Goal: Task Accomplishment & Management: Complete application form

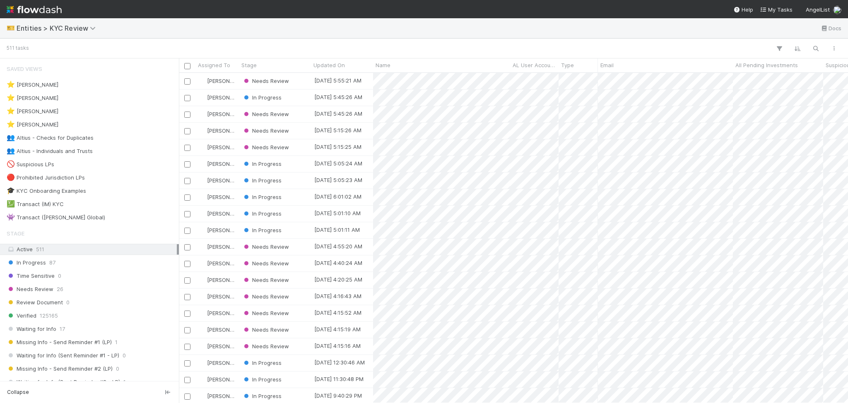
scroll to position [321, 661]
click at [120, 139] on div "👥 Altius - Checks for Duplicates 9" at bounding box center [92, 138] width 170 height 10
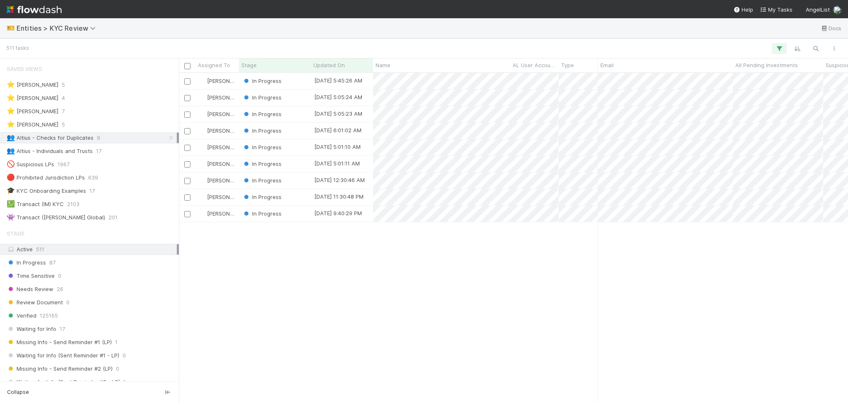
scroll to position [321, 661]
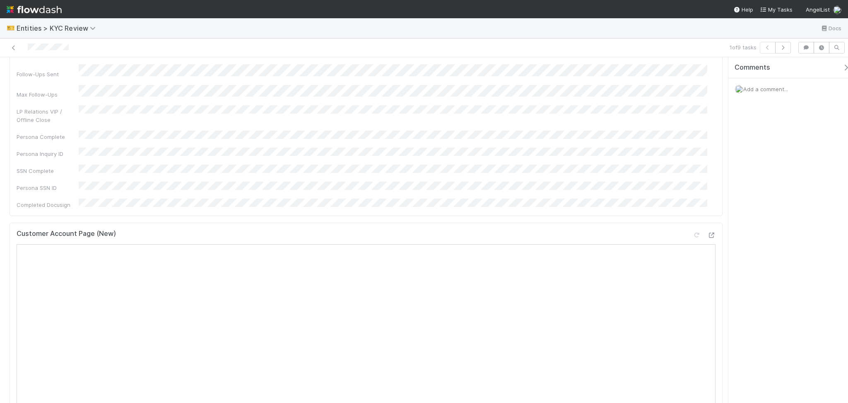
scroll to position [166, 0]
click at [707, 213] on icon at bounding box center [711, 215] width 8 height 5
click at [692, 213] on icon at bounding box center [696, 215] width 8 height 5
click at [707, 213] on icon at bounding box center [711, 215] width 8 height 5
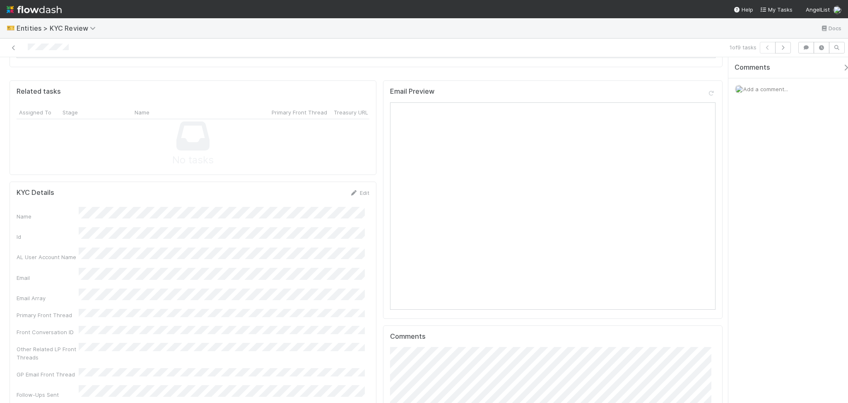
scroll to position [663, 0]
click at [350, 190] on div "Edit" at bounding box center [359, 194] width 19 height 8
click at [350, 191] on icon at bounding box center [354, 193] width 8 height 5
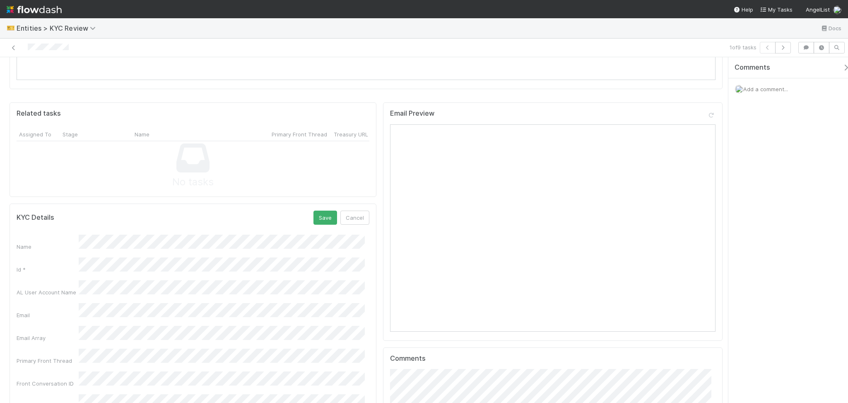
scroll to position [552, 0]
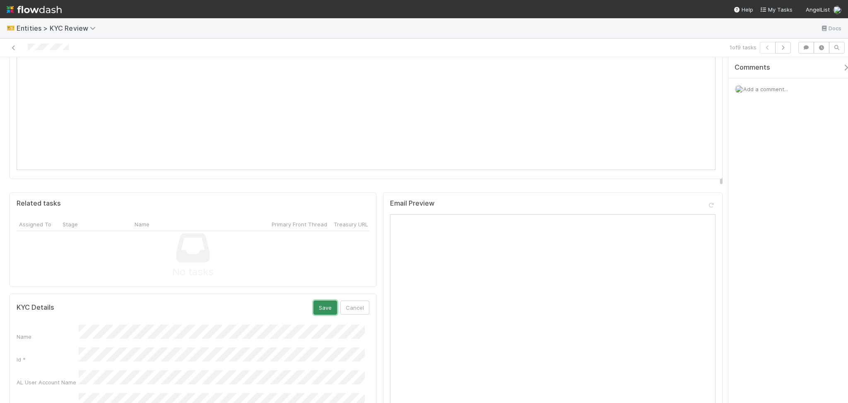
click at [314, 300] on button "Save" at bounding box center [326, 307] width 24 height 14
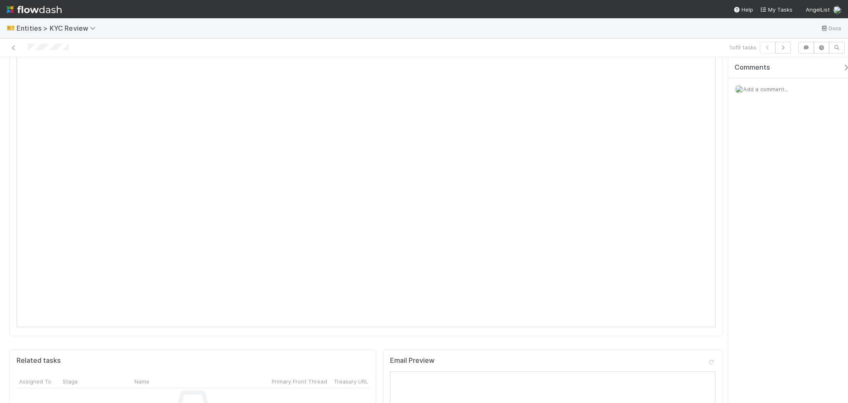
scroll to position [386, 0]
click at [784, 44] on button "button" at bounding box center [783, 48] width 16 height 12
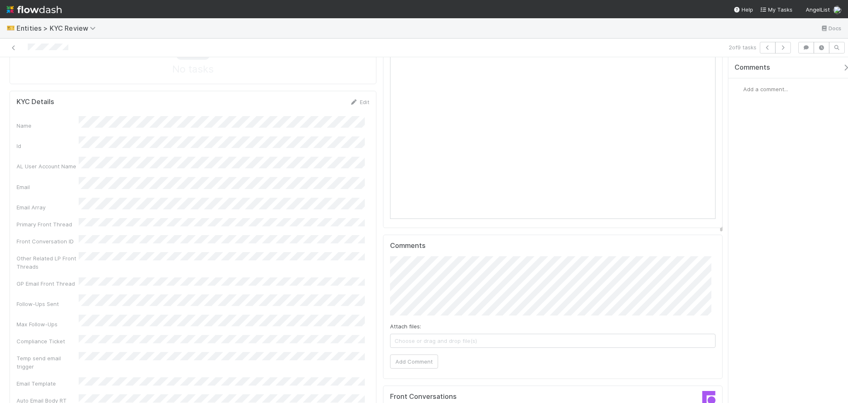
scroll to position [773, 0]
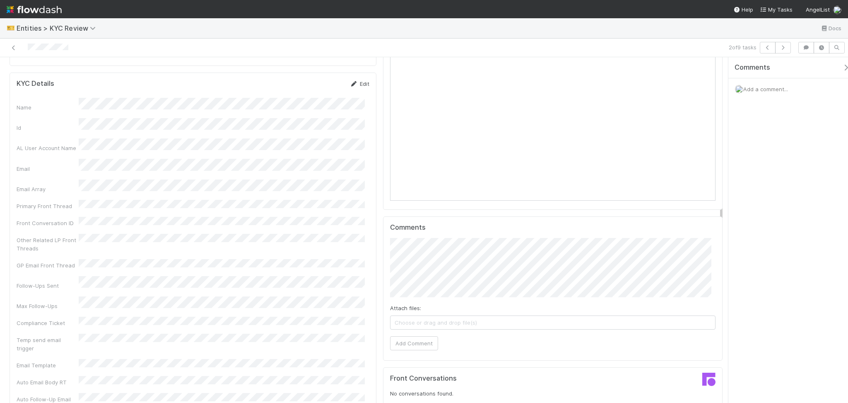
click at [352, 80] on link "Edit" at bounding box center [359, 83] width 19 height 7
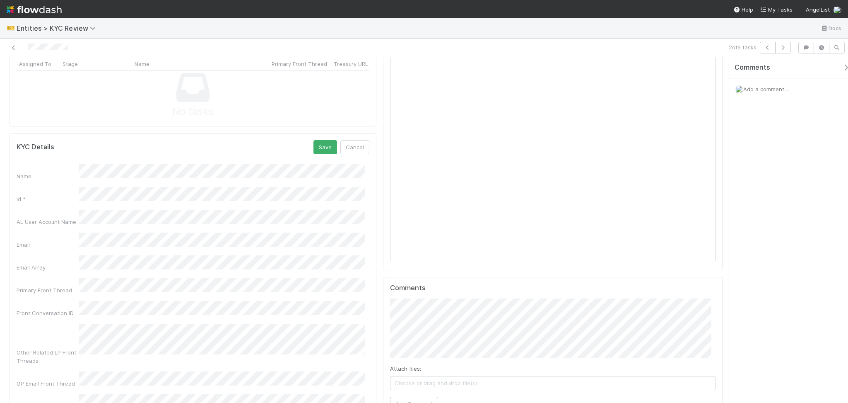
scroll to position [665, 0]
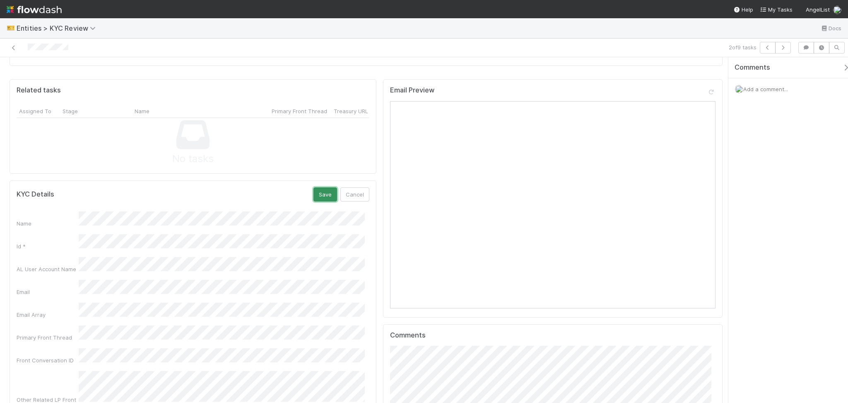
click at [321, 187] on button "Save" at bounding box center [326, 194] width 24 height 14
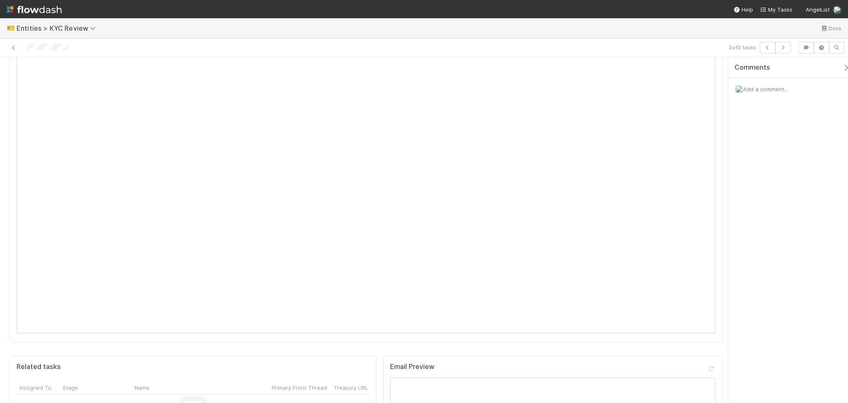
scroll to position [168, 0]
click at [788, 44] on button "button" at bounding box center [783, 48] width 16 height 12
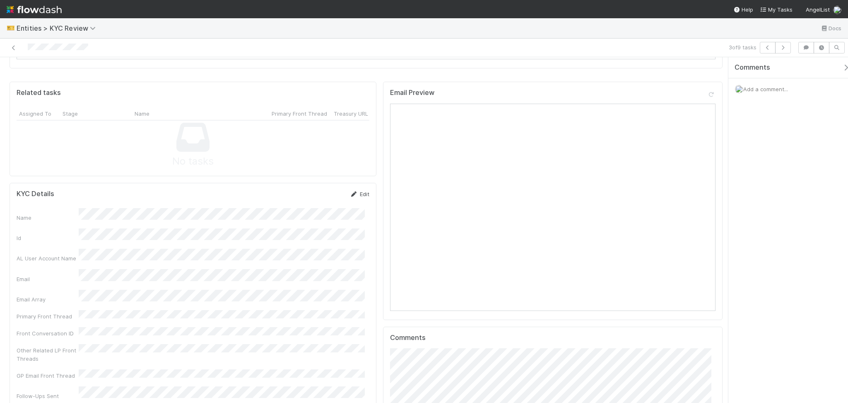
click at [356, 191] on link "Edit" at bounding box center [359, 194] width 19 height 7
click at [316, 190] on button "Save" at bounding box center [326, 197] width 24 height 14
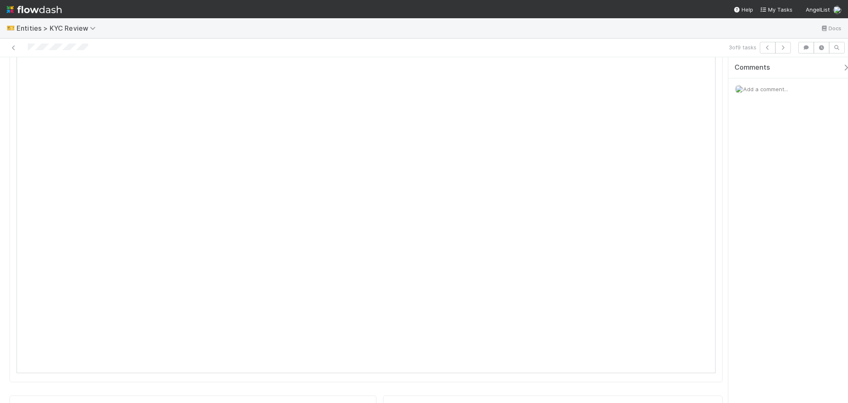
scroll to position [331, 0]
click at [786, 49] on icon "button" at bounding box center [783, 47] width 8 height 5
click at [352, 362] on icon at bounding box center [354, 364] width 8 height 5
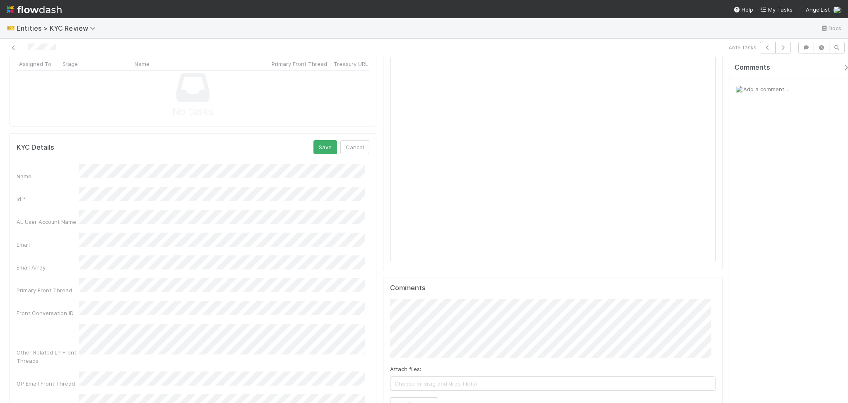
scroll to position [607, 0]
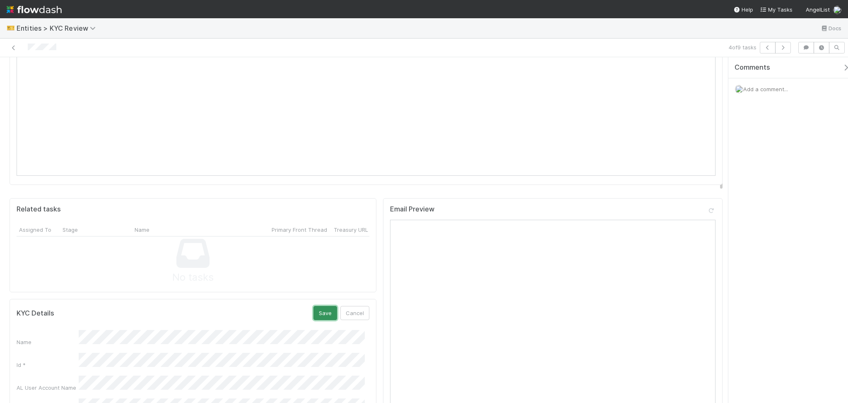
click at [320, 306] on button "Save" at bounding box center [326, 313] width 24 height 14
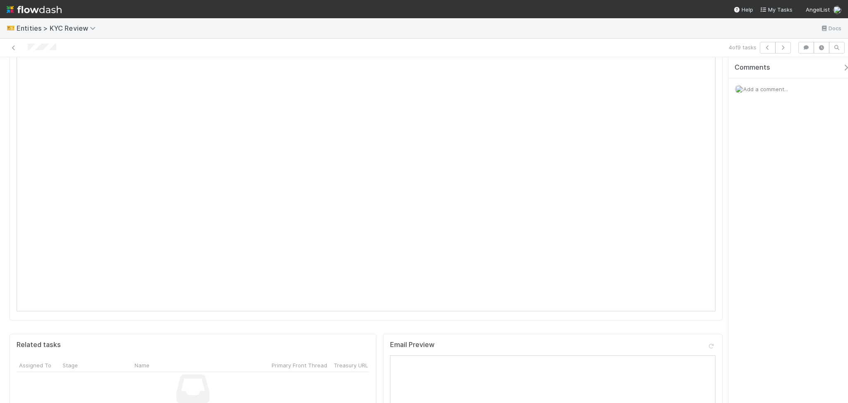
scroll to position [331, 0]
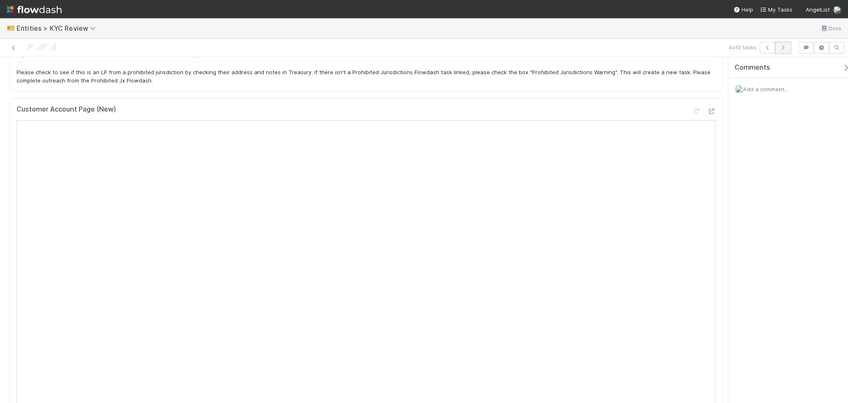
click at [782, 48] on icon "button" at bounding box center [783, 47] width 8 height 5
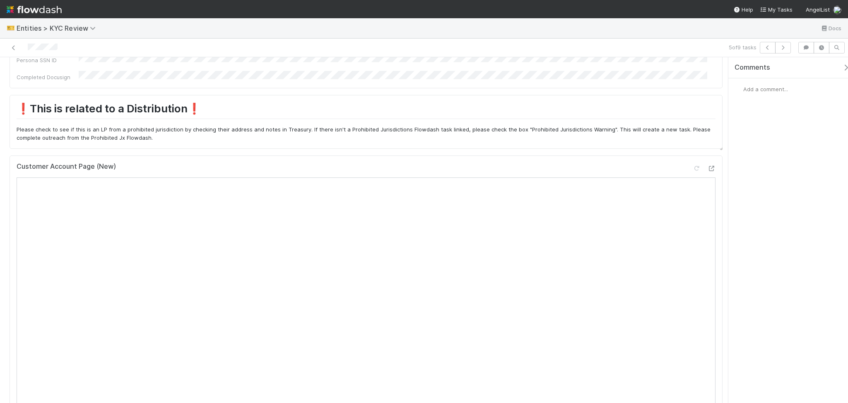
scroll to position [276, 0]
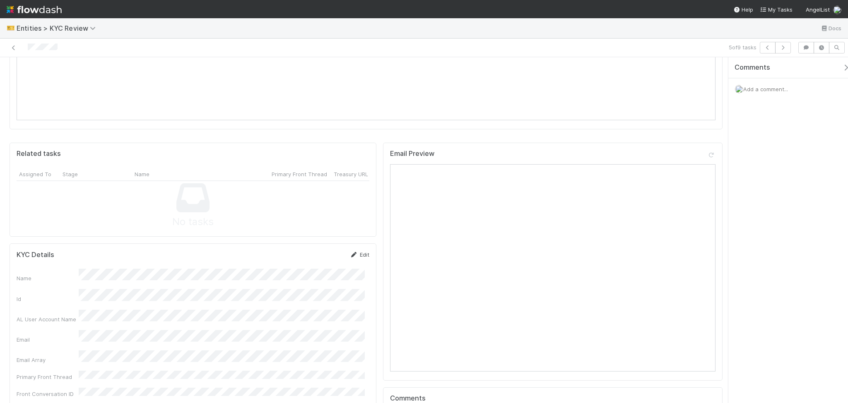
click at [352, 252] on icon at bounding box center [354, 254] width 8 height 5
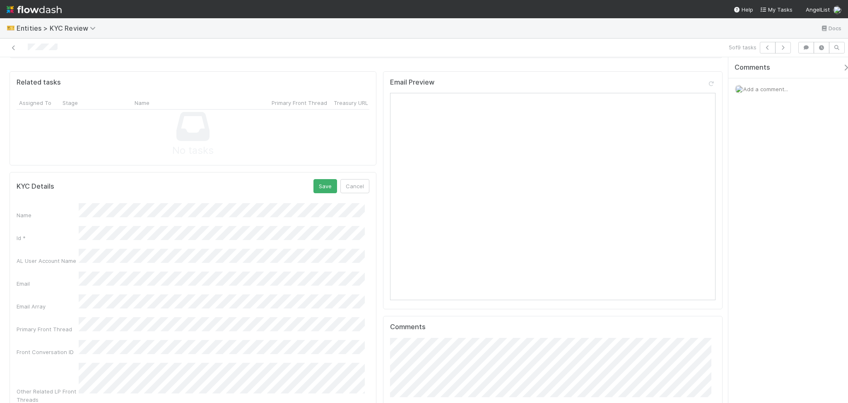
scroll to position [607, 0]
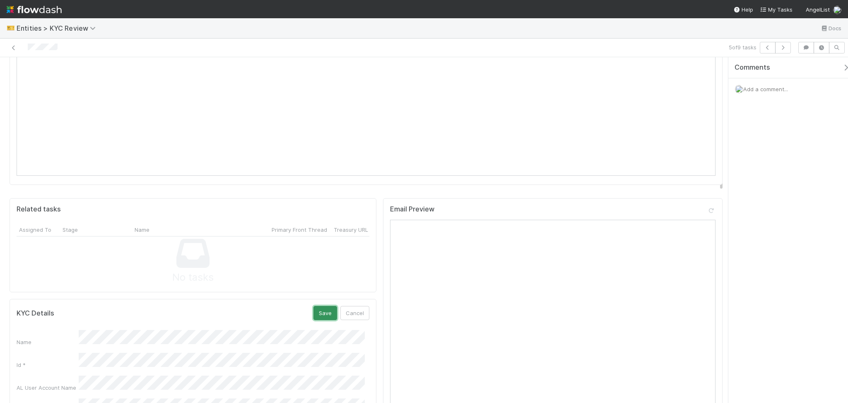
click at [314, 306] on button "Save" at bounding box center [326, 313] width 24 height 14
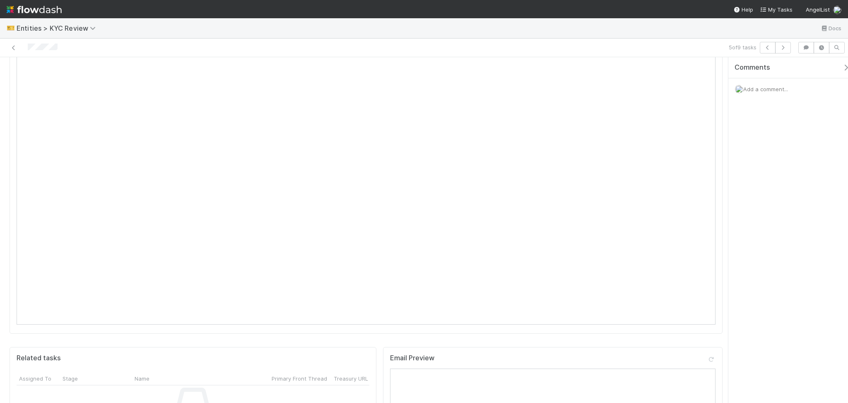
scroll to position [386, 0]
click at [783, 45] on icon "button" at bounding box center [783, 47] width 8 height 5
click at [350, 252] on icon at bounding box center [354, 254] width 8 height 5
click at [322, 250] on button "Save" at bounding box center [326, 257] width 24 height 14
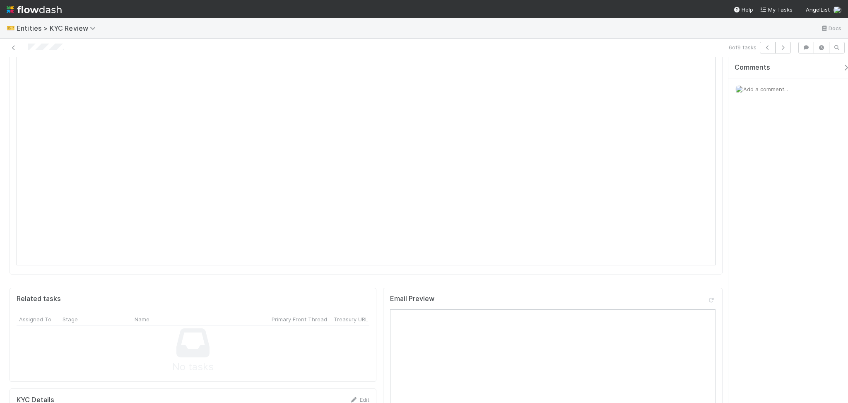
scroll to position [497, 0]
click at [786, 47] on icon "button" at bounding box center [783, 47] width 8 height 5
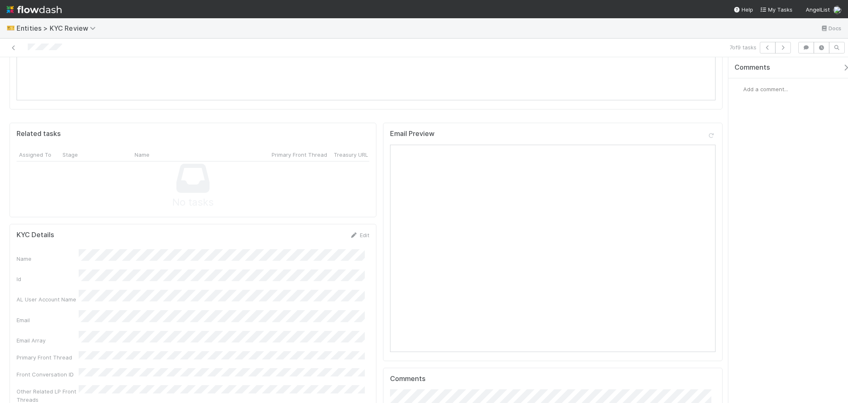
scroll to position [663, 0]
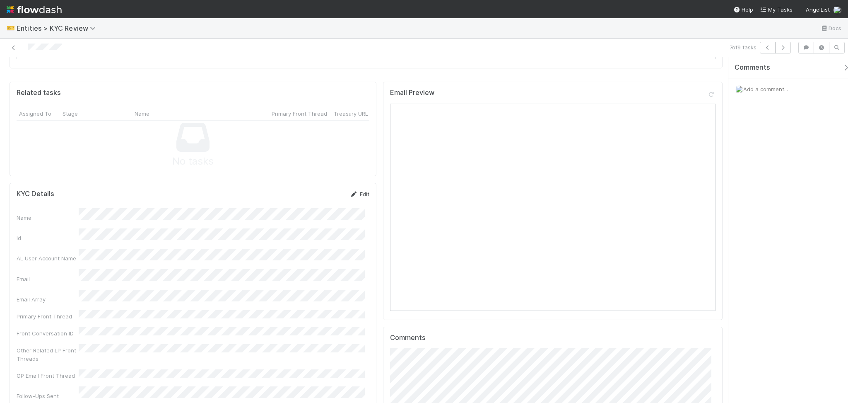
click at [362, 191] on link "Edit" at bounding box center [359, 194] width 19 height 7
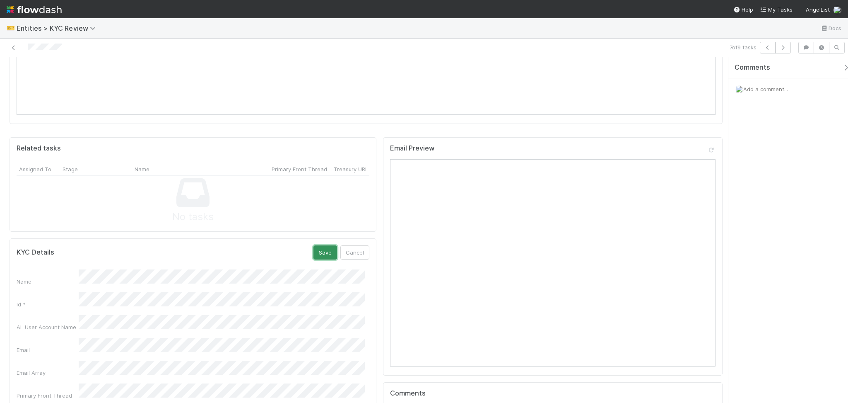
click at [321, 245] on button "Save" at bounding box center [326, 252] width 24 height 14
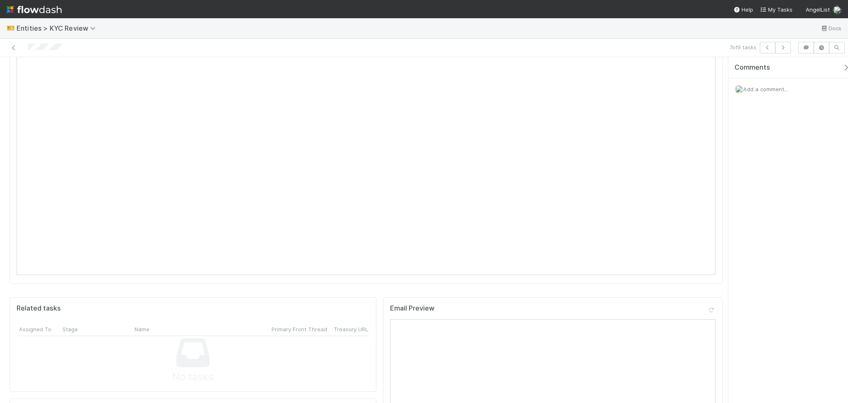
scroll to position [441, 0]
click at [783, 46] on icon "button" at bounding box center [783, 47] width 8 height 5
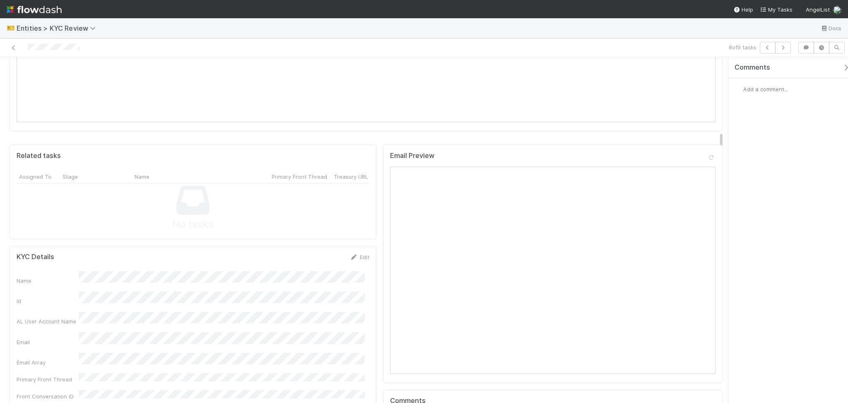
scroll to position [663, 0]
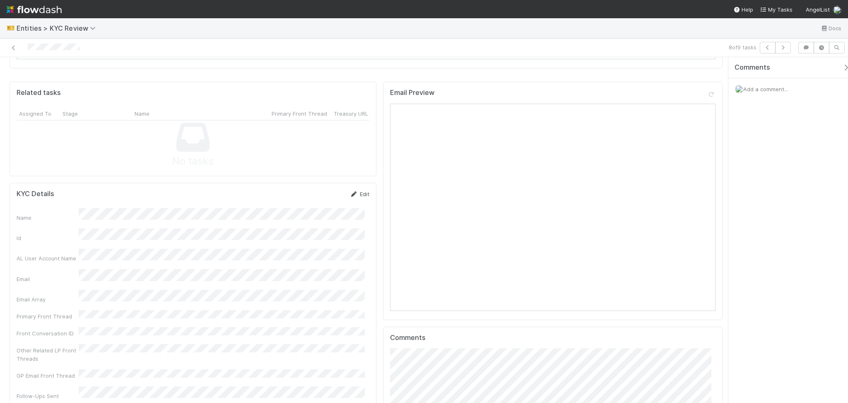
click at [350, 191] on icon at bounding box center [354, 193] width 8 height 5
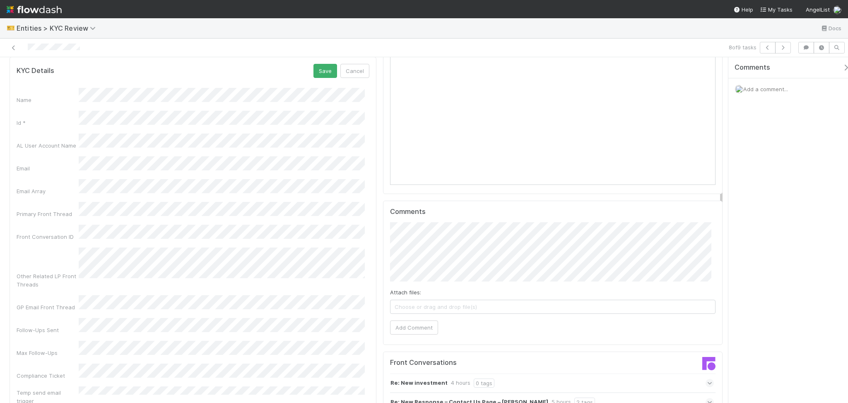
scroll to position [718, 0]
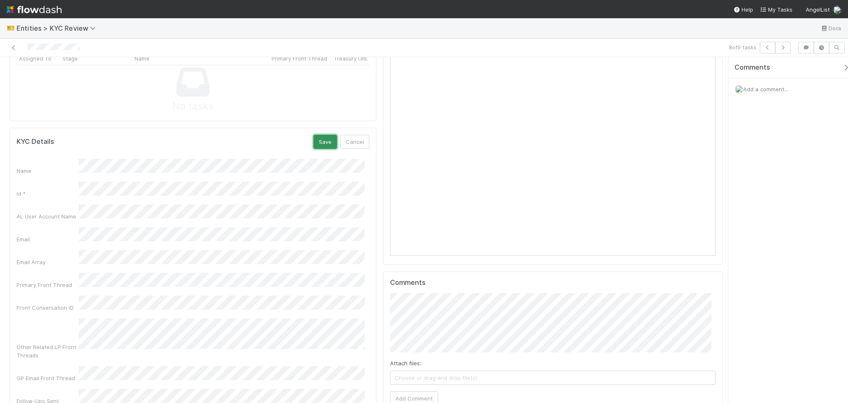
click at [328, 135] on button "Save" at bounding box center [326, 142] width 24 height 14
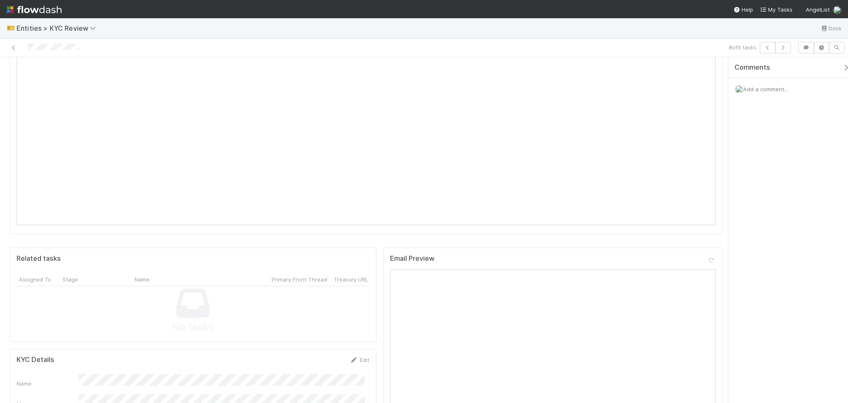
scroll to position [276, 0]
click at [787, 48] on button "button" at bounding box center [783, 48] width 16 height 12
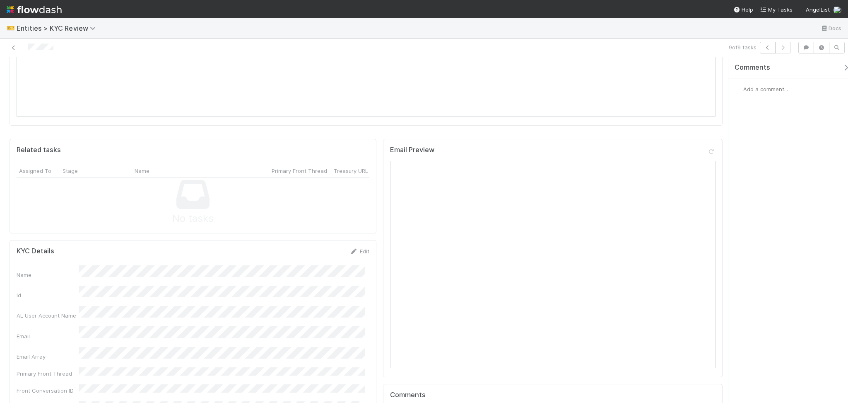
scroll to position [607, 0]
click at [350, 247] on icon at bounding box center [354, 249] width 8 height 5
click at [318, 245] on button "Save" at bounding box center [326, 252] width 24 height 14
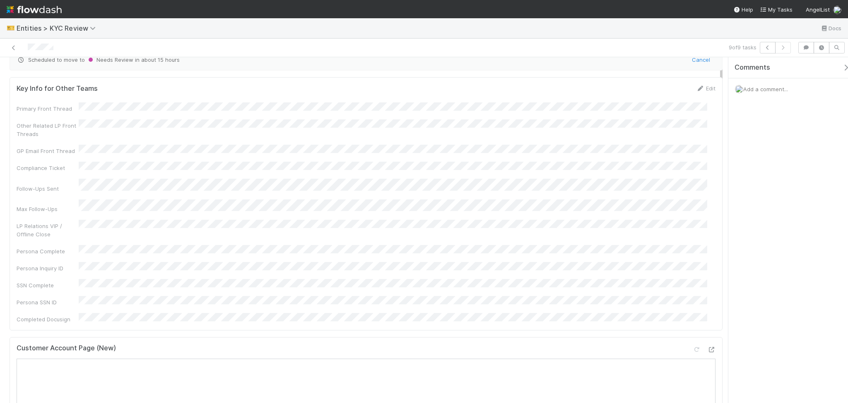
scroll to position [0, 0]
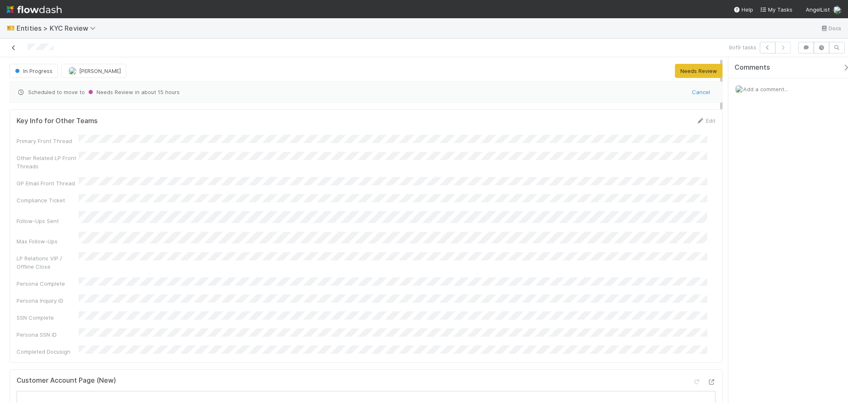
click at [11, 51] on link at bounding box center [14, 47] width 8 height 8
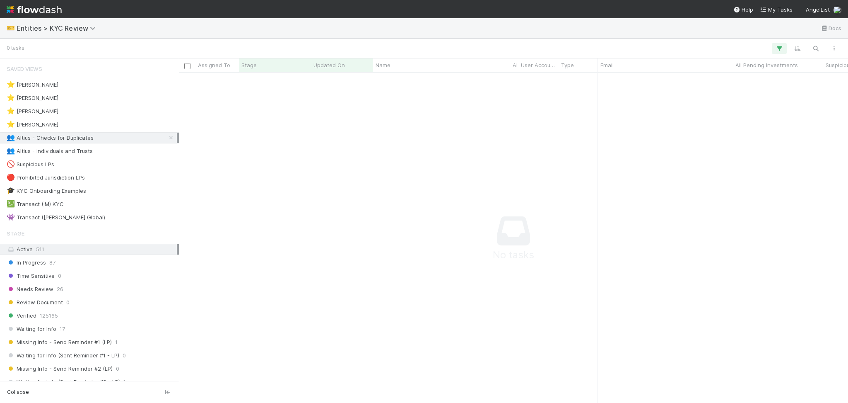
scroll to position [313, 652]
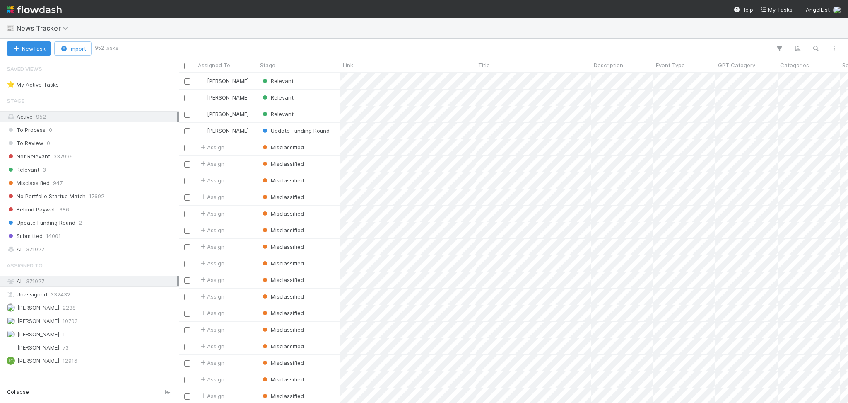
scroll to position [321, 661]
click at [62, 86] on span "1" at bounding box center [63, 85] width 2 height 10
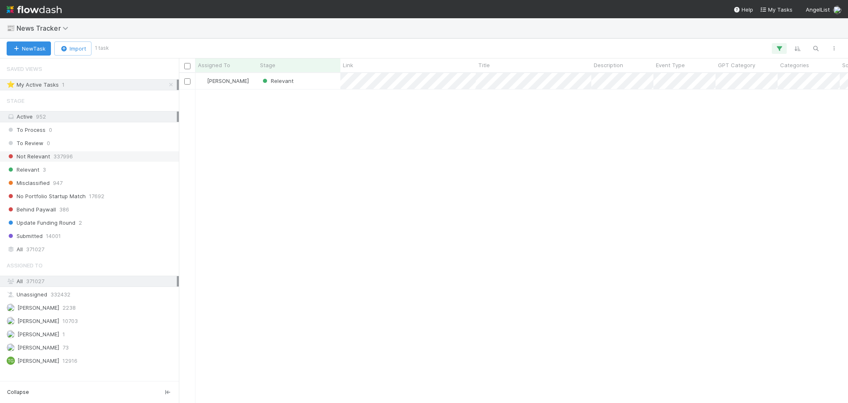
scroll to position [321, 661]
click at [63, 168] on div "Relevant 3" at bounding box center [92, 169] width 170 height 10
click at [315, 84] on div "Relevant" at bounding box center [299, 81] width 83 height 16
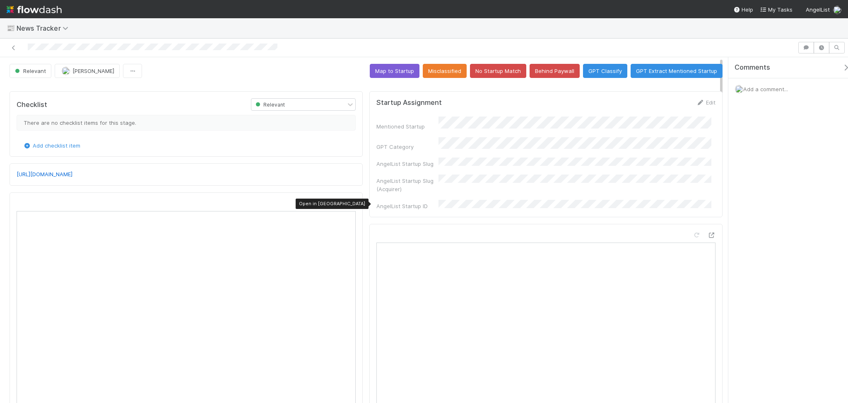
click at [348, 203] on icon at bounding box center [351, 203] width 8 height 5
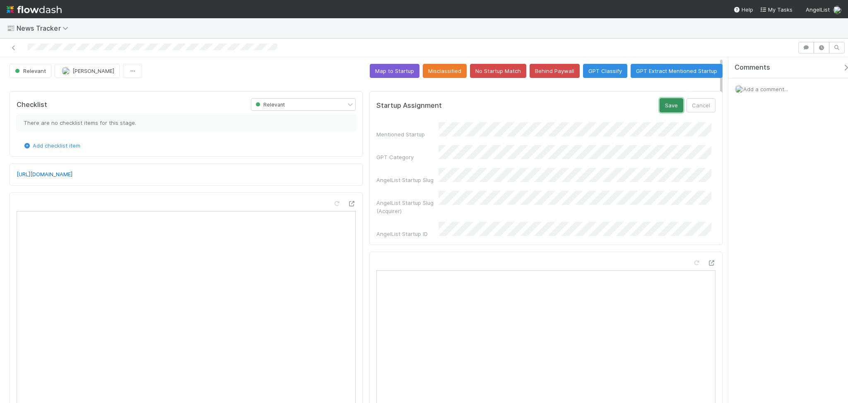
click at [665, 105] on button "Save" at bounding box center [672, 105] width 24 height 14
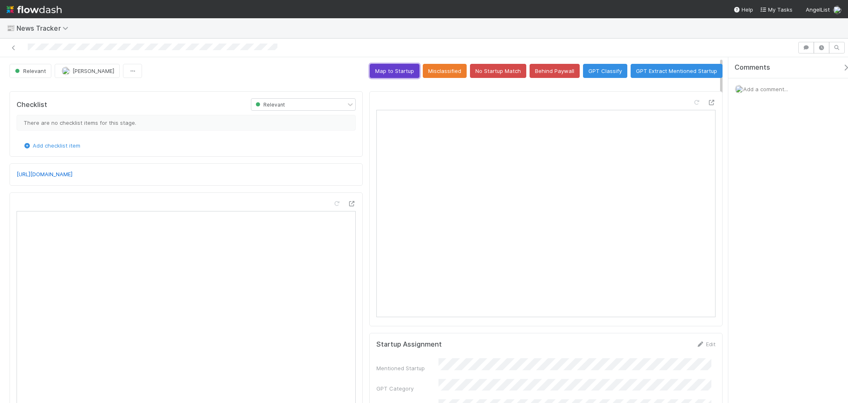
click at [391, 73] on button "Map to Startup" at bounding box center [395, 71] width 50 height 14
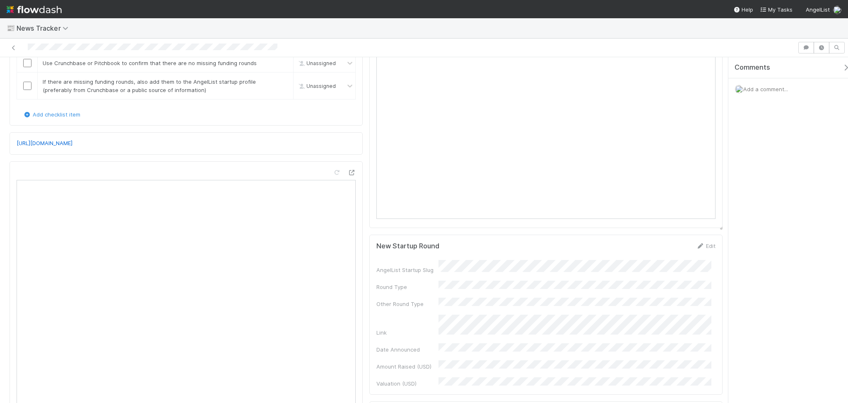
scroll to position [166, 0]
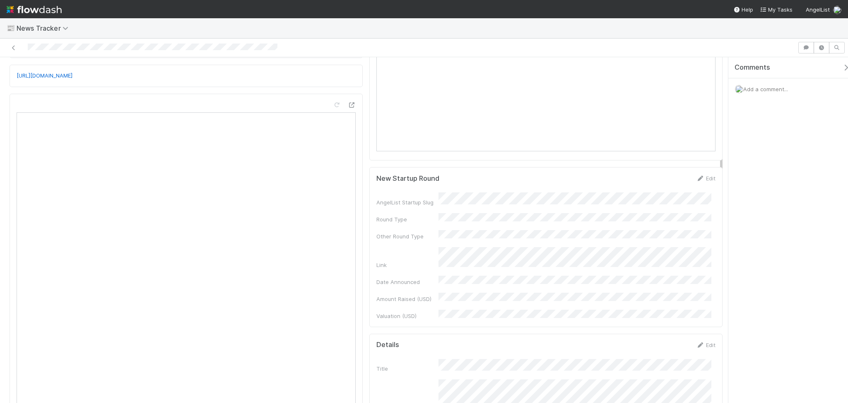
click at [696, 181] on div "Edit" at bounding box center [705, 178] width 19 height 8
click at [696, 178] on icon at bounding box center [700, 178] width 8 height 5
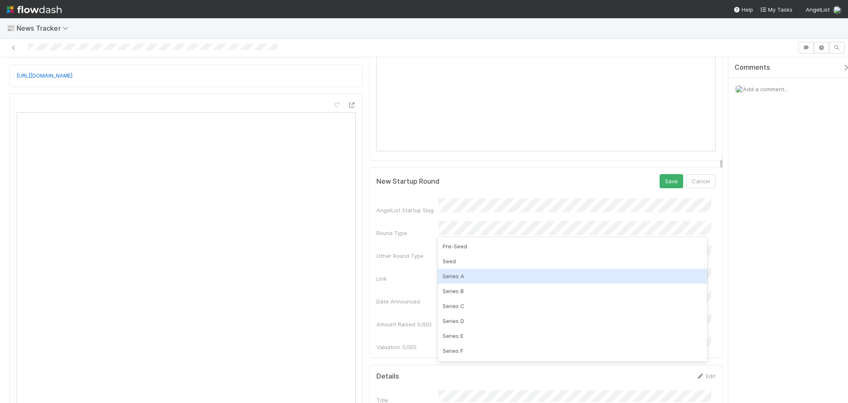
click at [468, 275] on div "Series A" at bounding box center [573, 275] width 270 height 15
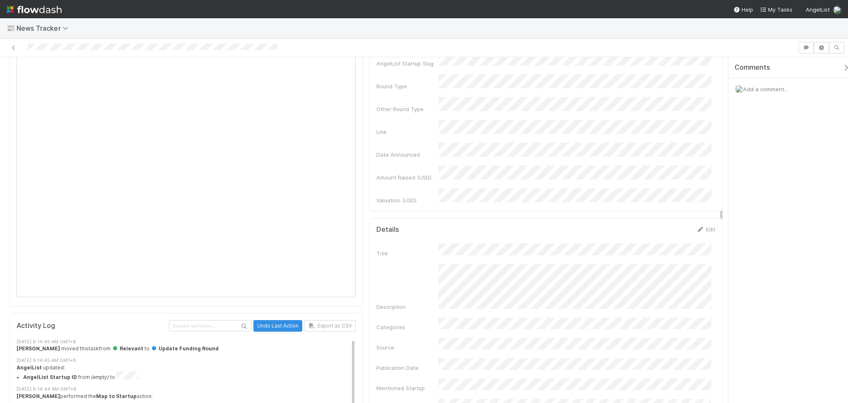
scroll to position [331, 0]
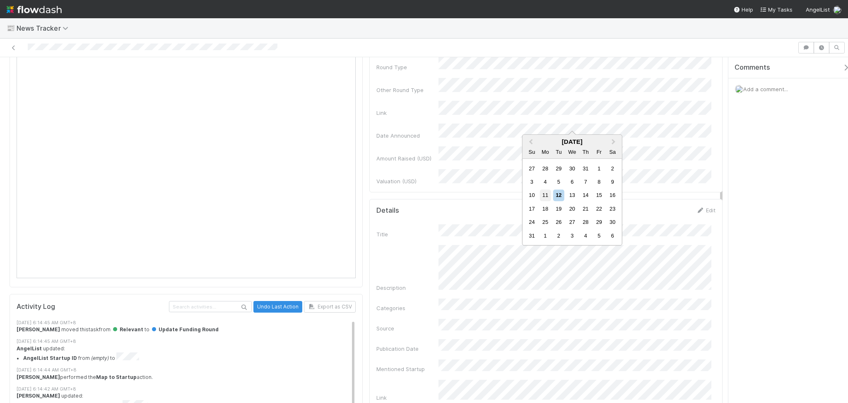
click at [541, 198] on div "11" at bounding box center [545, 195] width 11 height 11
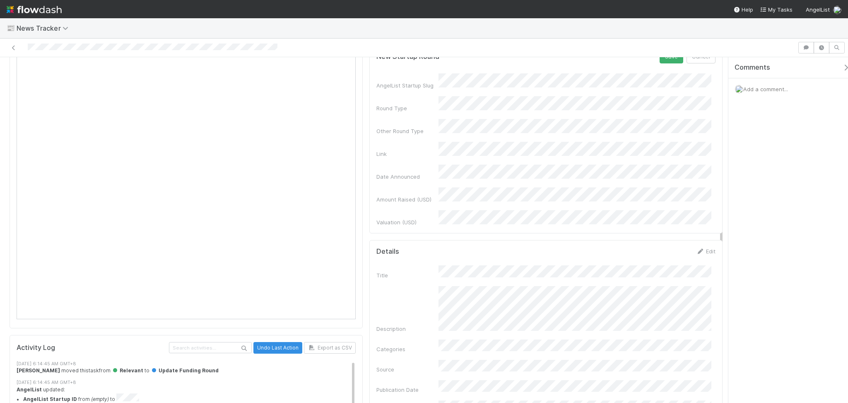
scroll to position [221, 0]
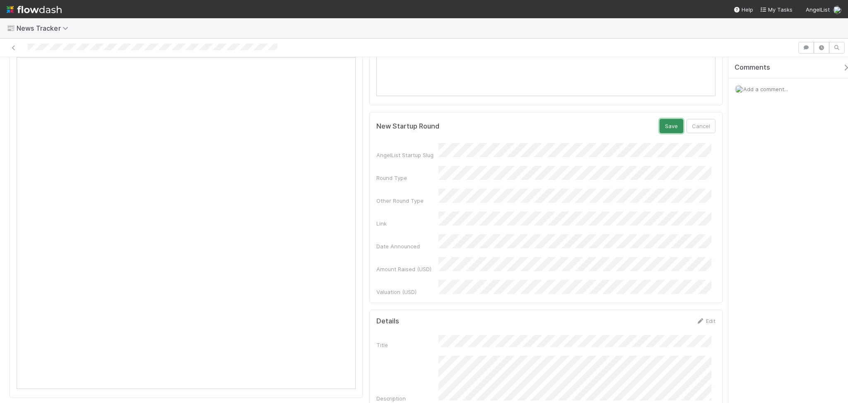
click at [660, 123] on button "Save" at bounding box center [672, 126] width 24 height 14
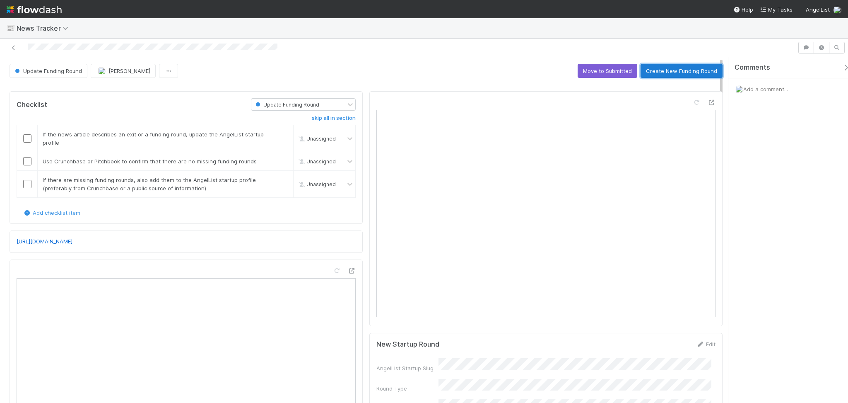
click at [667, 70] on button "Create New Funding Round" at bounding box center [682, 71] width 82 height 14
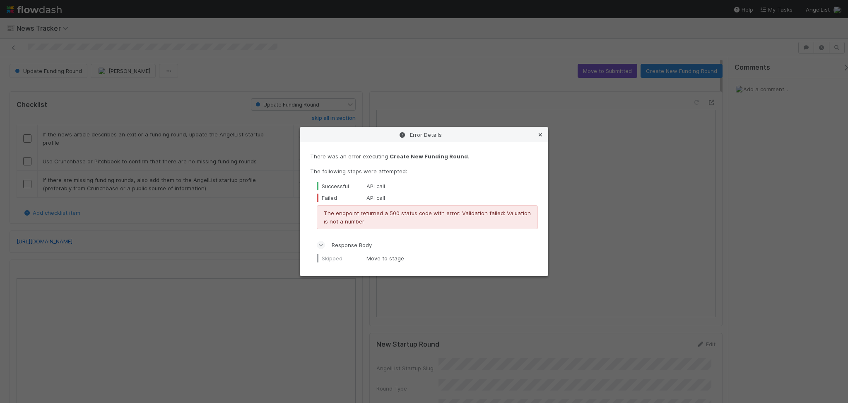
click at [542, 133] on icon at bounding box center [540, 134] width 8 height 5
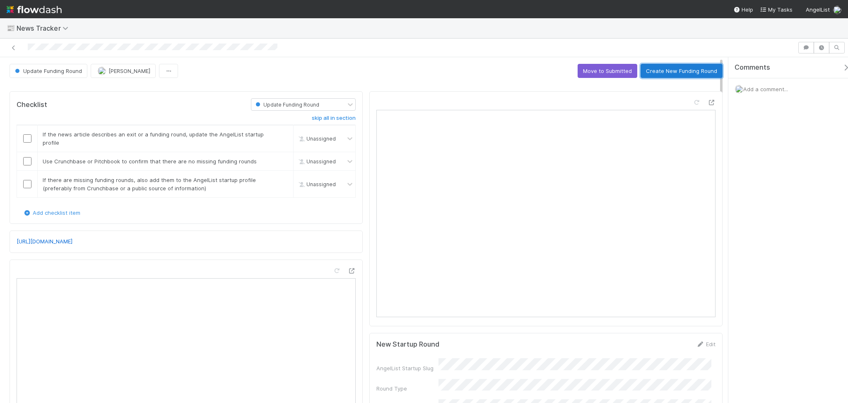
click at [671, 76] on button "Create New Funding Round" at bounding box center [682, 71] width 82 height 14
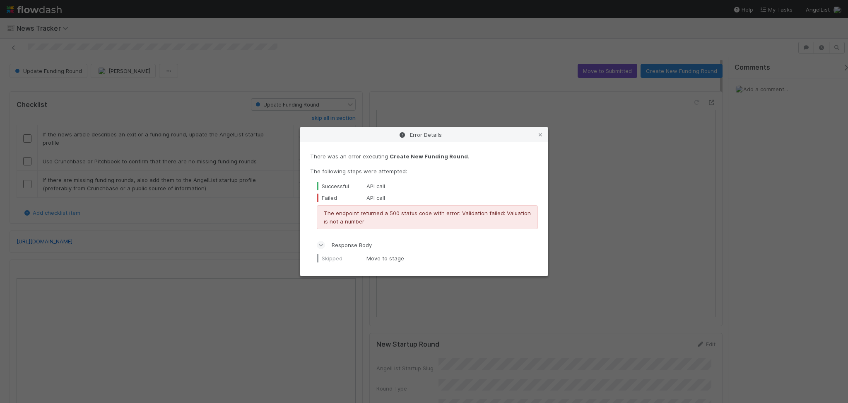
click at [319, 247] on icon at bounding box center [320, 245] width 5 height 8
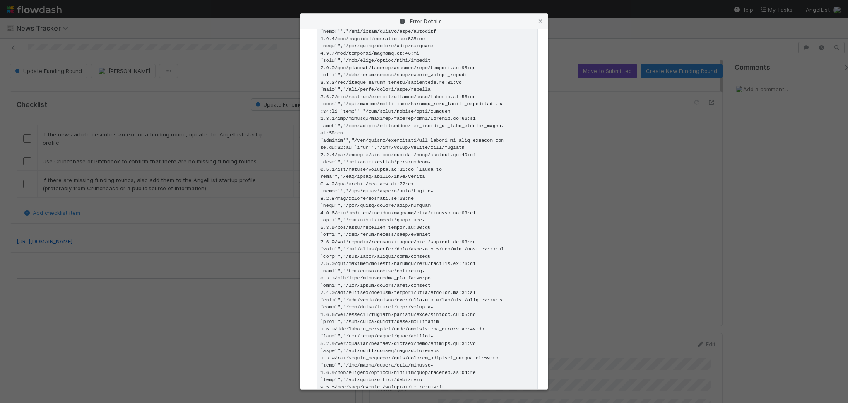
scroll to position [1491, 0]
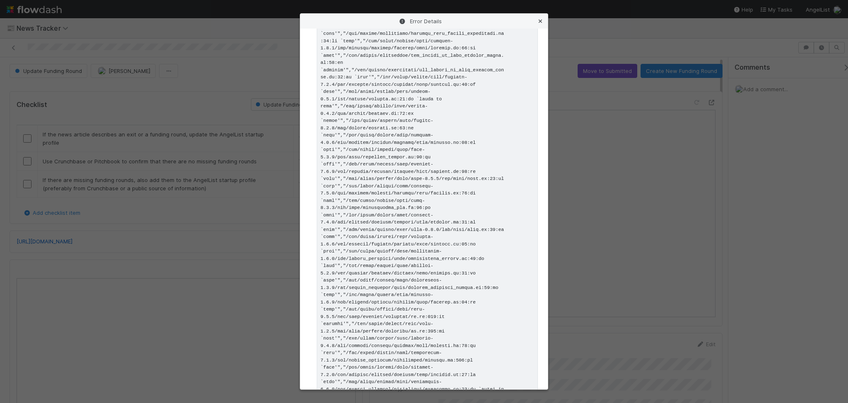
click at [540, 19] on icon at bounding box center [540, 21] width 8 height 5
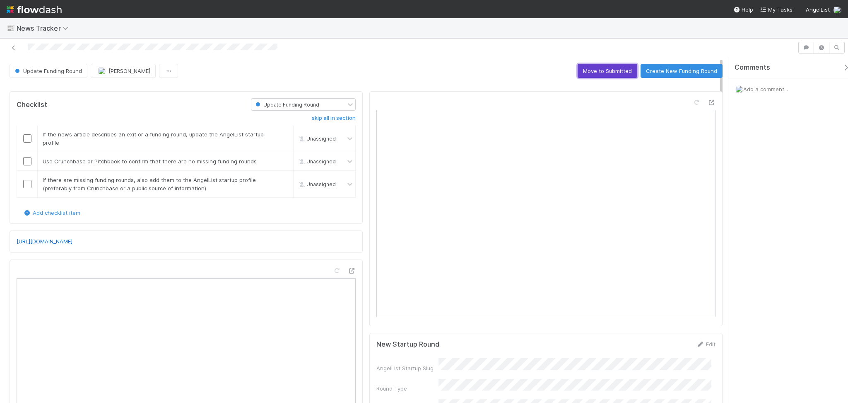
click at [593, 72] on button "Move to Submitted" at bounding box center [608, 71] width 60 height 14
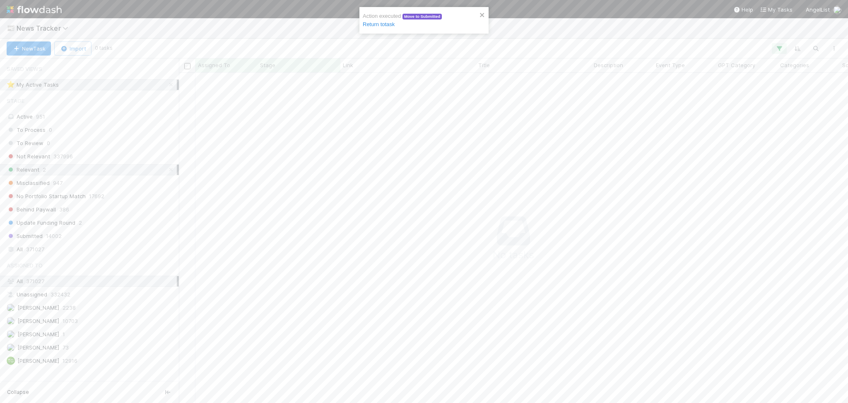
scroll to position [9, 9]
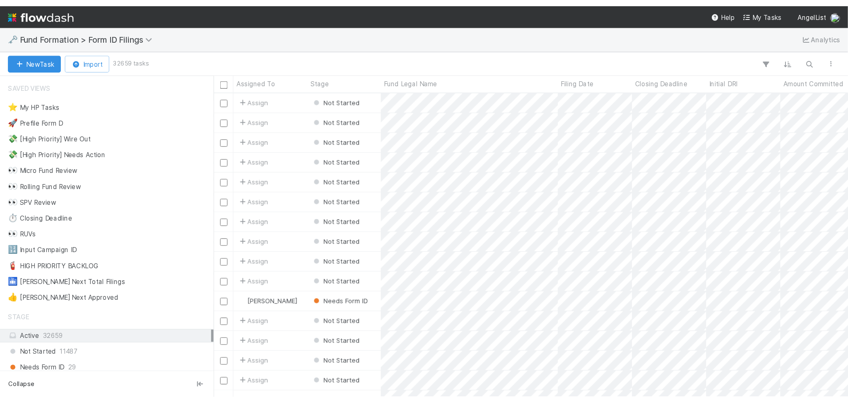
scroll to position [321, 661]
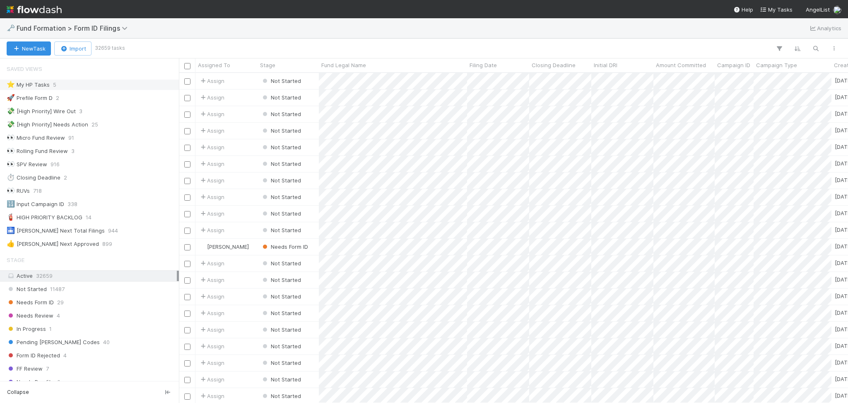
click at [75, 83] on div "⭐ My HP Tasks 5" at bounding box center [92, 85] width 170 height 10
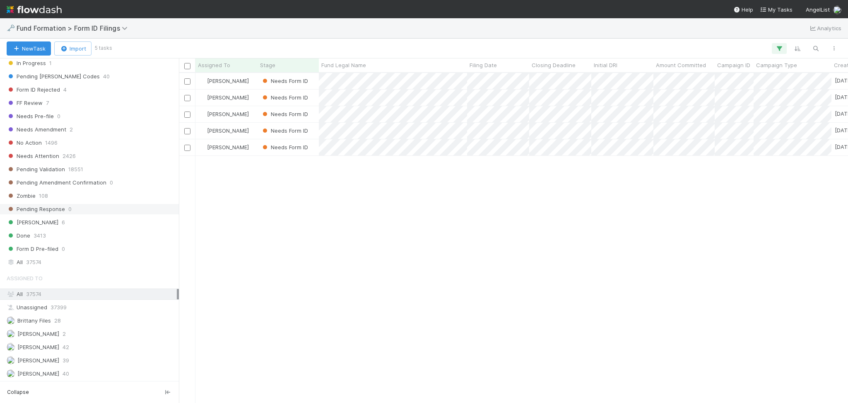
scroll to position [276, 0]
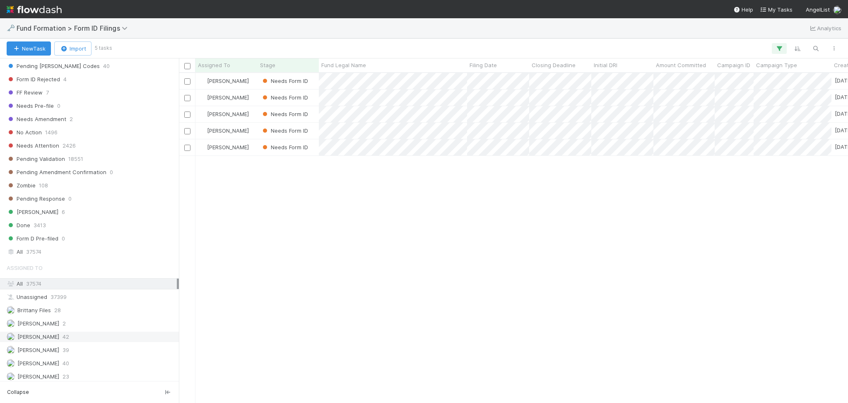
click at [85, 340] on div "[PERSON_NAME] 42" at bounding box center [92, 336] width 170 height 10
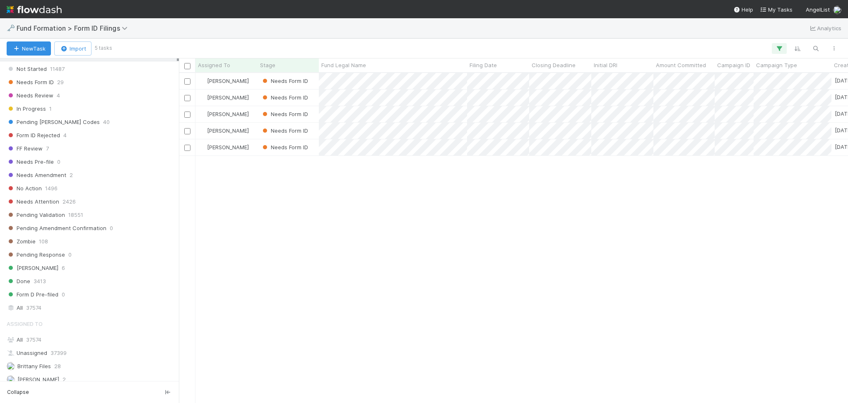
scroll to position [110, 0]
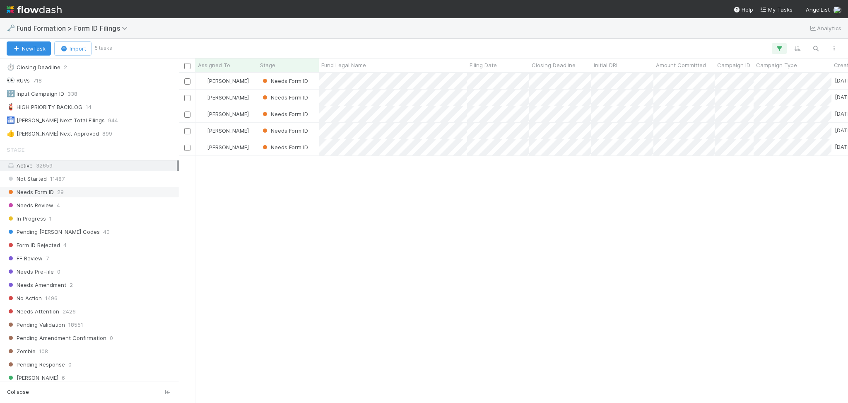
click at [87, 193] on div "Needs Form ID 29" at bounding box center [92, 192] width 170 height 10
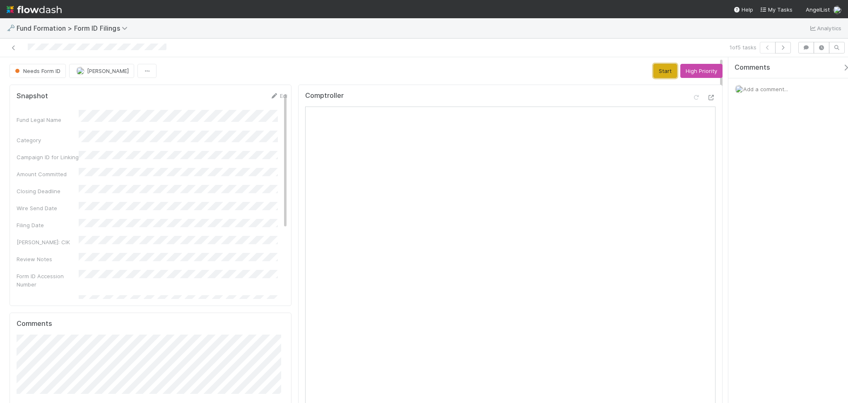
click at [658, 67] on button "Start" at bounding box center [666, 71] width 24 height 14
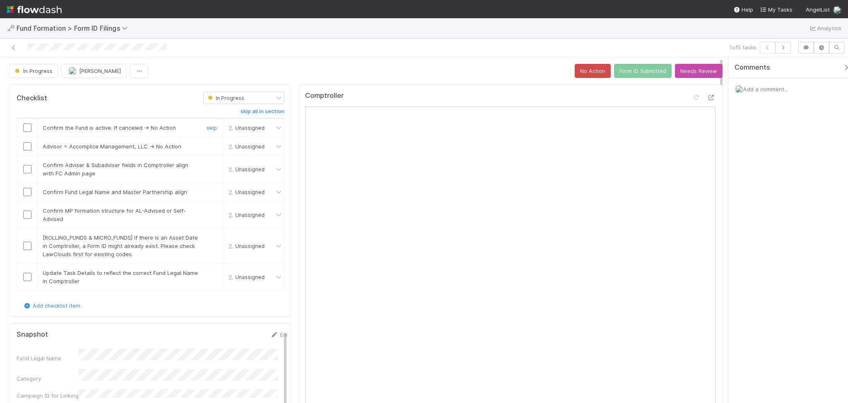
click at [27, 130] on input "checkbox" at bounding box center [27, 127] width 8 height 8
click at [30, 146] on input "checkbox" at bounding box center [27, 146] width 8 height 8
click at [27, 171] on input "checkbox" at bounding box center [27, 169] width 8 height 8
click at [24, 194] on input "checkbox" at bounding box center [27, 192] width 8 height 8
click at [26, 215] on input "checkbox" at bounding box center [27, 214] width 8 height 8
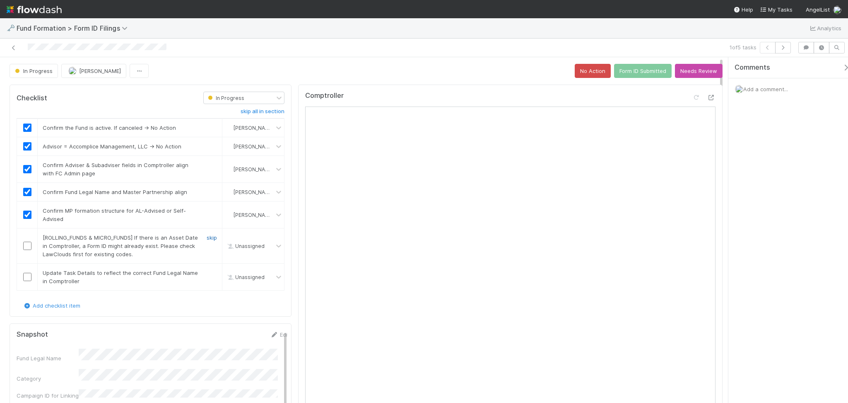
click at [210, 236] on link "skip" at bounding box center [212, 237] width 10 height 7
click at [29, 277] on input "checkbox" at bounding box center [27, 277] width 8 height 8
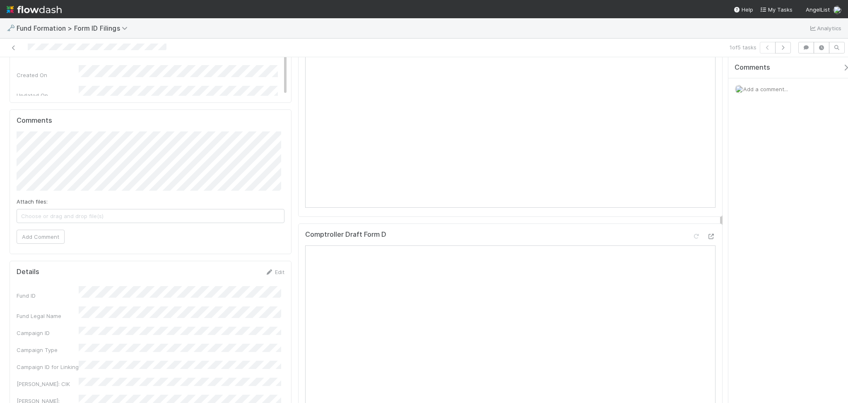
scroll to position [497, 0]
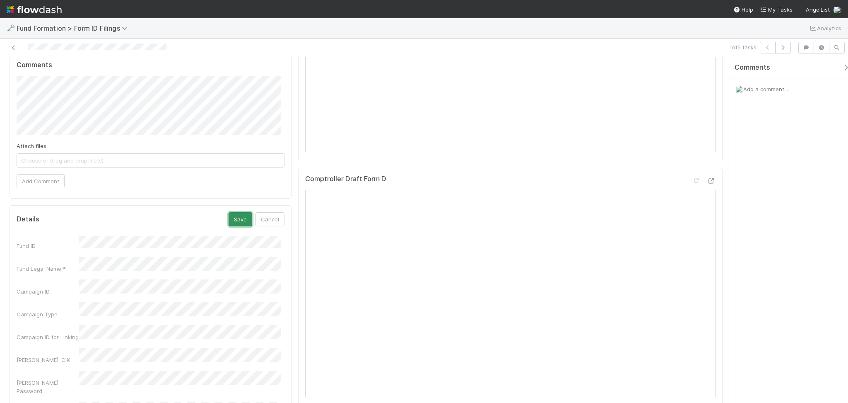
click at [238, 225] on button "Save" at bounding box center [241, 219] width 24 height 14
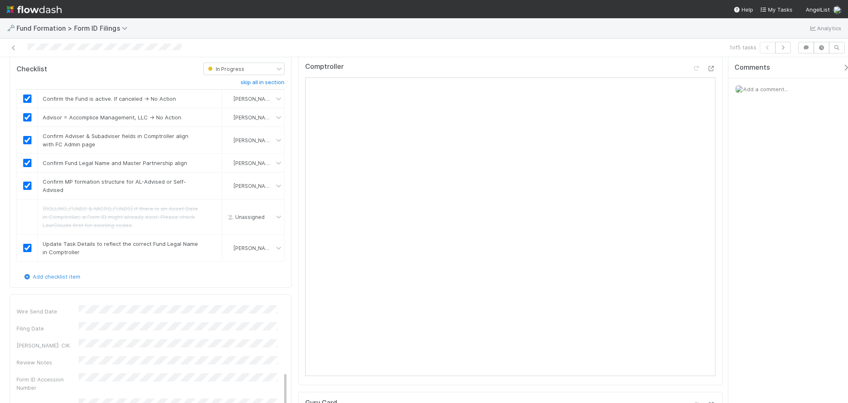
scroll to position [0, 0]
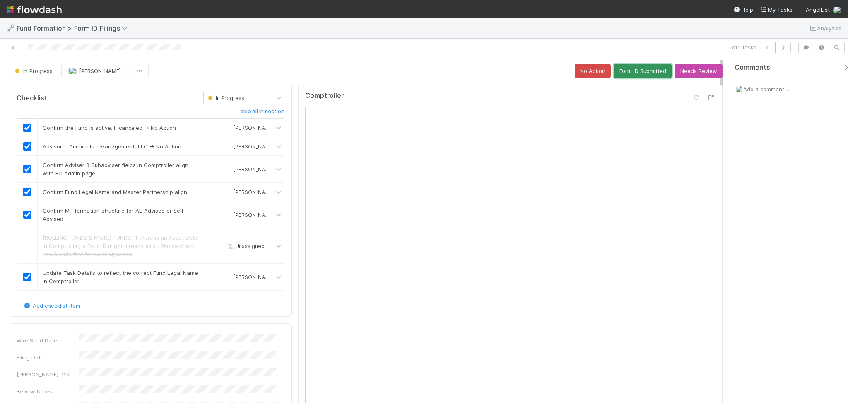
click at [619, 75] on button "Form ID Submitted" at bounding box center [643, 71] width 58 height 14
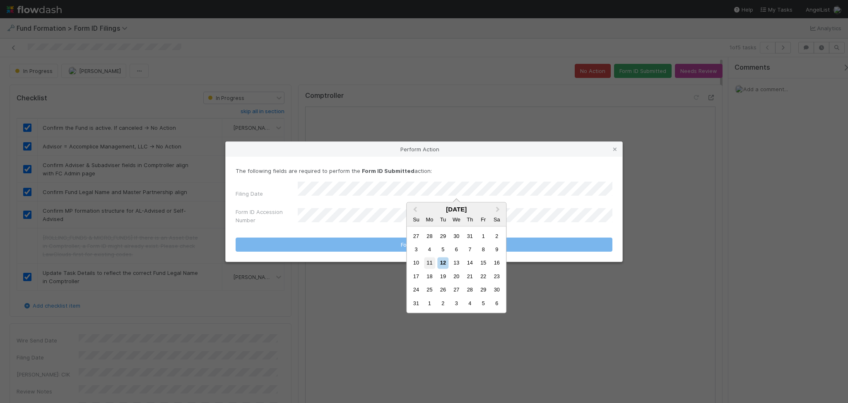
click at [434, 260] on div "11" at bounding box center [429, 262] width 11 height 11
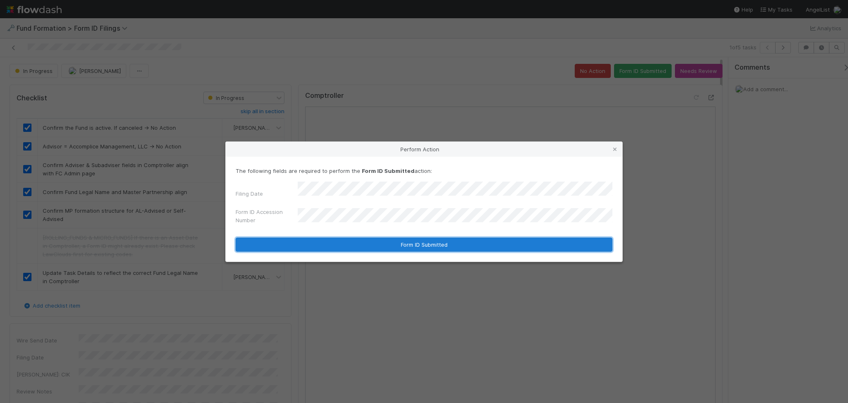
click at [385, 240] on button "Form ID Submitted" at bounding box center [424, 244] width 377 height 14
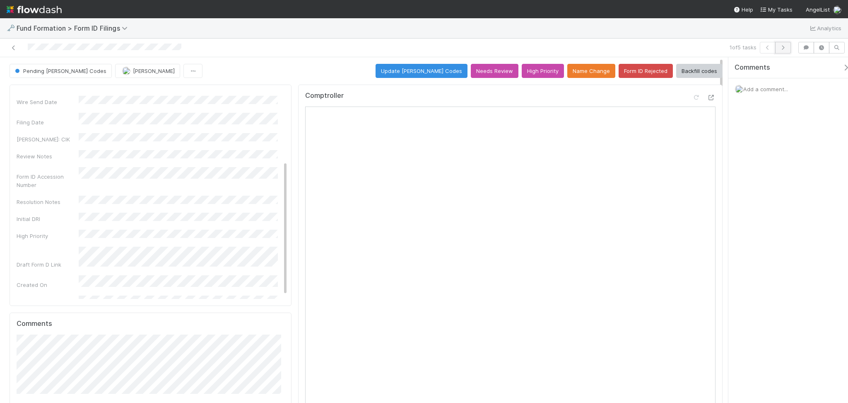
click at [782, 43] on button "button" at bounding box center [783, 48] width 16 height 12
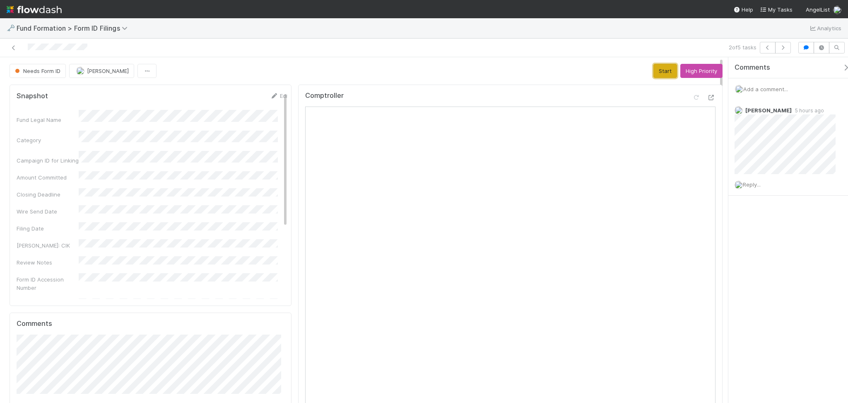
click at [654, 74] on button "Start" at bounding box center [666, 71] width 24 height 14
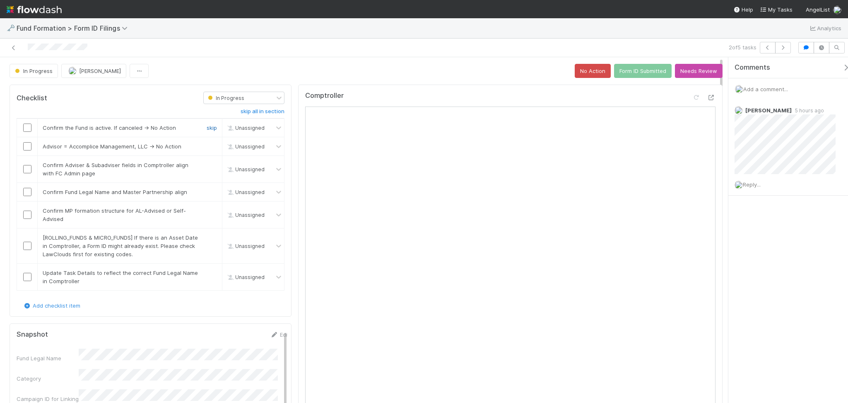
click at [207, 128] on link "skip" at bounding box center [212, 127] width 10 height 7
click at [210, 146] on link "skip" at bounding box center [212, 146] width 10 height 7
click at [207, 165] on link "skip" at bounding box center [212, 165] width 10 height 7
click at [207, 192] on link "skip" at bounding box center [212, 191] width 10 height 7
click at [209, 212] on link "skip" at bounding box center [212, 210] width 10 height 7
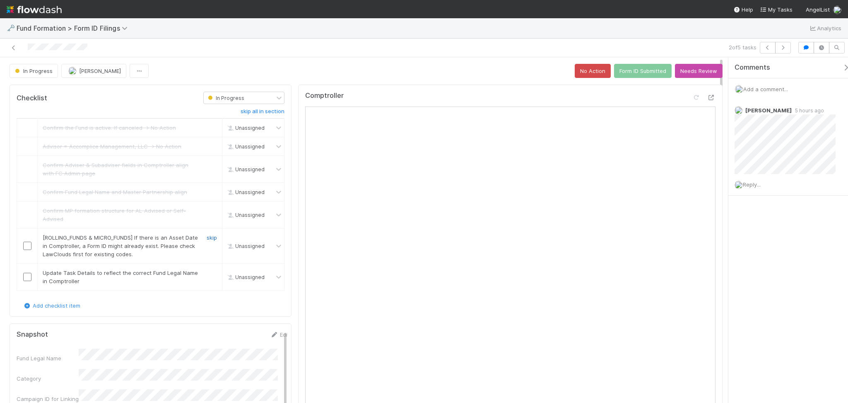
click at [207, 239] on link "skip" at bounding box center [212, 237] width 10 height 7
click at [208, 273] on link "skip" at bounding box center [212, 272] width 10 height 7
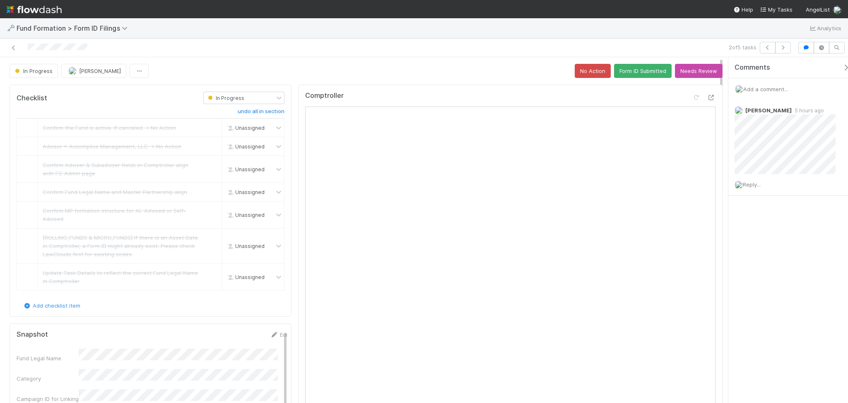
click at [796, 235] on div "Comments Add a comment... [PERSON_NAME] 5 hours ago Reply..." at bounding box center [792, 147] width 128 height 180
click at [639, 71] on button "Form ID Submitted" at bounding box center [643, 71] width 58 height 14
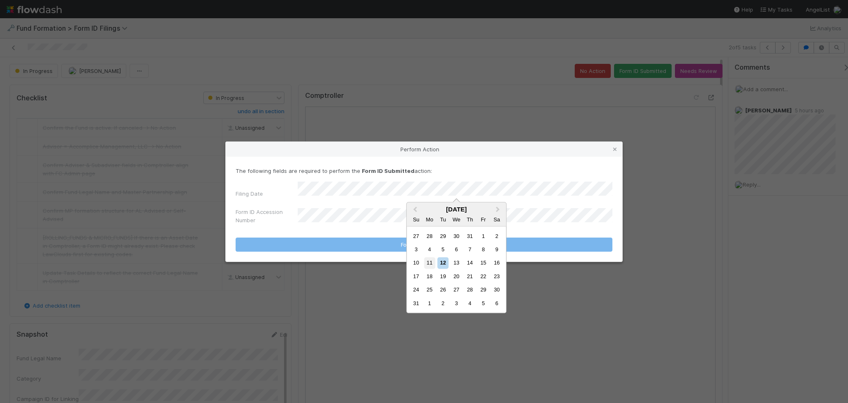
click at [431, 263] on div "11" at bounding box center [429, 262] width 11 height 11
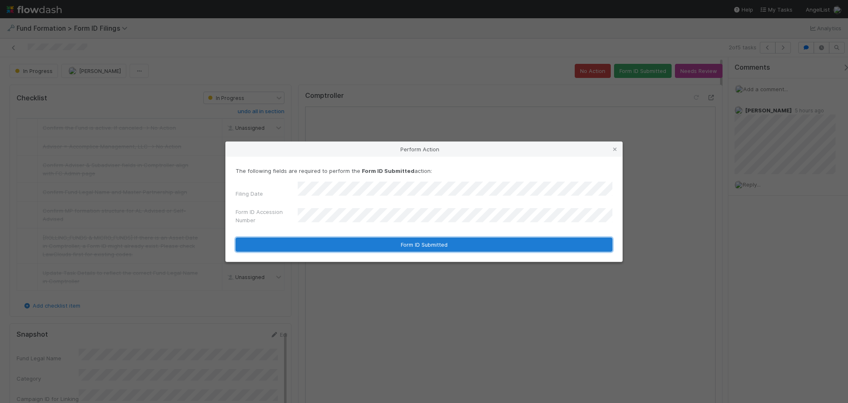
click at [389, 240] on button "Form ID Submitted" at bounding box center [424, 244] width 377 height 14
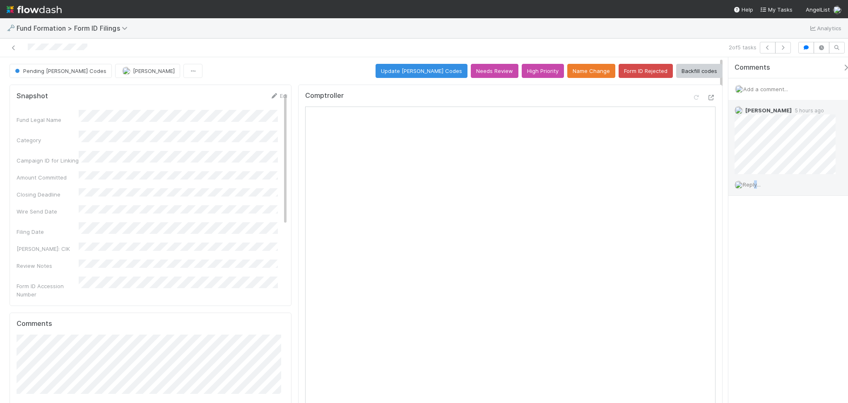
click at [755, 181] on span "Reply..." at bounding box center [752, 184] width 18 height 7
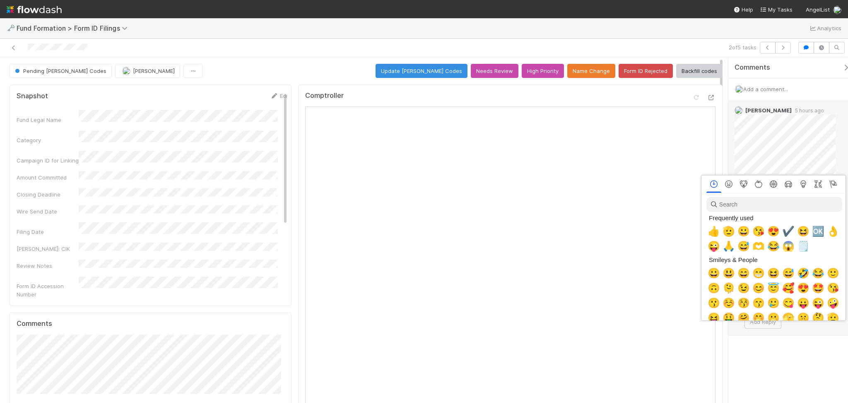
scroll to position [0, 5]
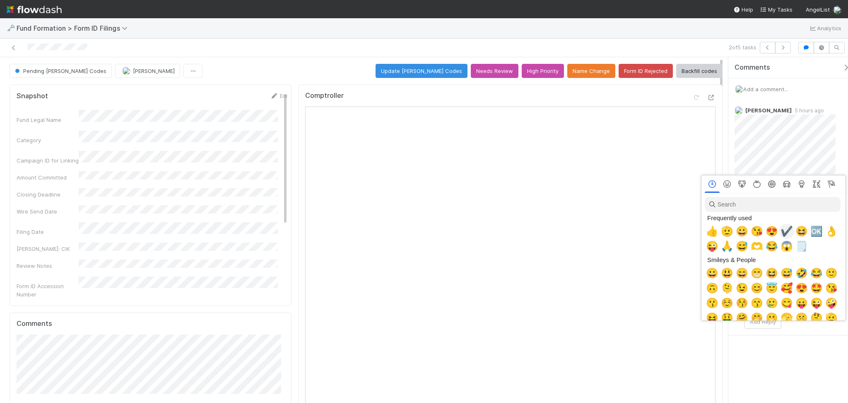
click at [782, 232] on span "✔️" at bounding box center [787, 231] width 12 height 12
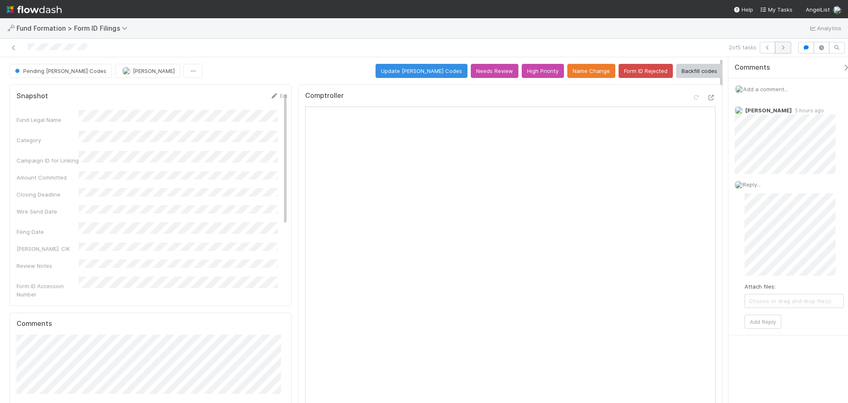
click at [785, 52] on button "button" at bounding box center [783, 48] width 16 height 12
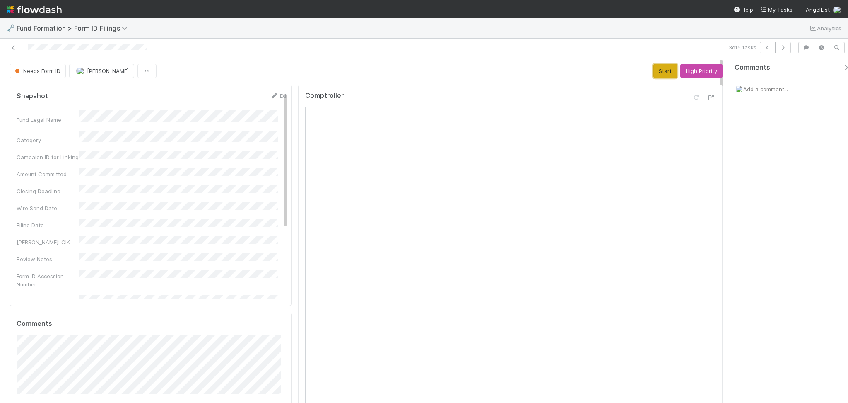
click at [656, 74] on button "Start" at bounding box center [666, 71] width 24 height 14
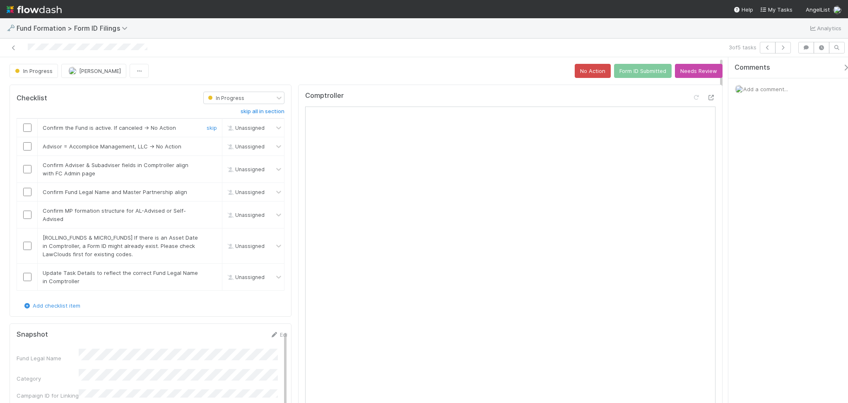
click at [25, 126] on input "checkbox" at bounding box center [27, 127] width 8 height 8
click at [25, 147] on input "checkbox" at bounding box center [27, 146] width 8 height 8
click at [24, 171] on input "checkbox" at bounding box center [27, 169] width 8 height 8
click at [24, 192] on input "checkbox" at bounding box center [27, 192] width 8 height 8
click at [24, 215] on input "checkbox" at bounding box center [27, 214] width 8 height 8
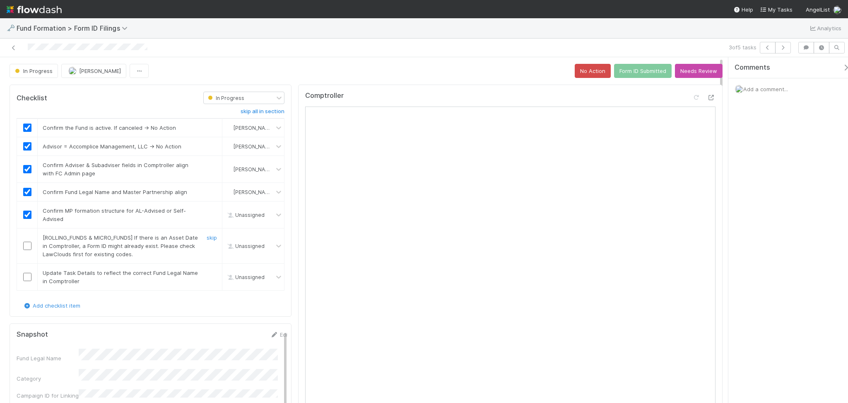
checkbox input "true"
click at [207, 239] on link "skip" at bounding box center [212, 237] width 10 height 7
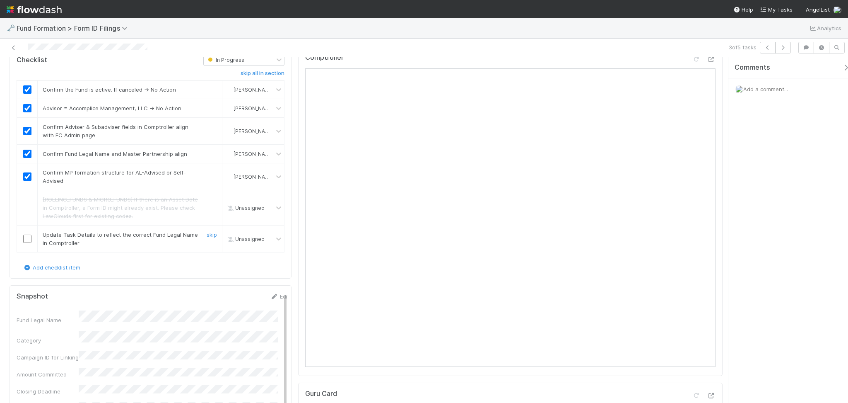
scroll to position [55, 0]
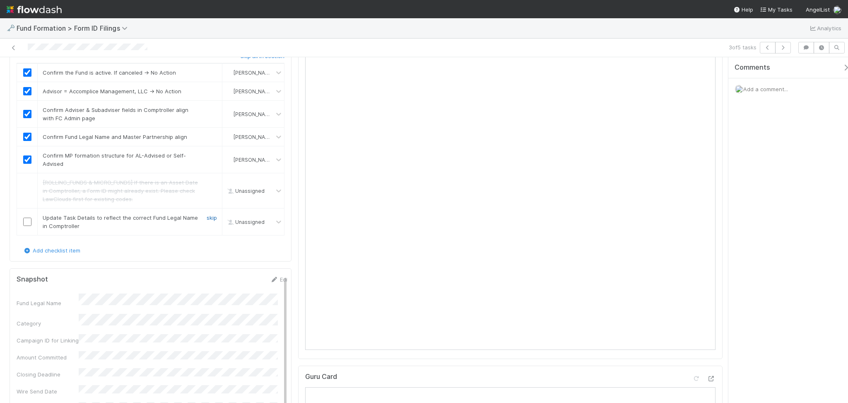
click at [208, 218] on link "skip" at bounding box center [212, 217] width 10 height 7
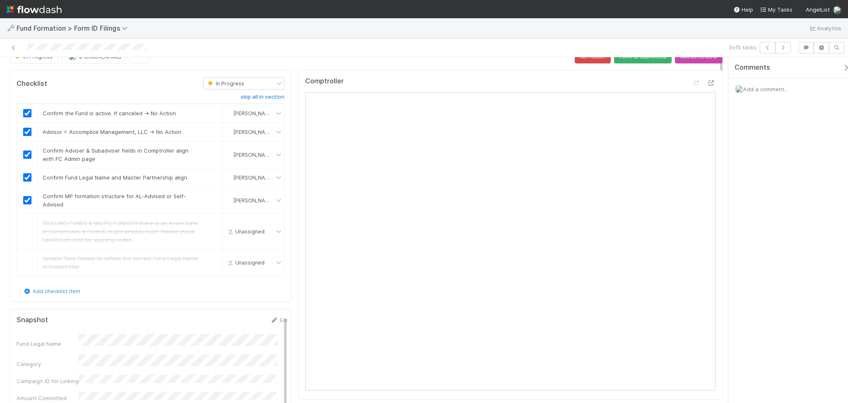
scroll to position [0, 0]
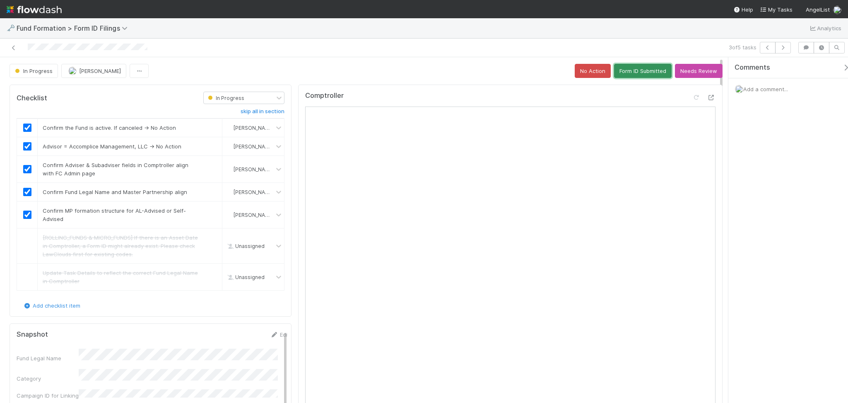
click at [637, 75] on button "Form ID Submitted" at bounding box center [643, 71] width 58 height 14
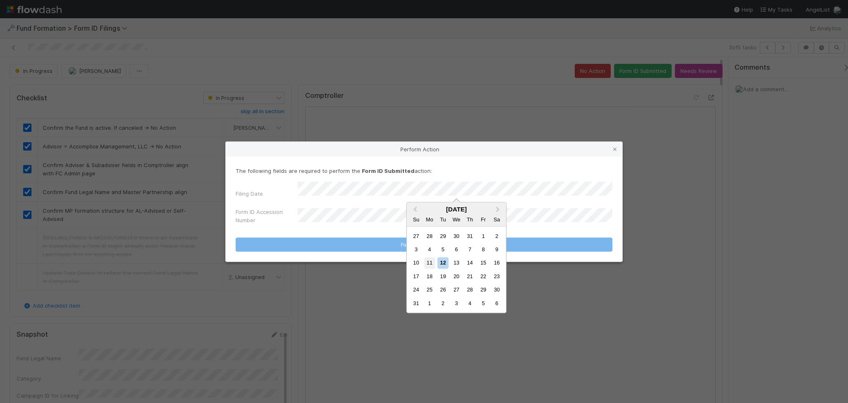
click at [431, 260] on div "11" at bounding box center [429, 262] width 11 height 11
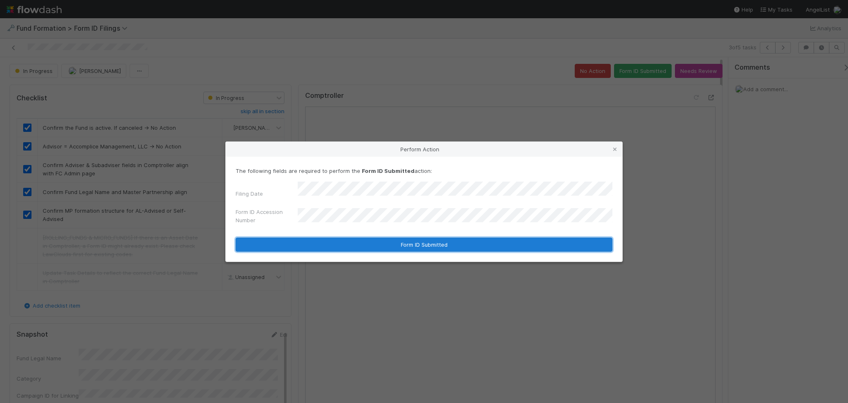
click at [352, 244] on button "Form ID Submitted" at bounding box center [424, 244] width 377 height 14
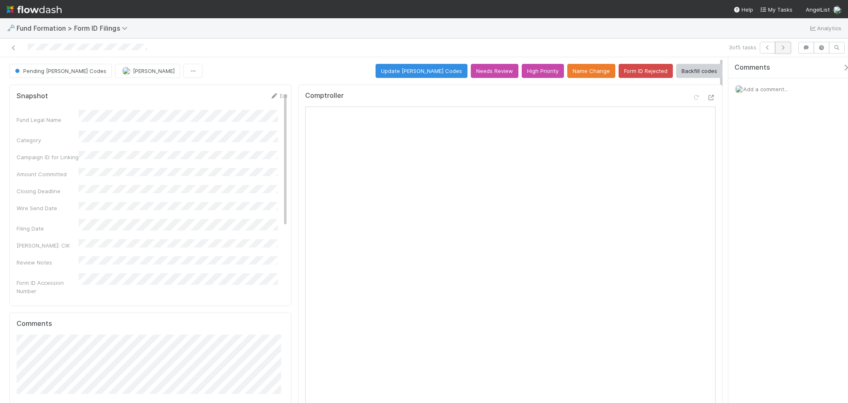
click at [787, 49] on button "button" at bounding box center [783, 48] width 16 height 12
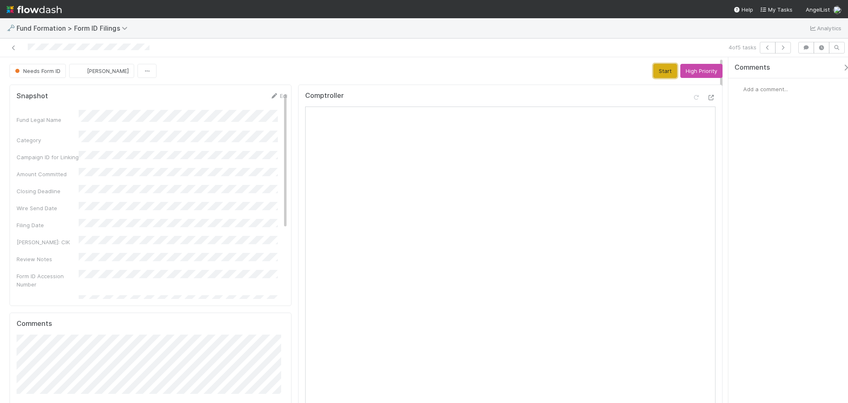
click at [654, 75] on button "Start" at bounding box center [666, 71] width 24 height 14
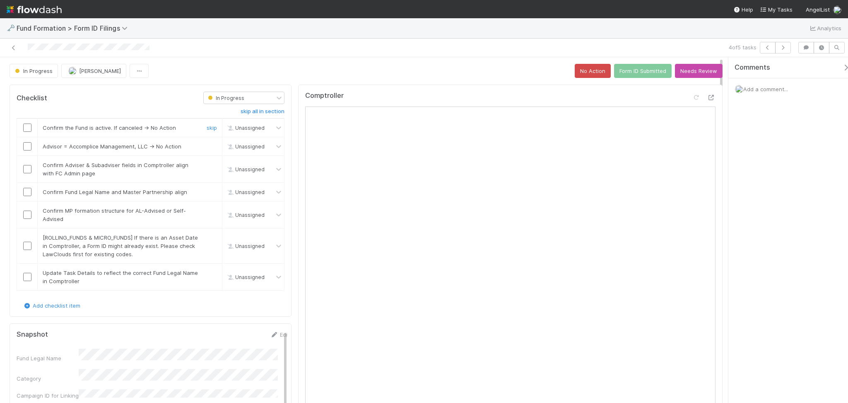
click at [24, 133] on td at bounding box center [27, 127] width 21 height 19
click at [26, 128] on input "checkbox" at bounding box center [27, 127] width 8 height 8
click at [23, 146] on input "checkbox" at bounding box center [27, 146] width 8 height 8
checkbox input "true"
click at [28, 165] on td at bounding box center [27, 169] width 21 height 27
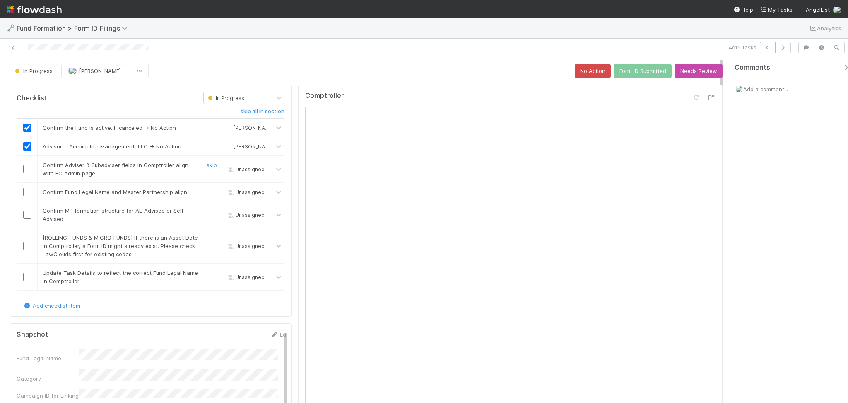
click at [28, 171] on input "checkbox" at bounding box center [27, 169] width 8 height 8
click at [25, 194] on input "checkbox" at bounding box center [27, 192] width 8 height 8
click at [29, 215] on input "checkbox" at bounding box center [27, 214] width 8 height 8
click at [203, 238] on div "skip" at bounding box center [210, 245] width 25 height 25
click at [208, 236] on link "skip" at bounding box center [212, 237] width 10 height 7
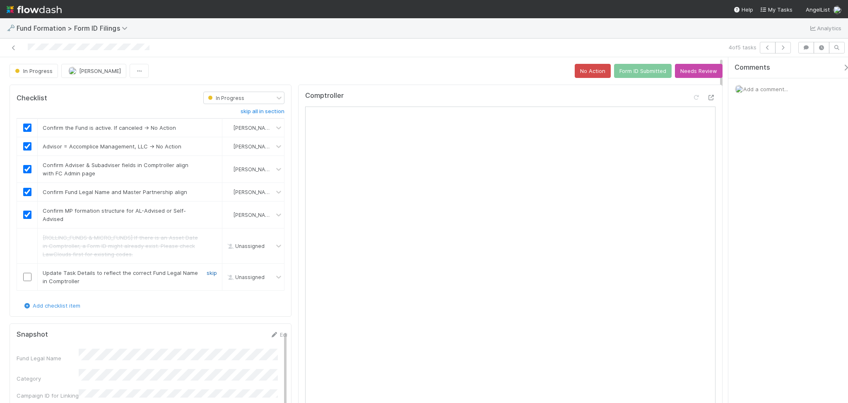
click at [207, 273] on link "skip" at bounding box center [212, 272] width 10 height 7
click at [630, 70] on button "Form ID Submitted" at bounding box center [643, 71] width 58 height 14
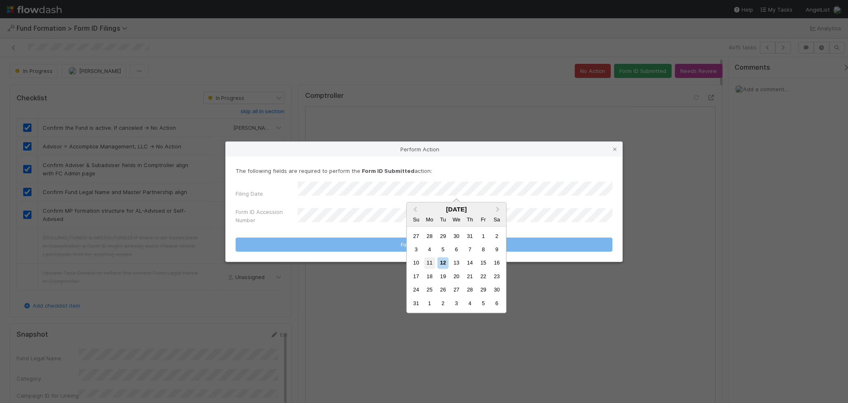
click at [426, 262] on div "11" at bounding box center [429, 262] width 11 height 11
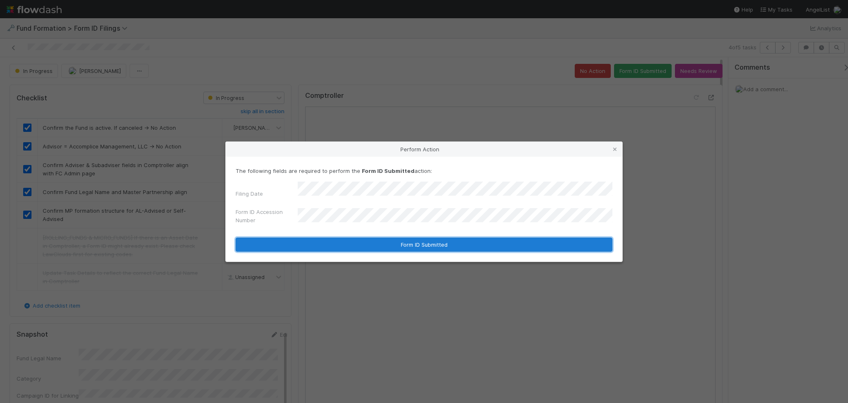
click at [369, 242] on button "Form ID Submitted" at bounding box center [424, 244] width 377 height 14
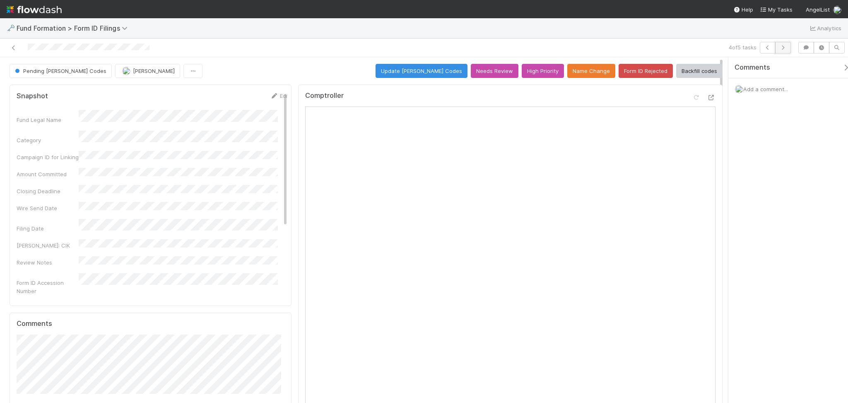
click at [784, 50] on icon "button" at bounding box center [783, 47] width 8 height 5
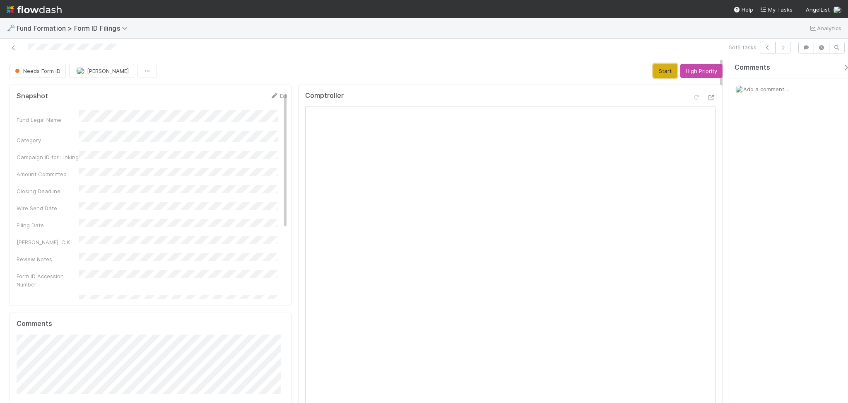
click at [654, 74] on button "Start" at bounding box center [666, 71] width 24 height 14
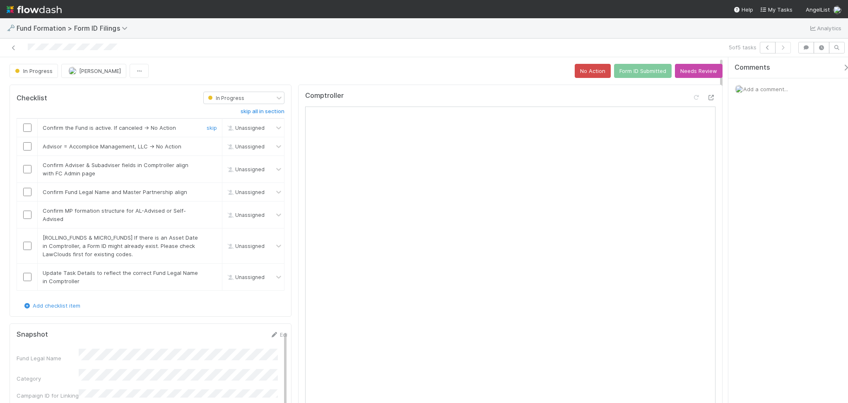
click at [31, 129] on input "checkbox" at bounding box center [27, 127] width 8 height 8
click at [27, 146] on input "checkbox" at bounding box center [27, 146] width 8 height 8
click at [27, 167] on input "checkbox" at bounding box center [27, 169] width 8 height 8
click at [28, 193] on input "checkbox" at bounding box center [27, 192] width 8 height 8
click at [28, 215] on input "checkbox" at bounding box center [27, 214] width 8 height 8
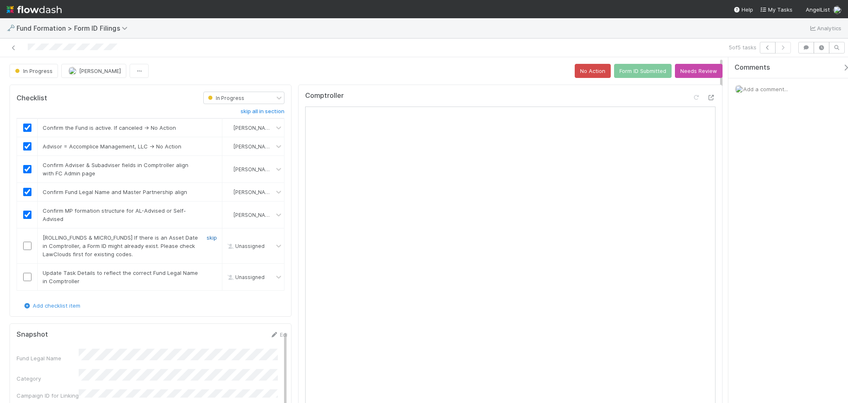
click at [207, 235] on link "skip" at bounding box center [212, 237] width 10 height 7
click at [24, 278] on input "checkbox" at bounding box center [27, 277] width 8 height 8
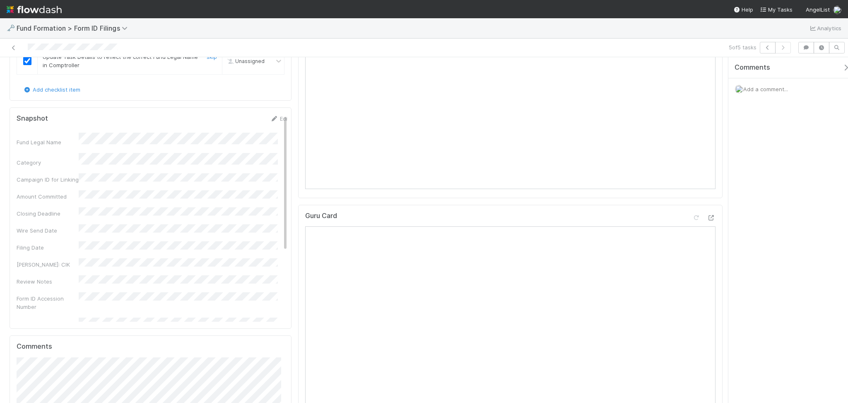
checkbox input "true"
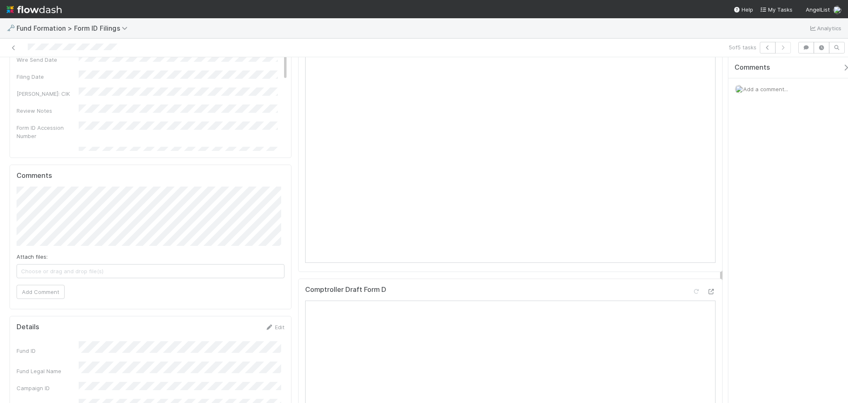
scroll to position [497, 0]
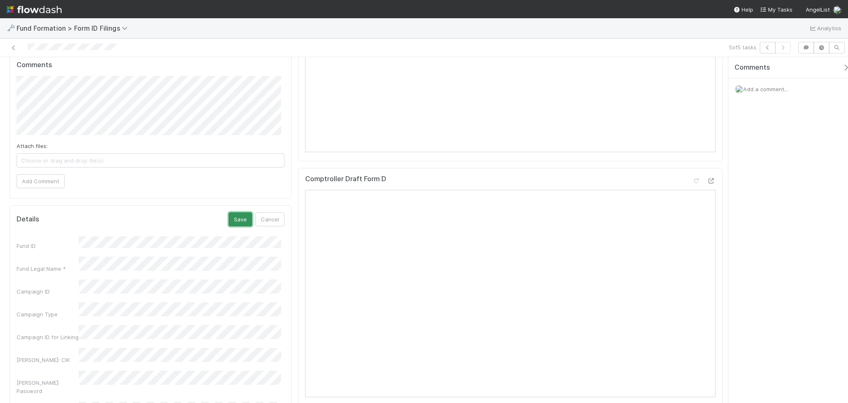
click at [233, 221] on button "Save" at bounding box center [241, 219] width 24 height 14
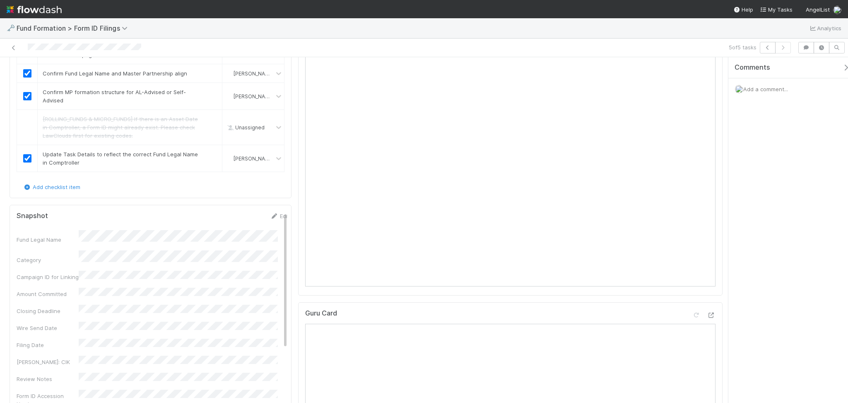
scroll to position [0, 0]
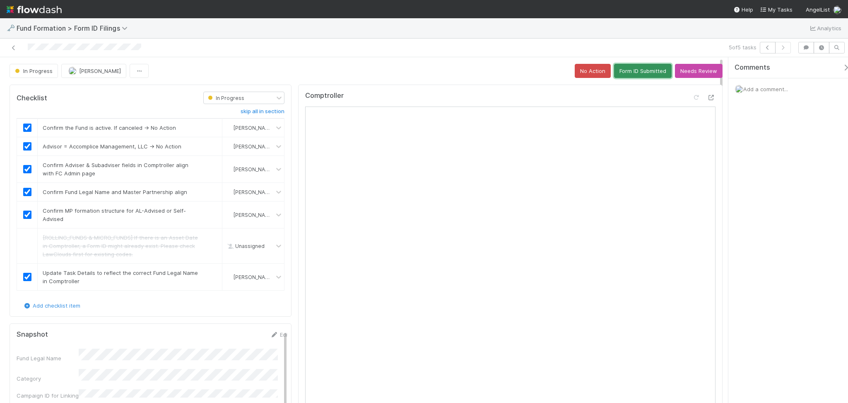
click at [637, 71] on button "Form ID Submitted" at bounding box center [643, 71] width 58 height 14
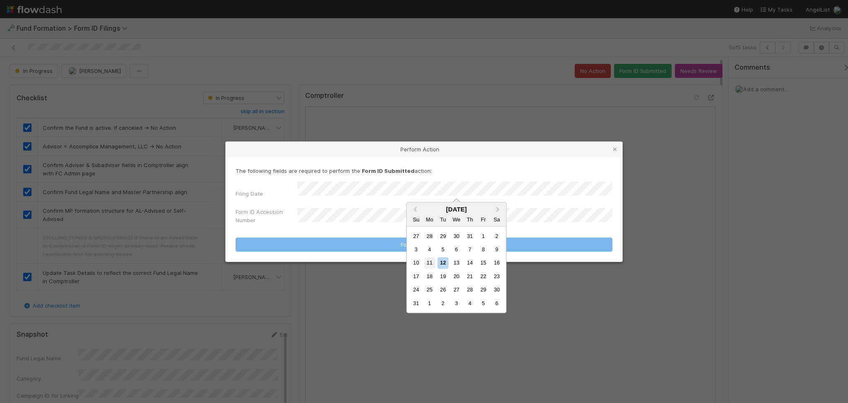
click at [428, 262] on div "11" at bounding box center [429, 262] width 11 height 11
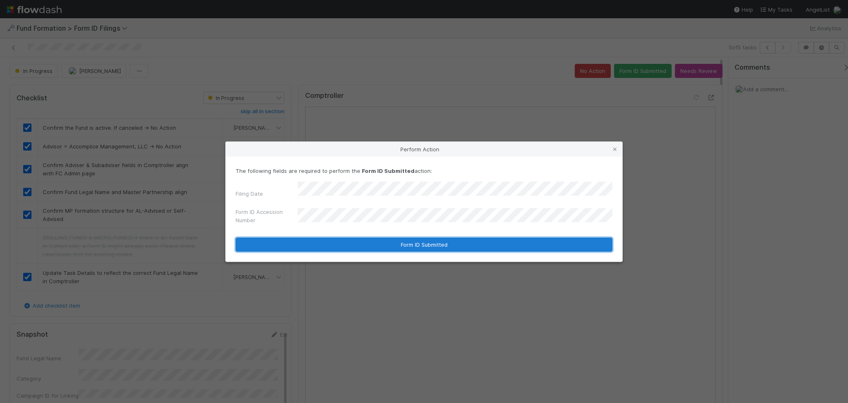
click at [365, 240] on button "Form ID Submitted" at bounding box center [424, 244] width 377 height 14
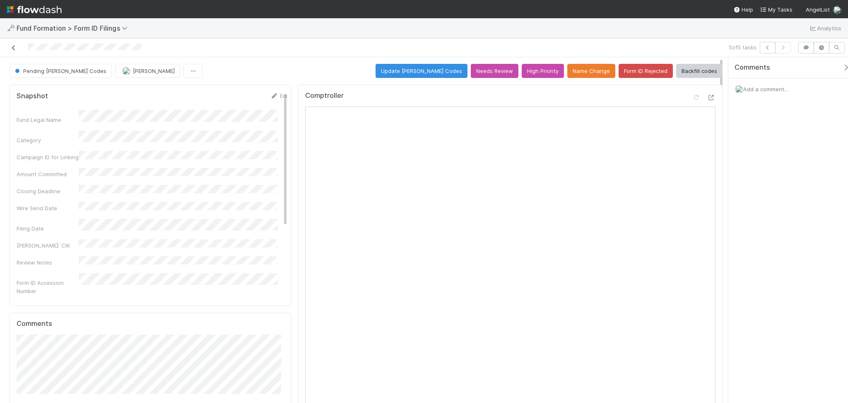
click at [12, 48] on icon at bounding box center [14, 47] width 8 height 5
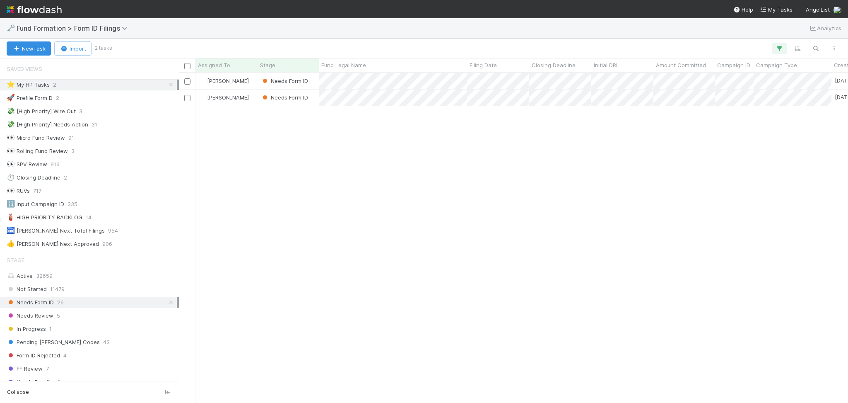
click at [167, 82] on div "⭐ My HP Tasks 2" at bounding box center [92, 85] width 170 height 10
click at [167, 87] on icon at bounding box center [171, 84] width 8 height 5
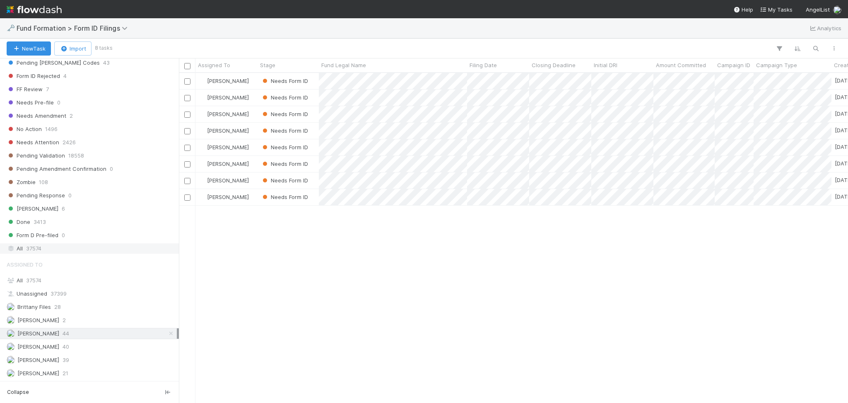
scroll to position [281, 0]
click at [95, 347] on div "[PERSON_NAME] 40" at bounding box center [92, 346] width 170 height 10
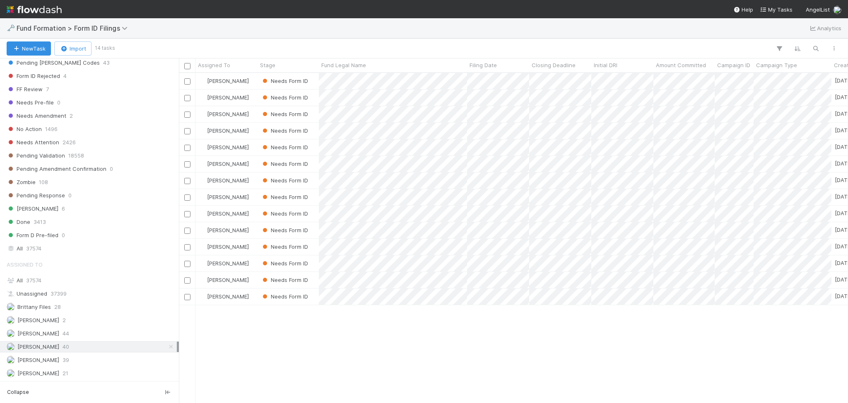
scroll to position [321, 661]
click at [96, 354] on div "[PERSON_NAME] 39" at bounding box center [89, 359] width 179 height 11
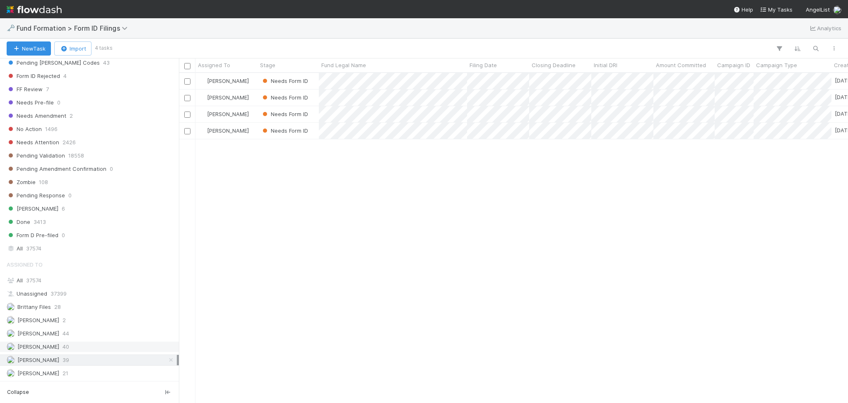
scroll to position [321, 661]
click at [88, 375] on div "[PERSON_NAME] 21" at bounding box center [92, 373] width 170 height 10
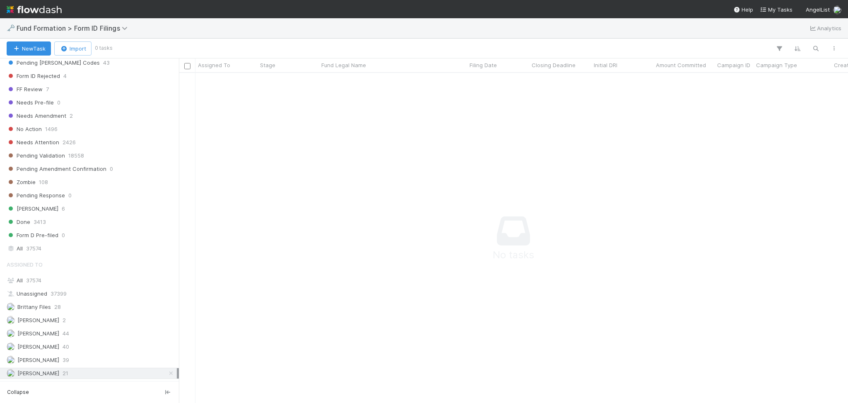
scroll to position [313, 652]
click at [100, 328] on div "[PERSON_NAME] 44" at bounding box center [92, 333] width 170 height 10
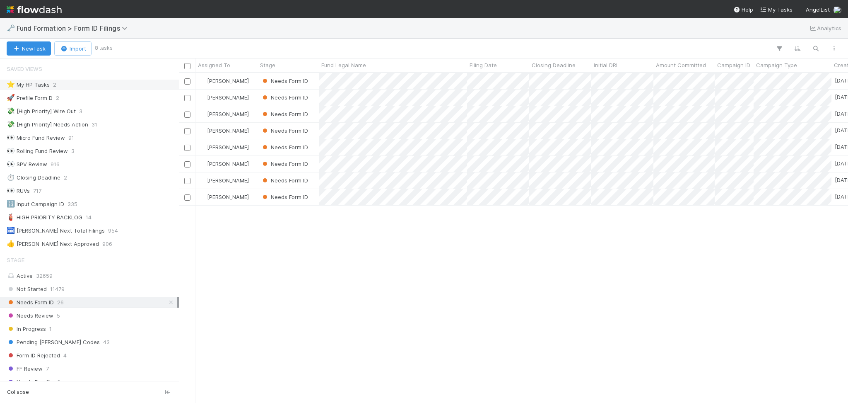
click at [115, 82] on div "⭐ My HP Tasks 2" at bounding box center [92, 85] width 170 height 10
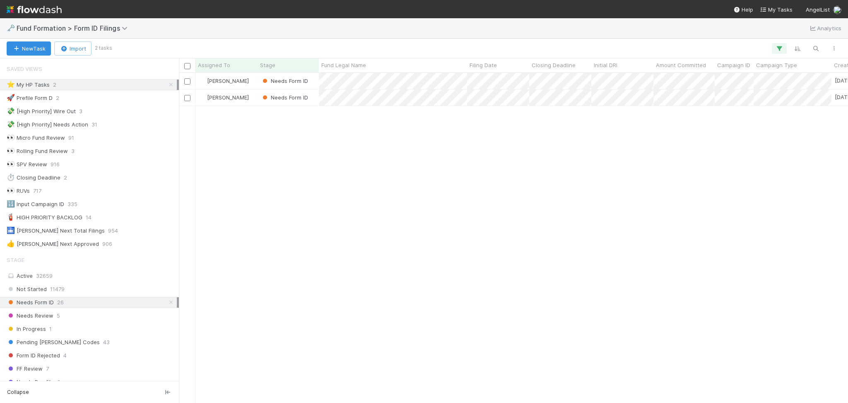
scroll to position [321, 661]
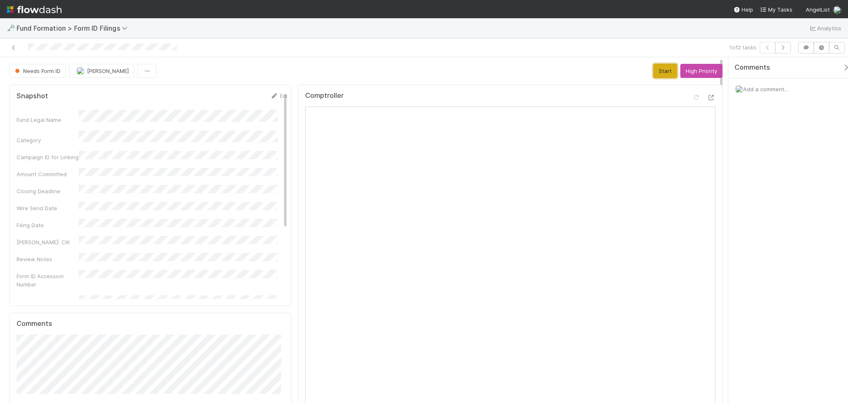
click at [662, 73] on button "Start" at bounding box center [666, 71] width 24 height 14
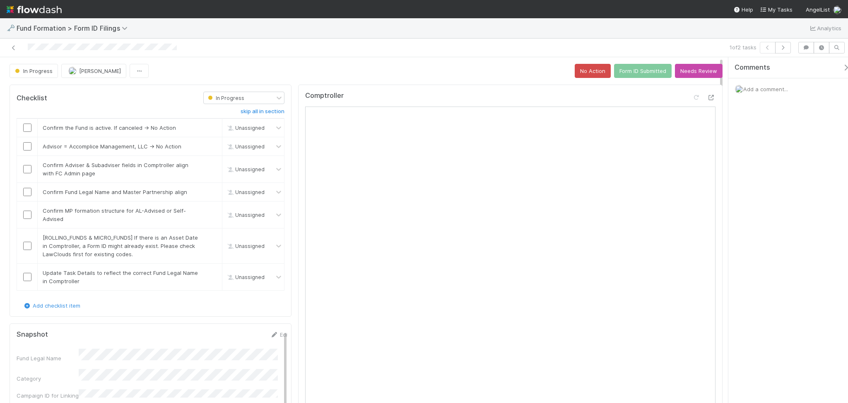
click at [28, 126] on input "checkbox" at bounding box center [27, 127] width 8 height 8
click at [25, 143] on input "checkbox" at bounding box center [27, 146] width 8 height 8
click at [24, 171] on input "checkbox" at bounding box center [27, 169] width 8 height 8
click at [25, 194] on input "checkbox" at bounding box center [27, 192] width 8 height 8
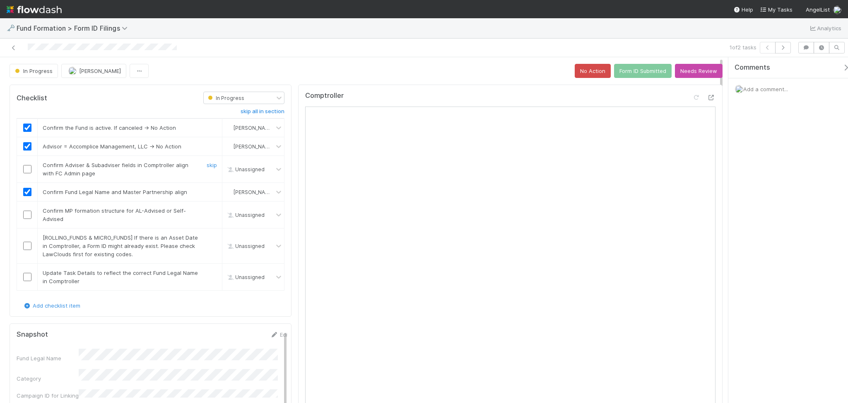
click at [27, 168] on input "checkbox" at bounding box center [27, 169] width 8 height 8
click at [23, 215] on input "checkbox" at bounding box center [27, 214] width 8 height 8
click at [207, 241] on div "skip" at bounding box center [210, 245] width 25 height 25
click at [207, 237] on link "skip" at bounding box center [212, 237] width 10 height 7
click at [26, 278] on input "checkbox" at bounding box center [27, 277] width 8 height 8
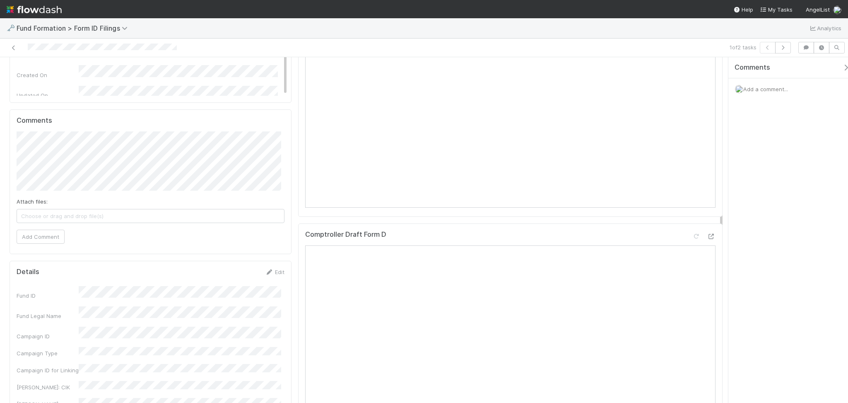
scroll to position [607, 0]
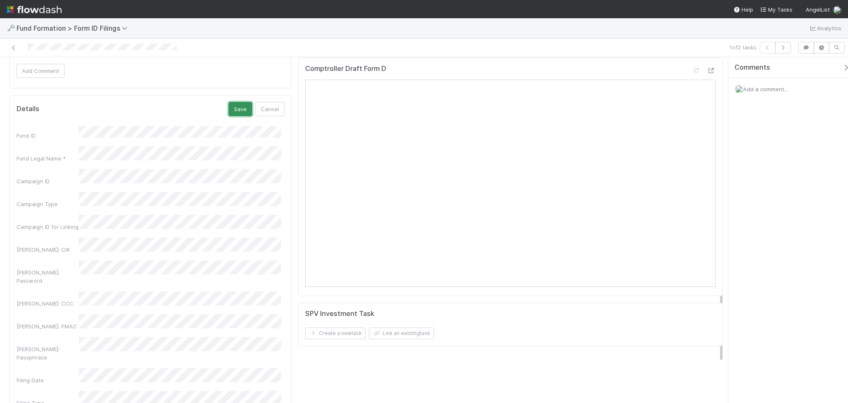
click at [237, 110] on button "Save" at bounding box center [241, 109] width 24 height 14
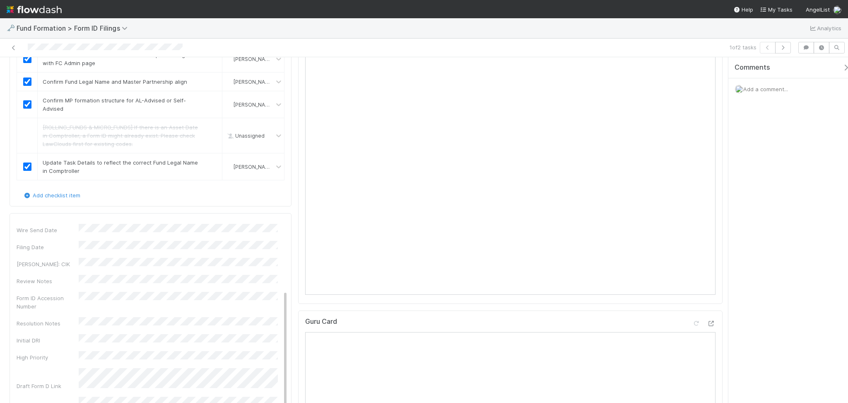
scroll to position [0, 0]
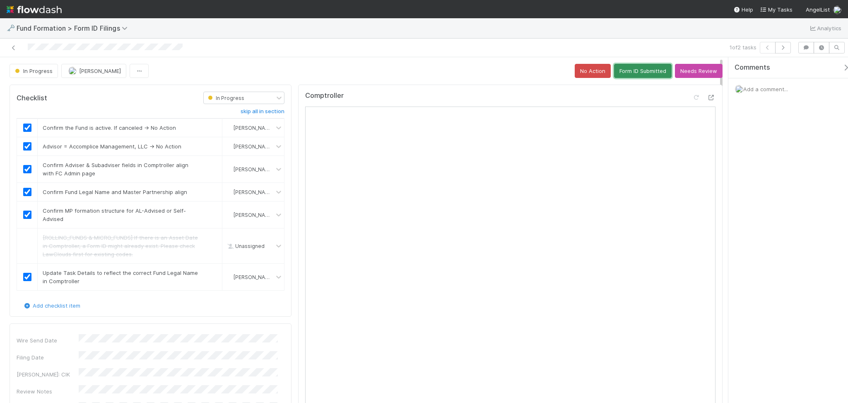
click at [634, 69] on button "Form ID Submitted" at bounding box center [643, 71] width 58 height 14
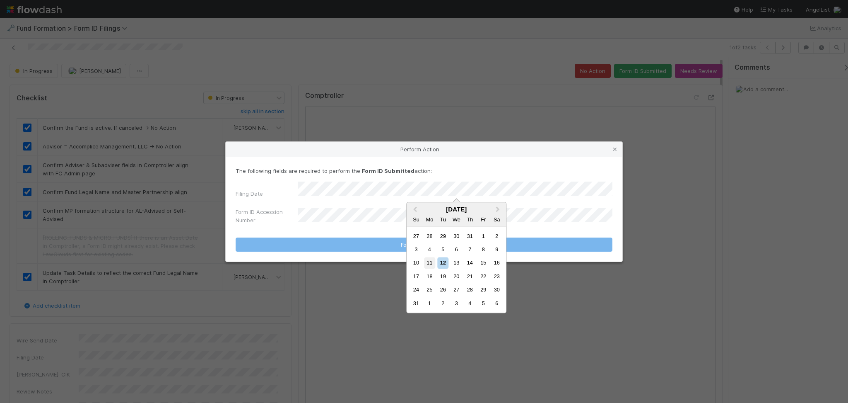
click at [429, 264] on div "11" at bounding box center [429, 262] width 11 height 11
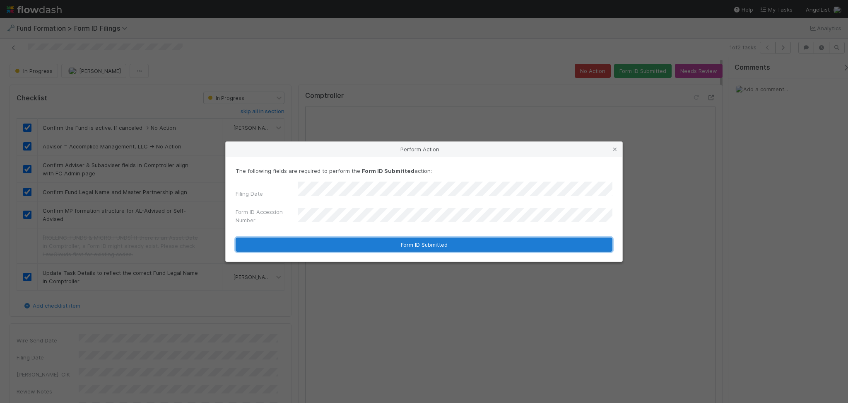
click at [382, 248] on button "Form ID Submitted" at bounding box center [424, 244] width 377 height 14
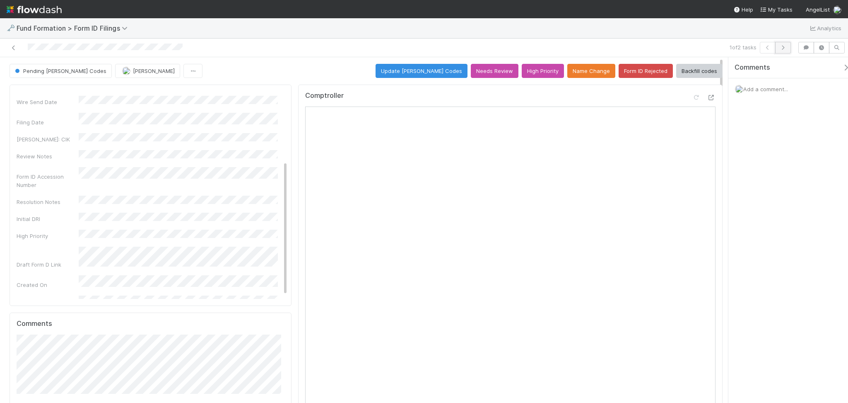
click at [784, 47] on icon "button" at bounding box center [783, 47] width 8 height 5
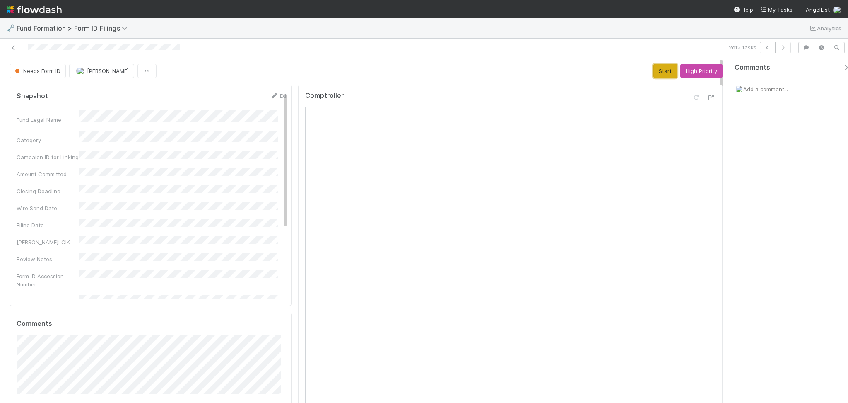
click at [654, 64] on button "Start" at bounding box center [666, 71] width 24 height 14
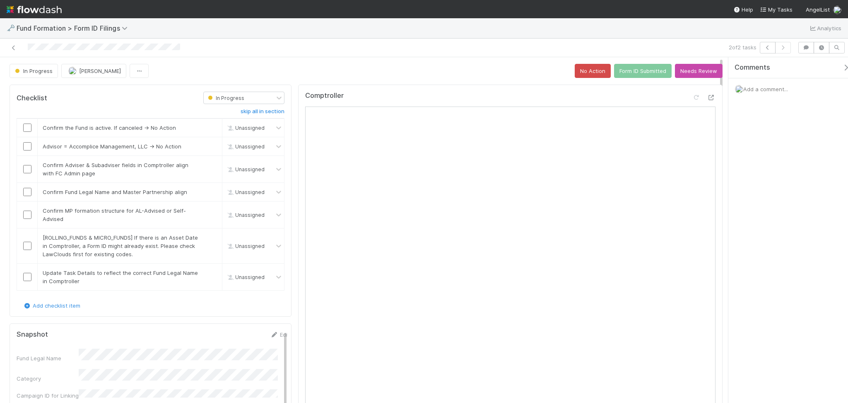
click at [393, 68] on div "In Progress [PERSON_NAME] No Action Form ID Submitted Needs Review" at bounding box center [366, 71] width 713 height 14
click at [27, 125] on input "checkbox" at bounding box center [27, 127] width 8 height 8
click at [25, 147] on input "checkbox" at bounding box center [27, 146] width 8 height 8
click at [28, 168] on input "checkbox" at bounding box center [27, 169] width 8 height 8
click at [27, 192] on input "checkbox" at bounding box center [27, 192] width 8 height 8
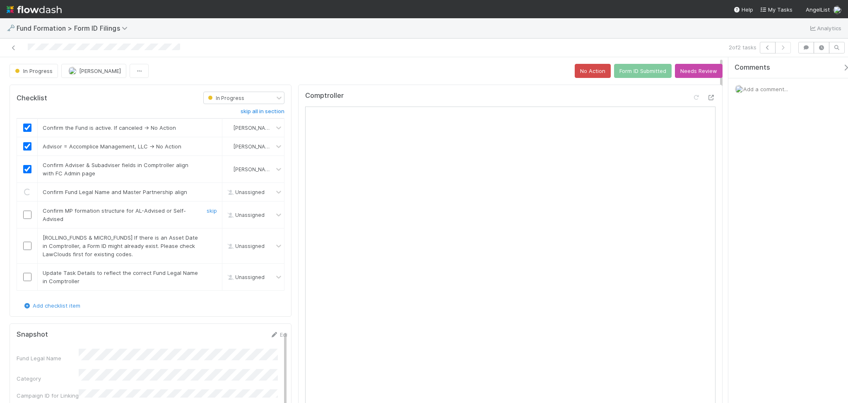
click at [28, 213] on input "checkbox" at bounding box center [27, 214] width 8 height 8
click at [207, 238] on link "skip" at bounding box center [212, 237] width 10 height 7
click at [208, 273] on link "skip" at bounding box center [212, 272] width 10 height 7
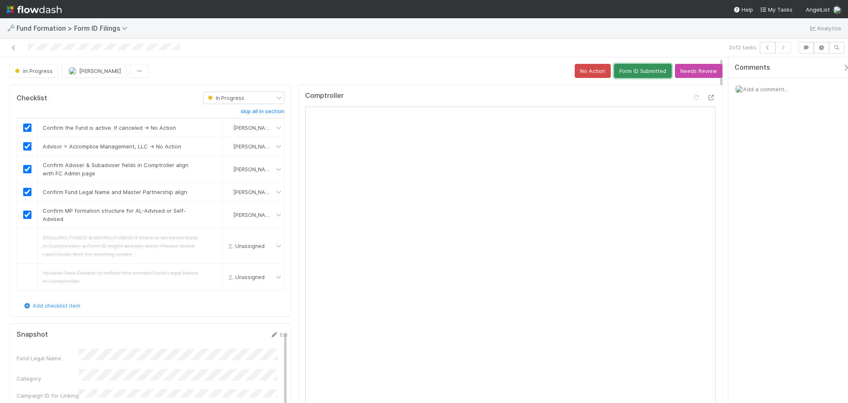
click at [632, 72] on button "Form ID Submitted" at bounding box center [643, 71] width 58 height 14
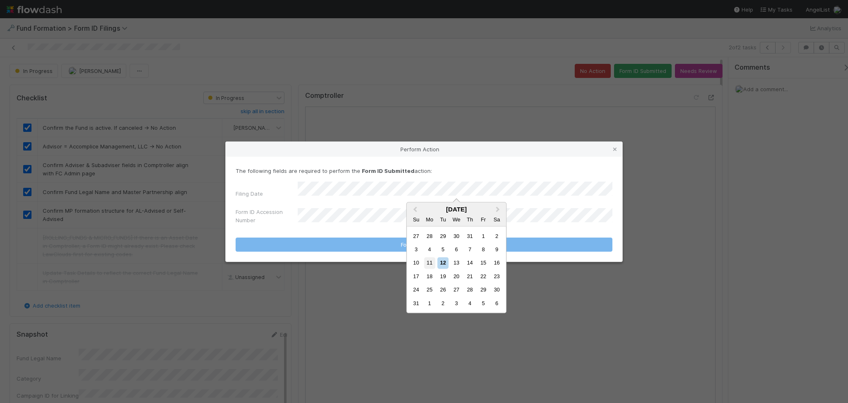
click at [427, 263] on div "11" at bounding box center [429, 262] width 11 height 11
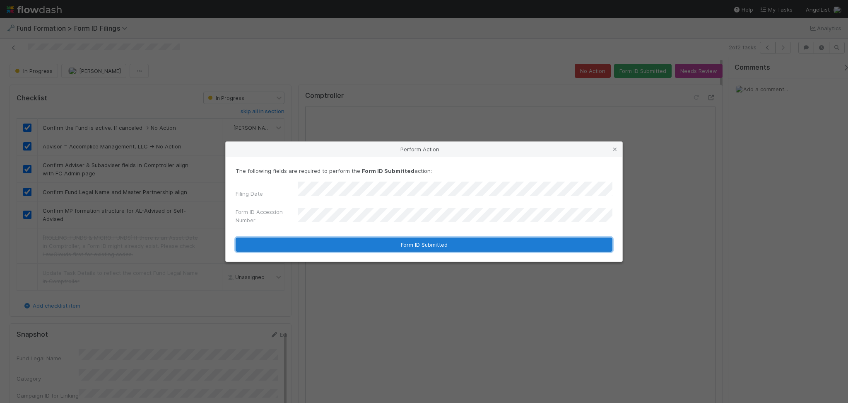
click at [393, 237] on button "Form ID Submitted" at bounding box center [424, 244] width 377 height 14
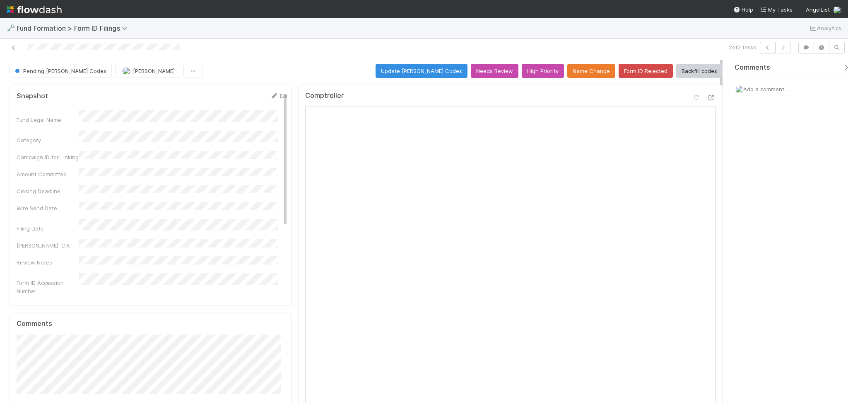
click at [18, 46] on div at bounding box center [201, 48] width 397 height 12
click at [14, 46] on icon at bounding box center [14, 47] width 8 height 5
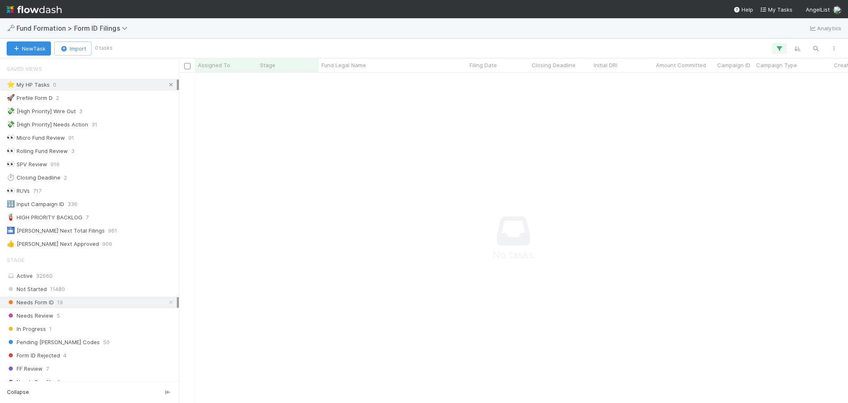
click at [167, 88] on link at bounding box center [171, 85] width 8 height 10
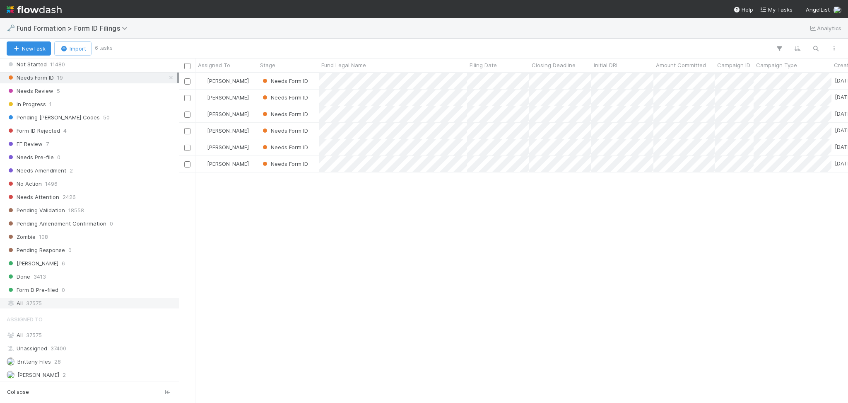
scroll to position [321, 661]
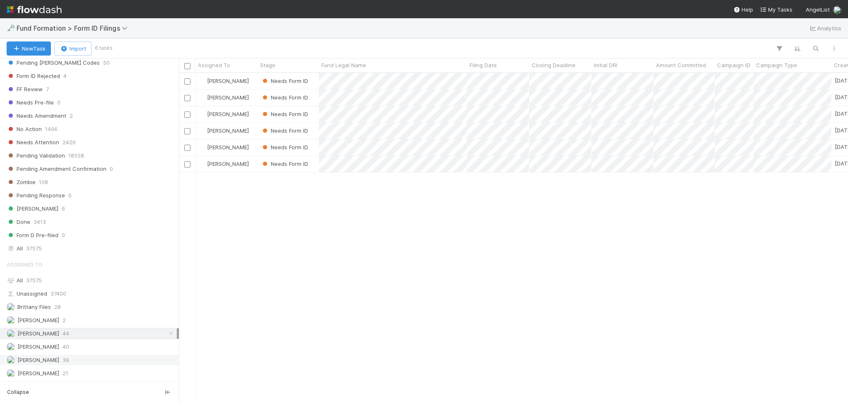
click at [121, 360] on div "[PERSON_NAME] 39" at bounding box center [92, 360] width 170 height 10
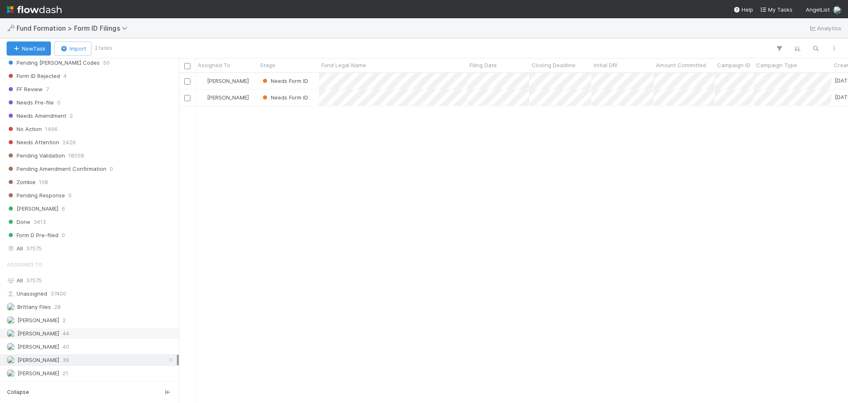
scroll to position [321, 661]
click at [114, 333] on div "[PERSON_NAME] 44" at bounding box center [92, 333] width 170 height 10
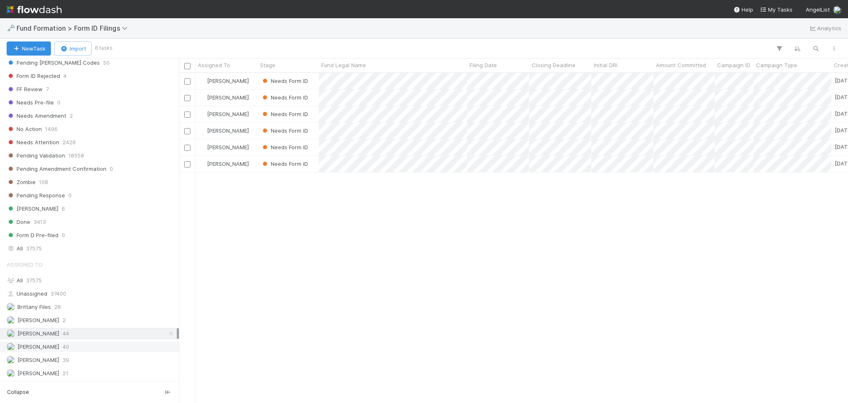
click at [100, 350] on div "[PERSON_NAME] 40" at bounding box center [92, 346] width 170 height 10
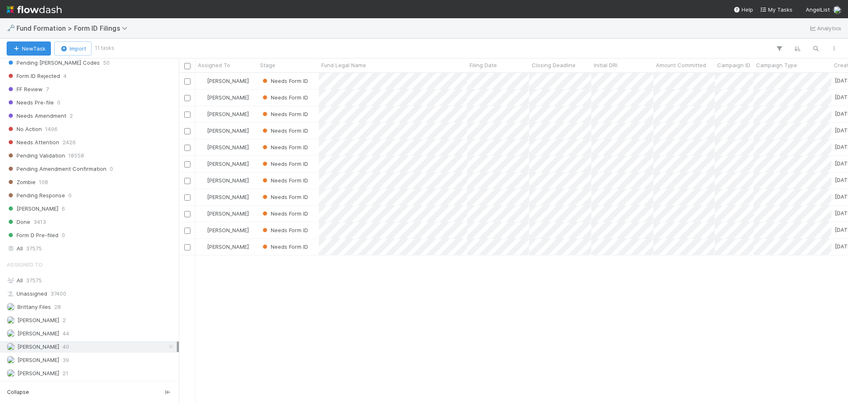
scroll to position [321, 661]
click at [110, 333] on div "[PERSON_NAME] 44" at bounding box center [92, 333] width 170 height 10
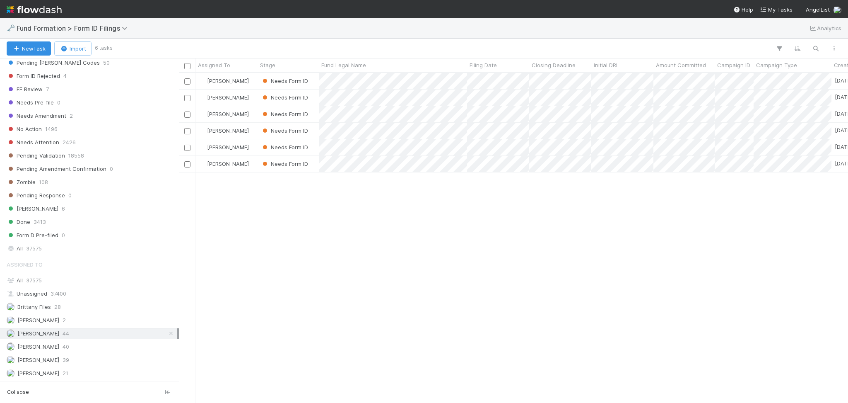
scroll to position [321, 661]
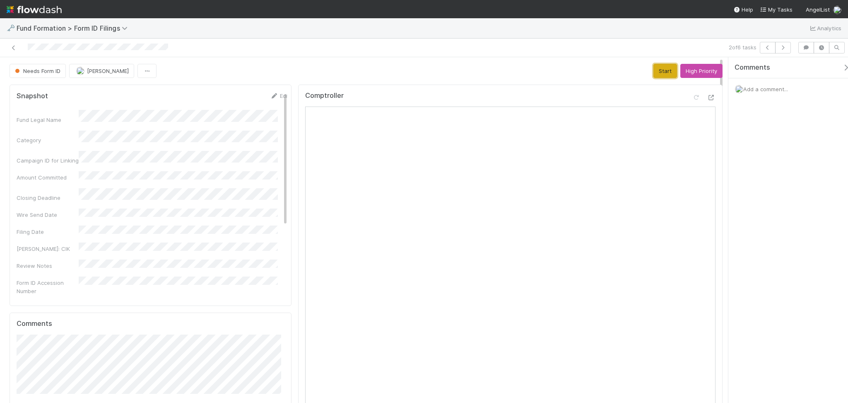
drag, startPoint x: 658, startPoint y: 72, endPoint x: 458, endPoint y: 30, distance: 204.0
click at [658, 72] on button "Start" at bounding box center [666, 71] width 24 height 14
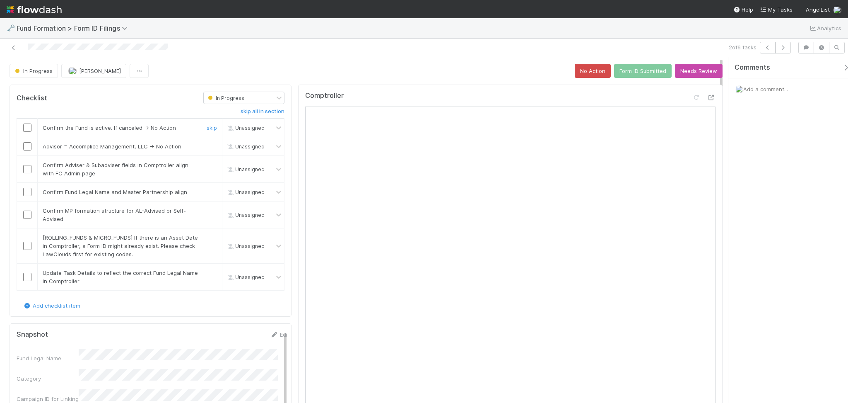
click at [30, 127] on input "checkbox" at bounding box center [27, 127] width 8 height 8
click at [27, 141] on td at bounding box center [27, 146] width 21 height 19
click at [27, 150] on input "checkbox" at bounding box center [27, 146] width 8 height 8
click at [27, 128] on input "checkbox" at bounding box center [27, 127] width 8 height 8
click at [28, 169] on input "checkbox" at bounding box center [27, 169] width 8 height 8
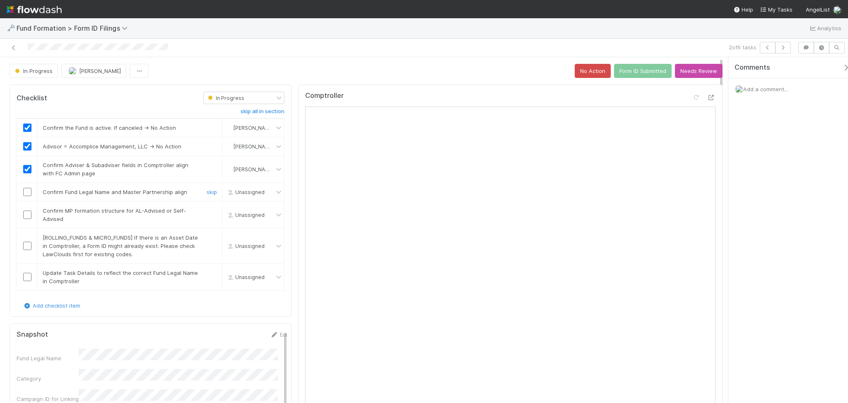
click at [24, 188] on input "checkbox" at bounding box center [27, 192] width 8 height 8
click at [24, 214] on input "checkbox" at bounding box center [27, 214] width 8 height 8
click at [207, 236] on link "skip" at bounding box center [212, 237] width 10 height 7
click at [207, 272] on link "skip" at bounding box center [212, 272] width 10 height 7
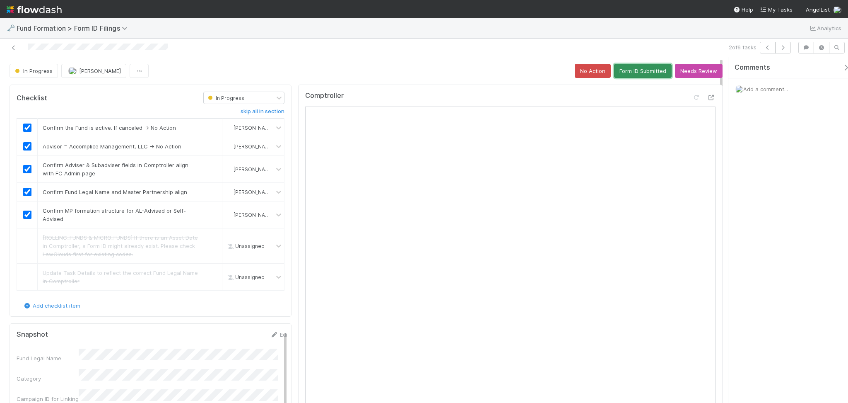
click at [623, 70] on button "Form ID Submitted" at bounding box center [643, 71] width 58 height 14
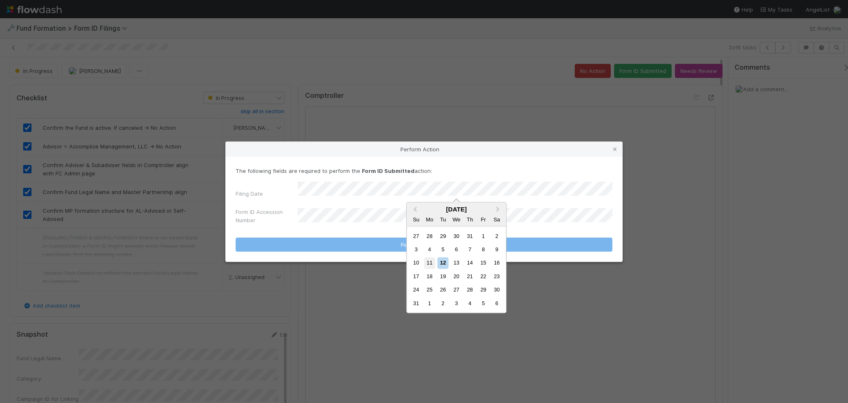
click at [431, 261] on div "11" at bounding box center [429, 262] width 11 height 11
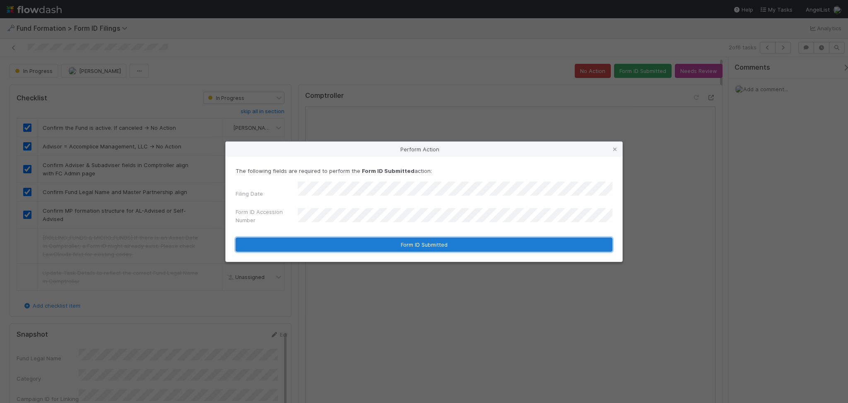
click at [432, 237] on button "Form ID Submitted" at bounding box center [424, 244] width 377 height 14
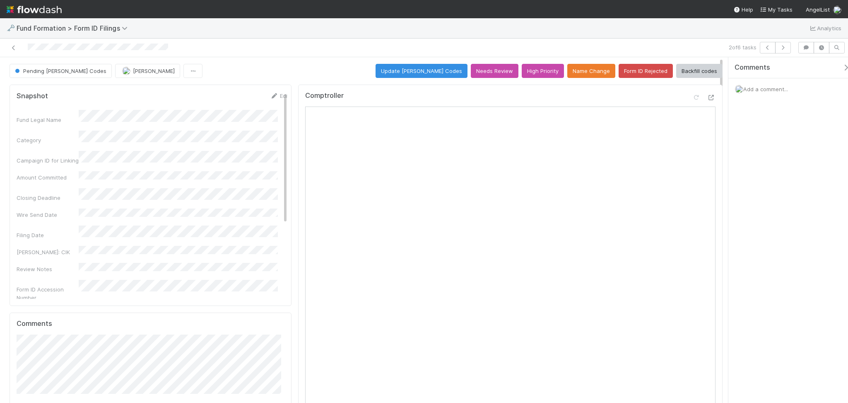
click at [5, 48] on div at bounding box center [201, 48] width 397 height 12
click at [12, 51] on link at bounding box center [14, 47] width 8 height 8
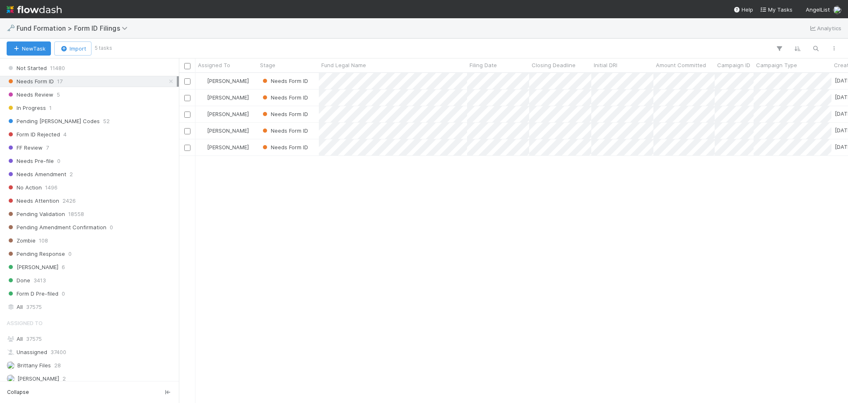
scroll to position [281, 0]
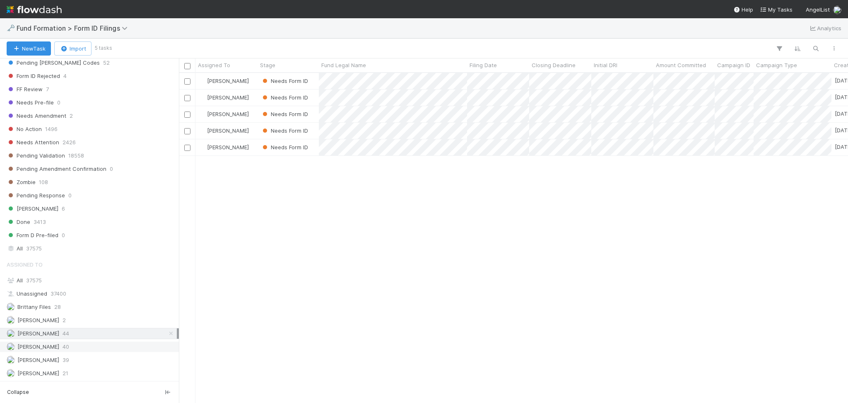
click at [63, 346] on span "40" at bounding box center [66, 346] width 7 height 10
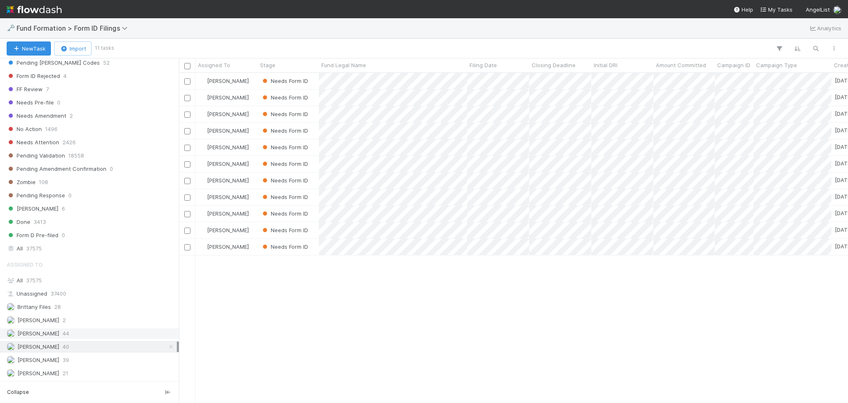
scroll to position [321, 661]
click at [67, 335] on span "44" at bounding box center [66, 333] width 7 height 10
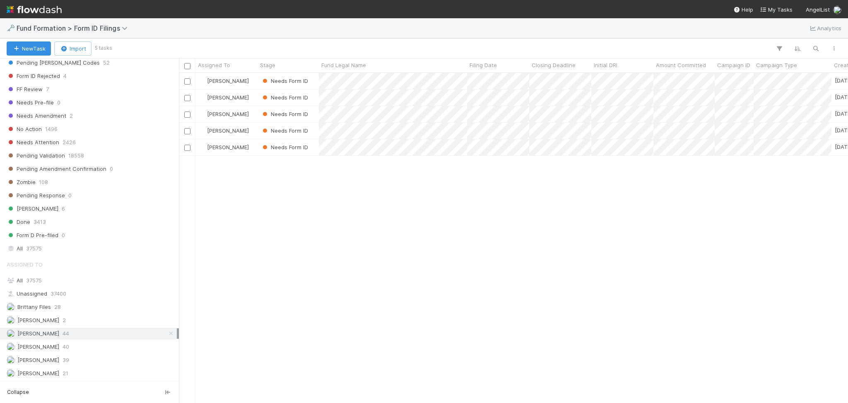
scroll to position [321, 661]
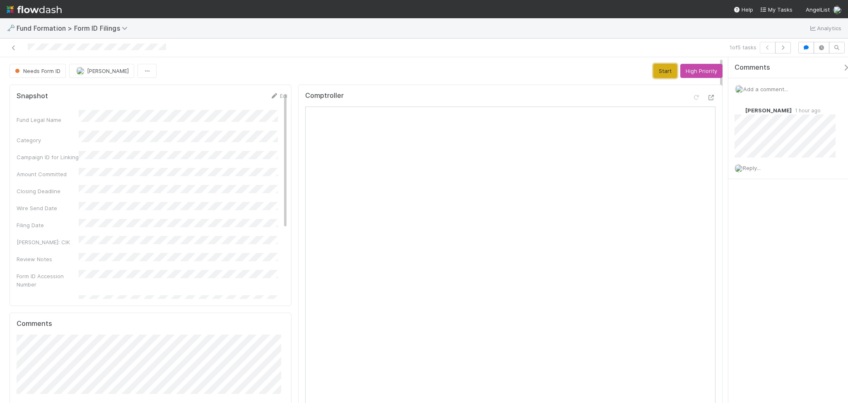
drag, startPoint x: 651, startPoint y: 72, endPoint x: 637, endPoint y: 51, distance: 24.9
click at [654, 70] on button "Start" at bounding box center [666, 71] width 24 height 14
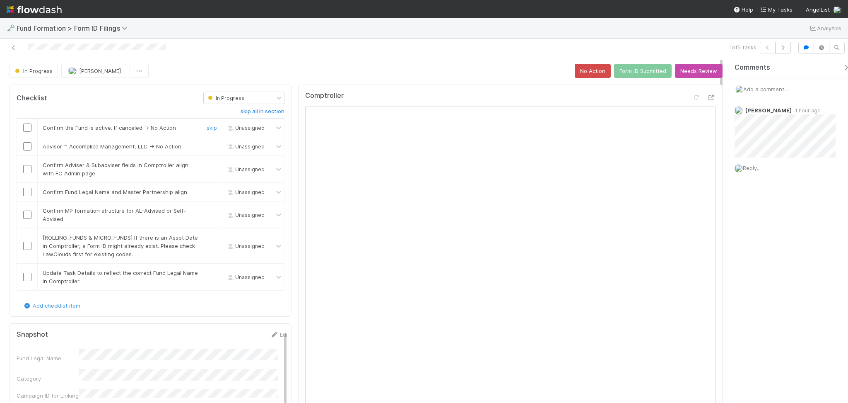
click at [26, 125] on input "checkbox" at bounding box center [27, 127] width 8 height 8
click at [29, 148] on input "checkbox" at bounding box center [27, 146] width 8 height 8
click at [27, 165] on input "checkbox" at bounding box center [27, 169] width 8 height 8
click at [23, 193] on input "checkbox" at bounding box center [27, 192] width 8 height 8
click at [24, 193] on input "checkbox" at bounding box center [27, 192] width 8 height 8
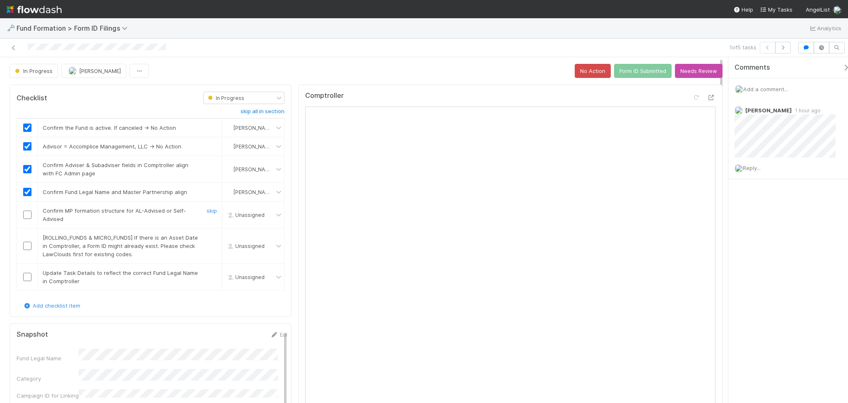
click at [24, 214] on input "checkbox" at bounding box center [27, 214] width 8 height 8
click at [207, 237] on link "skip" at bounding box center [212, 237] width 10 height 7
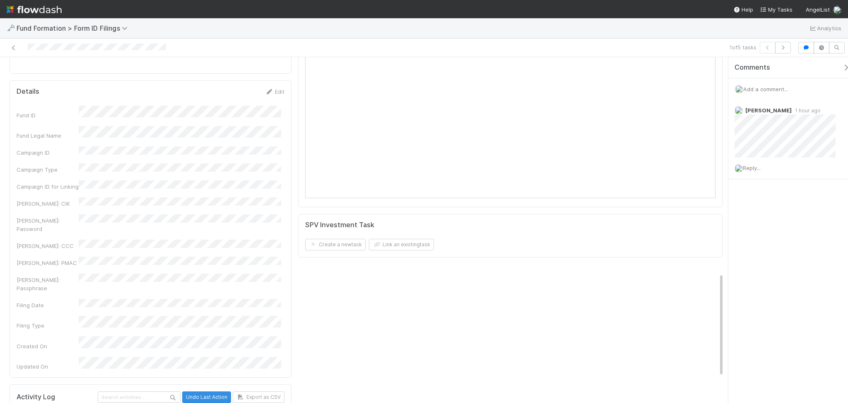
scroll to position [718, 0]
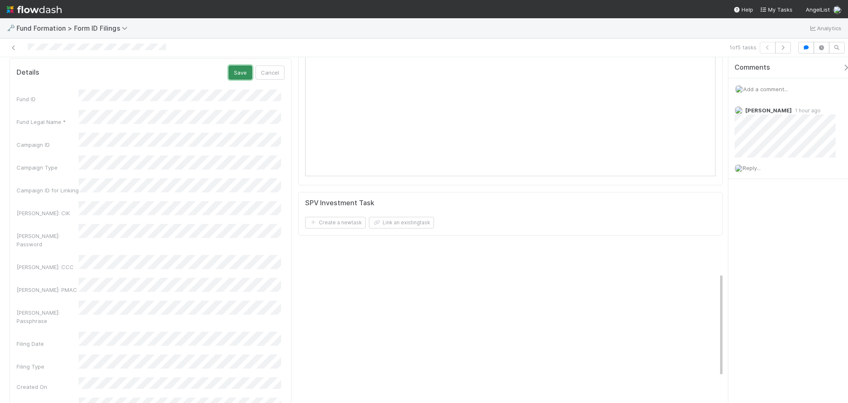
click at [241, 71] on button "Save" at bounding box center [241, 72] width 24 height 14
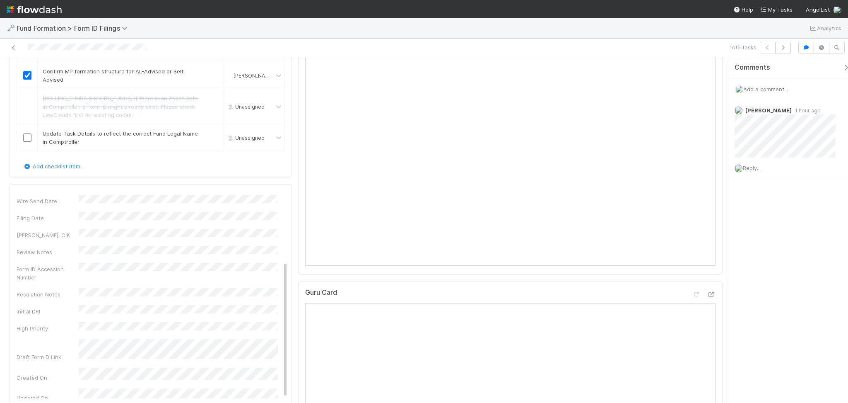
scroll to position [0, 0]
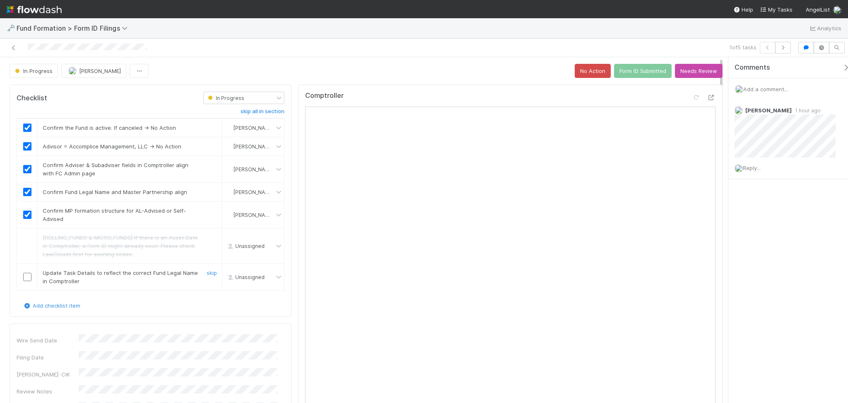
click at [24, 275] on input "checkbox" at bounding box center [27, 277] width 8 height 8
click at [621, 72] on button "Form ID Submitted" at bounding box center [643, 71] width 58 height 14
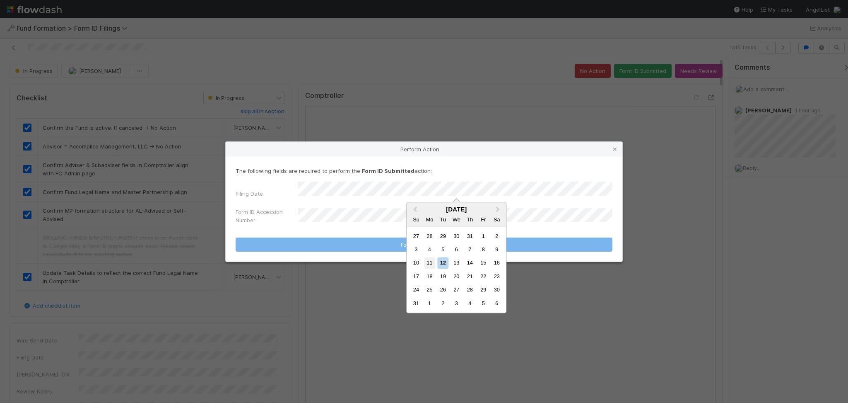
click at [431, 264] on div "11" at bounding box center [429, 262] width 11 height 11
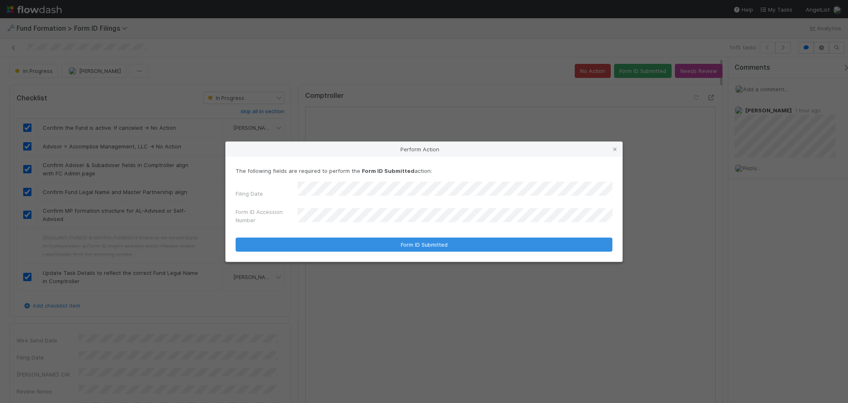
click at [307, 225] on form "The following fields are required to perform the Form ID Submitted action: Fili…" at bounding box center [424, 208] width 377 height 85
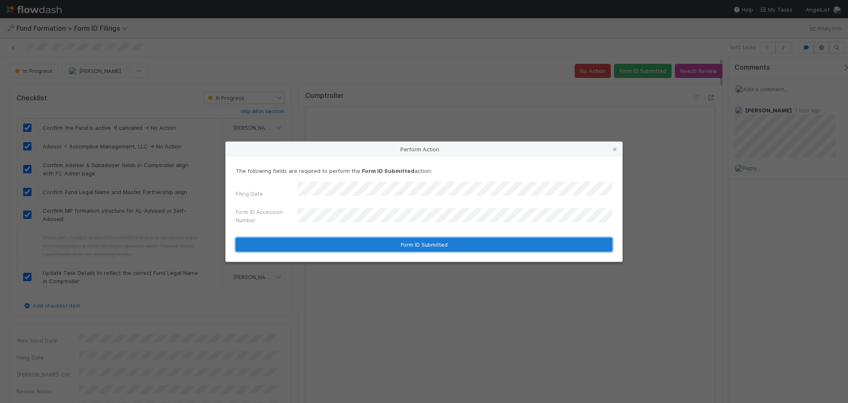
click at [361, 237] on button "Form ID Submitted" at bounding box center [424, 244] width 377 height 14
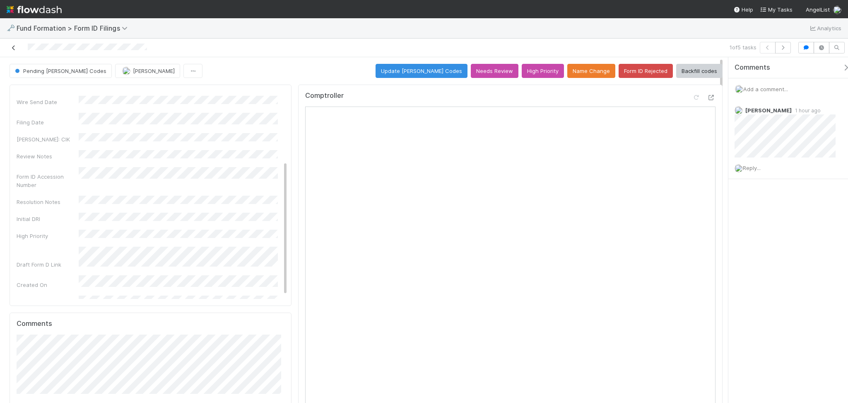
click at [11, 45] on icon at bounding box center [14, 47] width 8 height 5
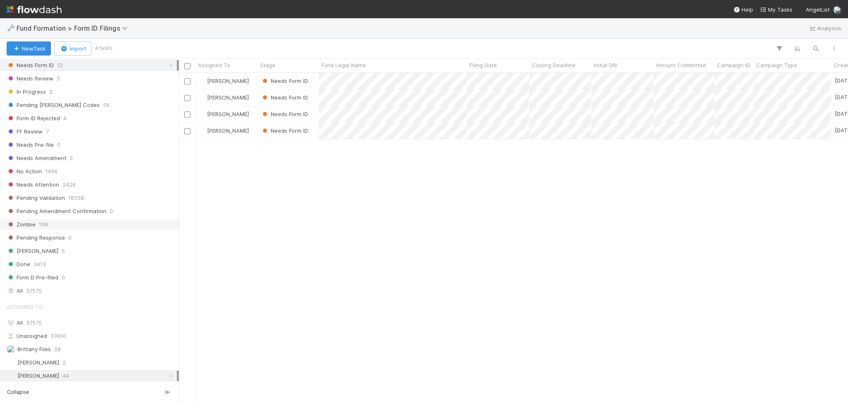
scroll to position [281, 0]
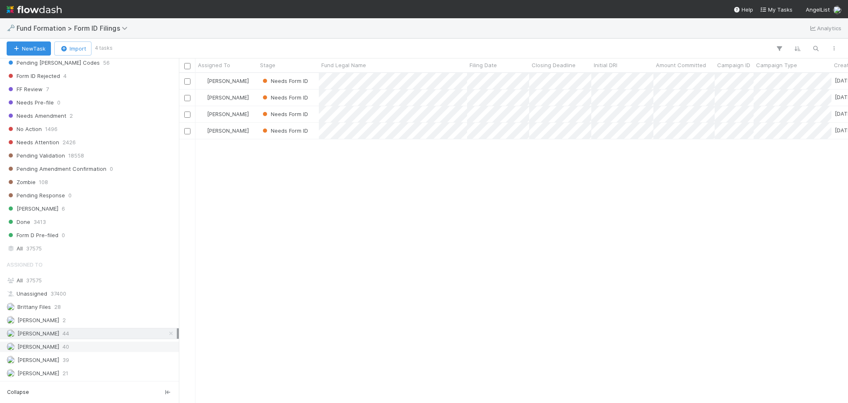
click at [90, 347] on div "[PERSON_NAME] 40" at bounding box center [92, 346] width 170 height 10
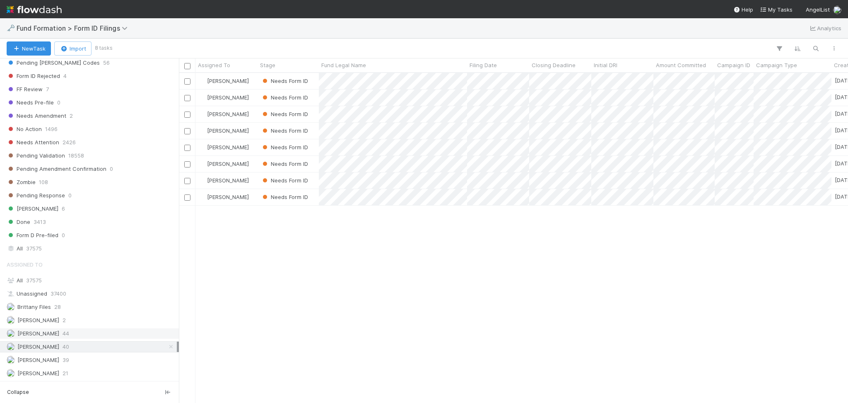
scroll to position [321, 661]
click at [80, 367] on div "Assigned To All 37575 Unassigned 37400 Brittany Files 28 [PERSON_NAME] 2 [PERSO…" at bounding box center [89, 317] width 179 height 123
click at [81, 359] on div "[PERSON_NAME] 39" at bounding box center [92, 360] width 170 height 10
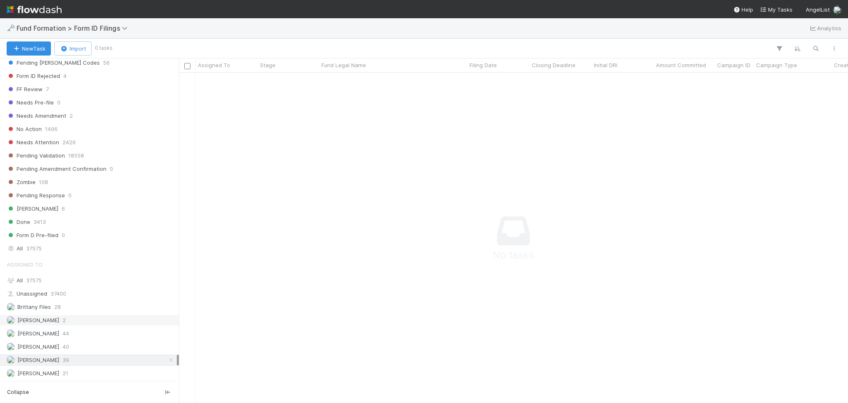
scroll to position [313, 652]
click at [89, 328] on div "[PERSON_NAME] 44" at bounding box center [92, 333] width 170 height 10
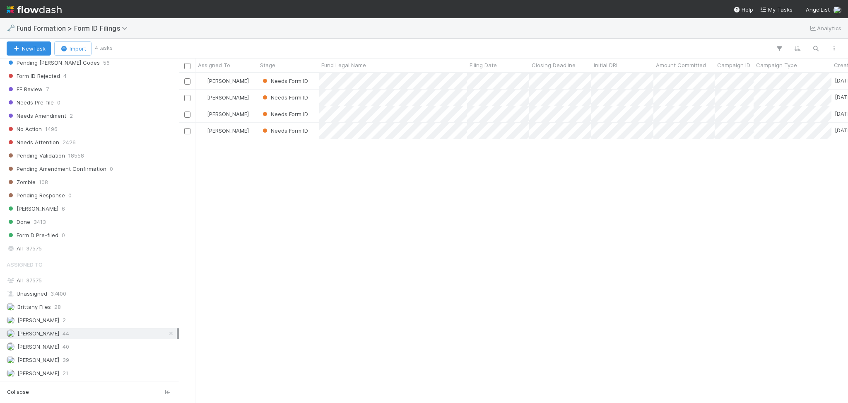
scroll to position [321, 661]
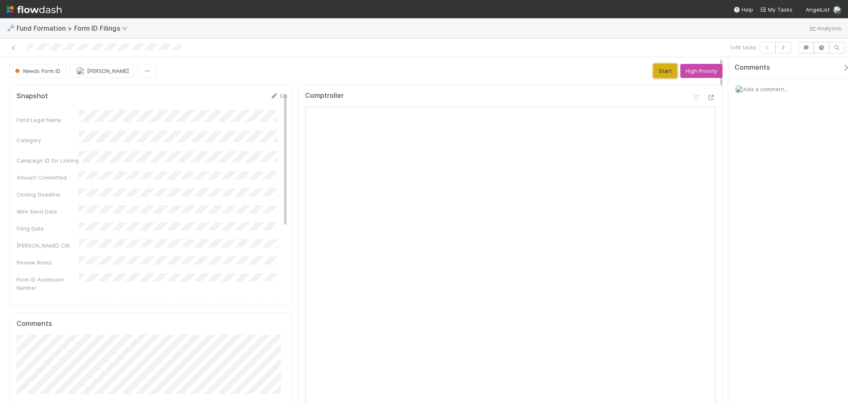
click at [657, 75] on button "Start" at bounding box center [666, 71] width 24 height 14
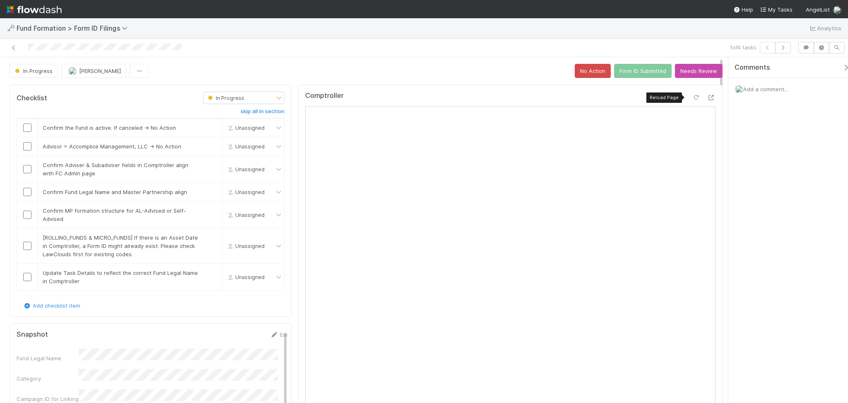
click at [692, 96] on icon at bounding box center [696, 97] width 8 height 5
drag, startPoint x: 31, startPoint y: 128, endPoint x: 28, endPoint y: 135, distance: 7.0
click at [31, 128] on div at bounding box center [27, 127] width 20 height 8
click at [28, 131] on input "checkbox" at bounding box center [27, 127] width 8 height 8
click at [27, 143] on input "checkbox" at bounding box center [27, 146] width 8 height 8
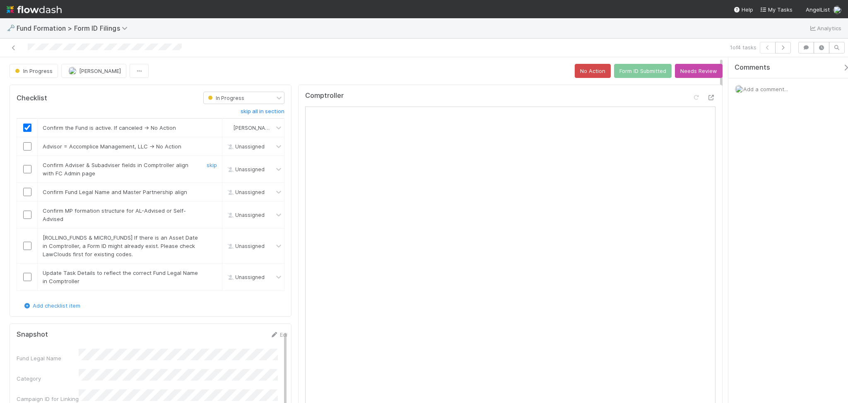
click at [25, 169] on input "checkbox" at bounding box center [27, 169] width 8 height 8
click at [27, 145] on input "checkbox" at bounding box center [27, 146] width 8 height 8
click at [27, 193] on input "checkbox" at bounding box center [27, 192] width 8 height 8
click at [25, 212] on input "checkbox" at bounding box center [27, 214] width 8 height 8
click at [208, 240] on link "skip" at bounding box center [212, 237] width 10 height 7
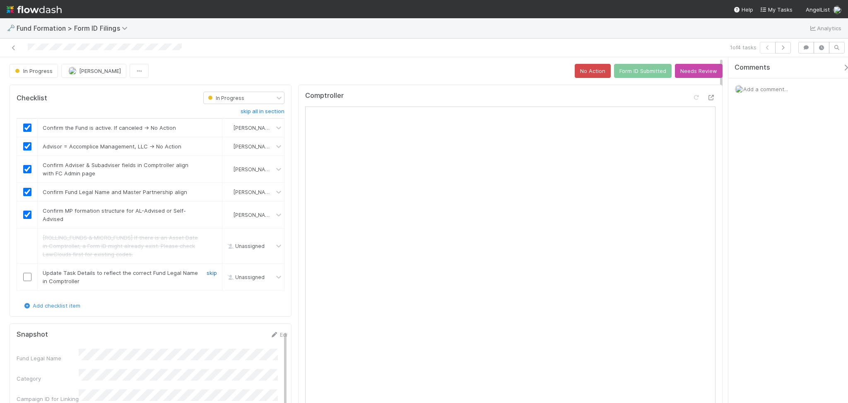
click at [207, 271] on link "skip" at bounding box center [212, 272] width 10 height 7
click at [655, 73] on button "Form ID Submitted" at bounding box center [643, 71] width 58 height 14
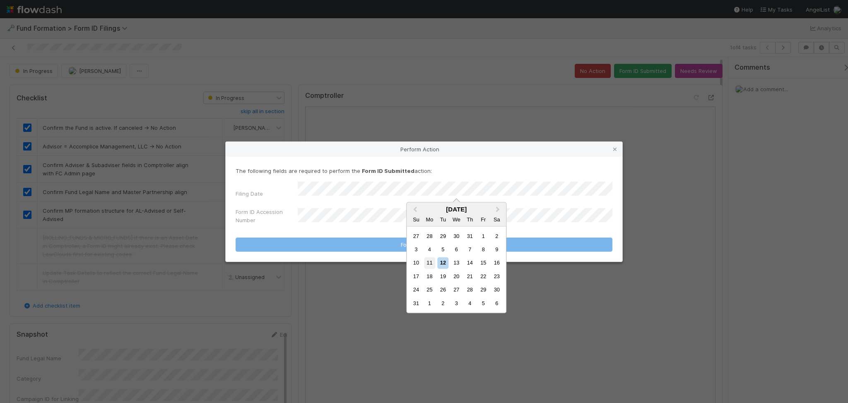
click at [429, 263] on div "11" at bounding box center [429, 262] width 11 height 11
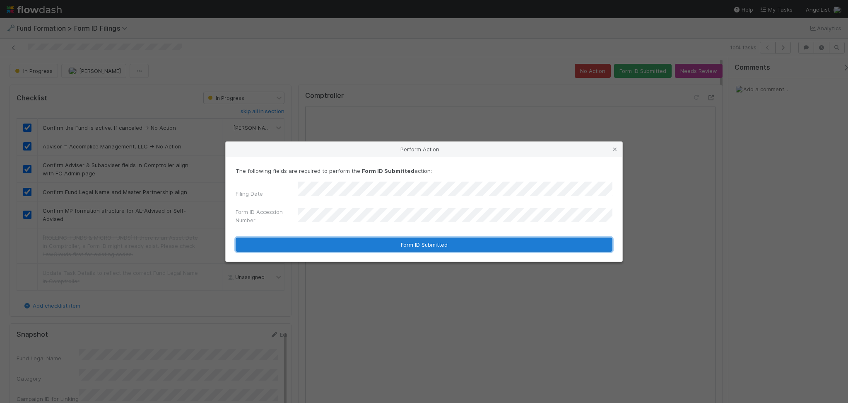
click at [387, 239] on button "Form ID Submitted" at bounding box center [424, 244] width 377 height 14
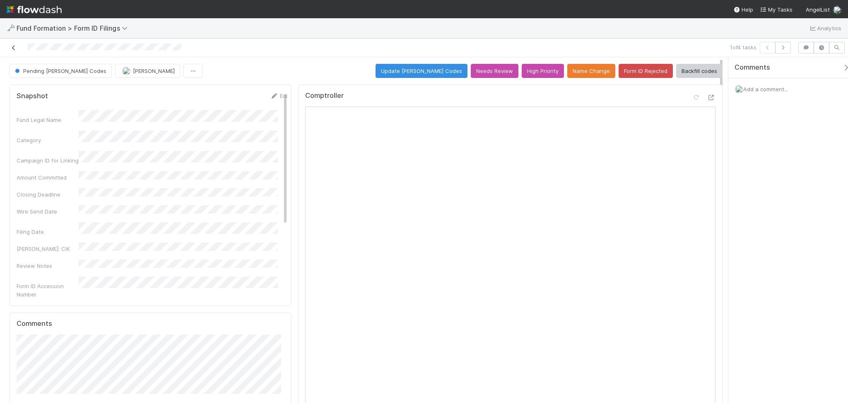
click at [17, 45] on icon at bounding box center [14, 47] width 8 height 5
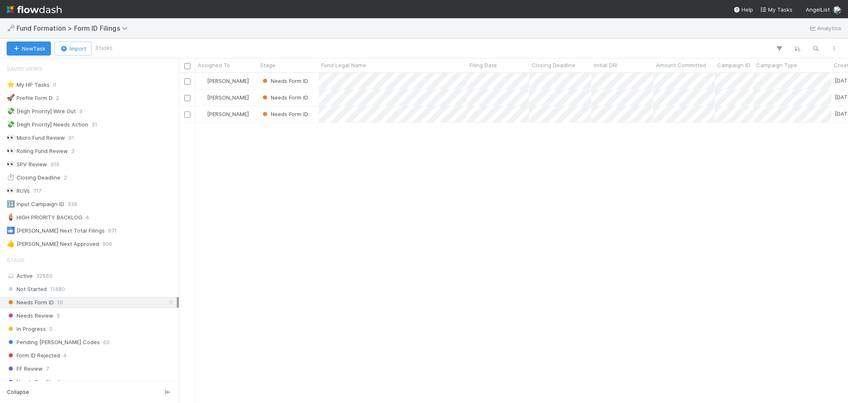
scroll to position [9, 9]
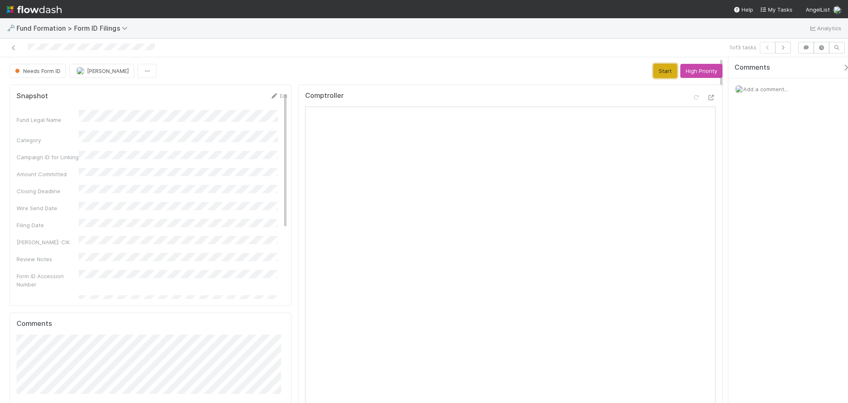
click at [654, 67] on button "Start" at bounding box center [666, 71] width 24 height 14
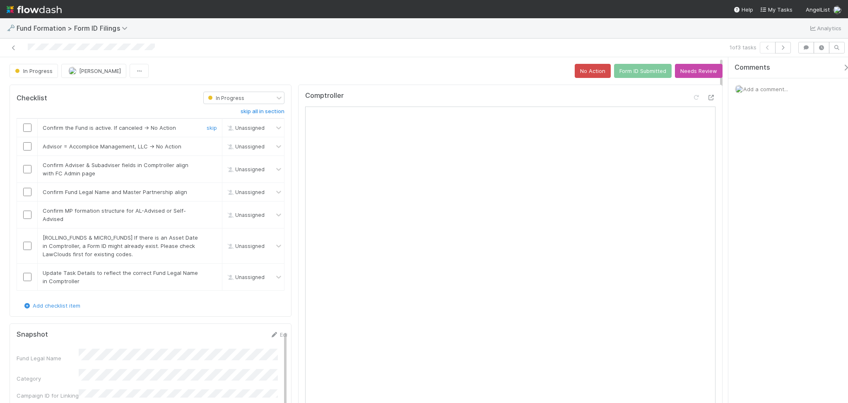
click at [22, 129] on div at bounding box center [27, 127] width 20 height 8
click at [28, 129] on input "checkbox" at bounding box center [27, 127] width 8 height 8
click at [25, 150] on input "checkbox" at bounding box center [27, 146] width 8 height 8
click at [28, 165] on input "checkbox" at bounding box center [27, 169] width 8 height 8
click at [27, 188] on input "checkbox" at bounding box center [27, 192] width 8 height 8
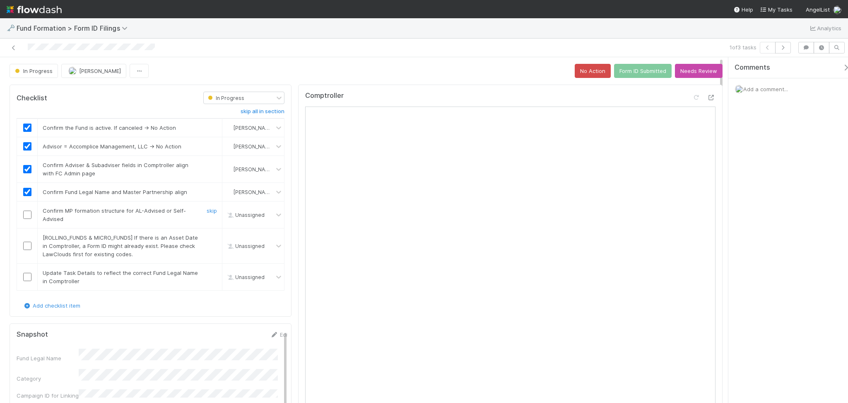
click at [29, 218] on input "checkbox" at bounding box center [27, 214] width 8 height 8
click at [211, 238] on link "skip" at bounding box center [212, 237] width 10 height 7
click at [208, 239] on link "skip" at bounding box center [212, 237] width 10 height 7
click at [207, 273] on link "skip" at bounding box center [212, 272] width 10 height 7
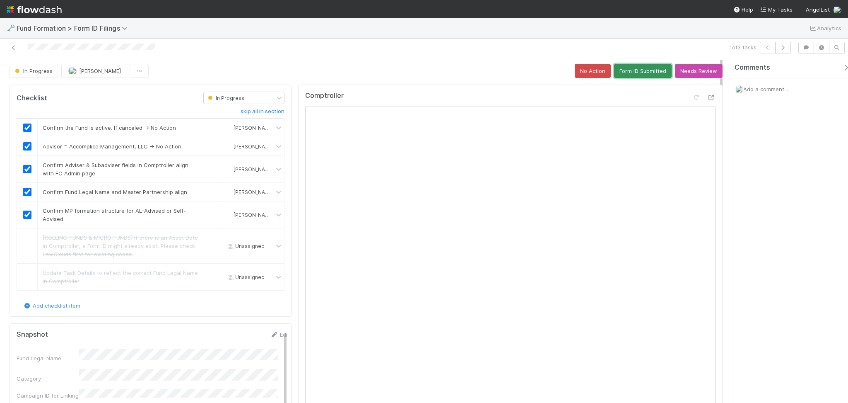
click at [624, 72] on button "Form ID Submitted" at bounding box center [643, 71] width 58 height 14
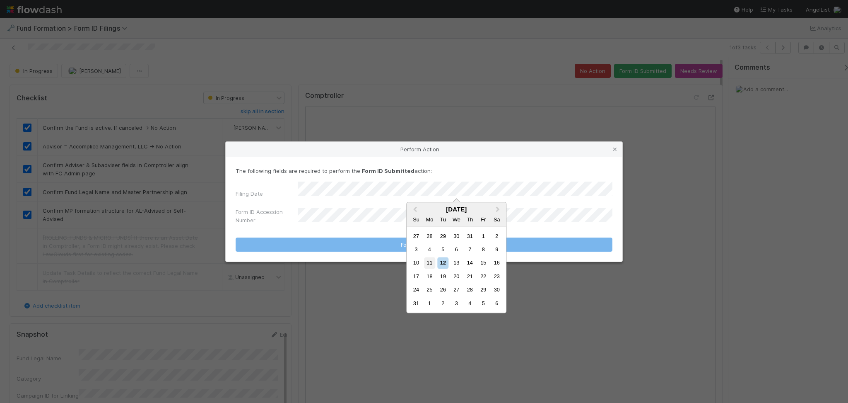
click at [427, 263] on div "11" at bounding box center [429, 262] width 11 height 11
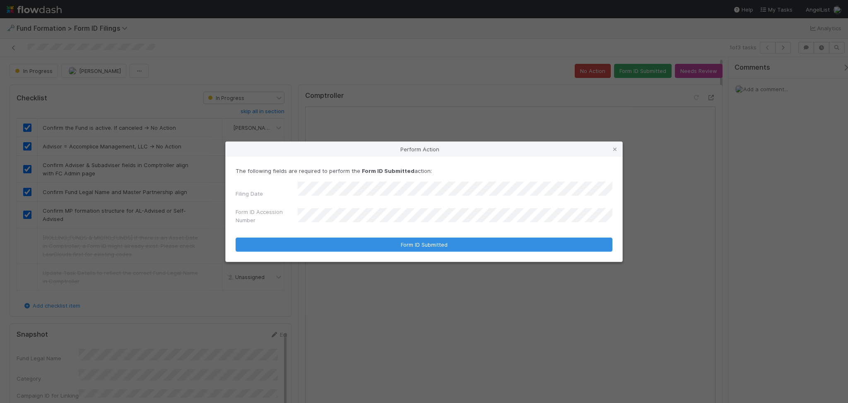
click at [319, 208] on div "Form ID Accession Number" at bounding box center [424, 217] width 377 height 20
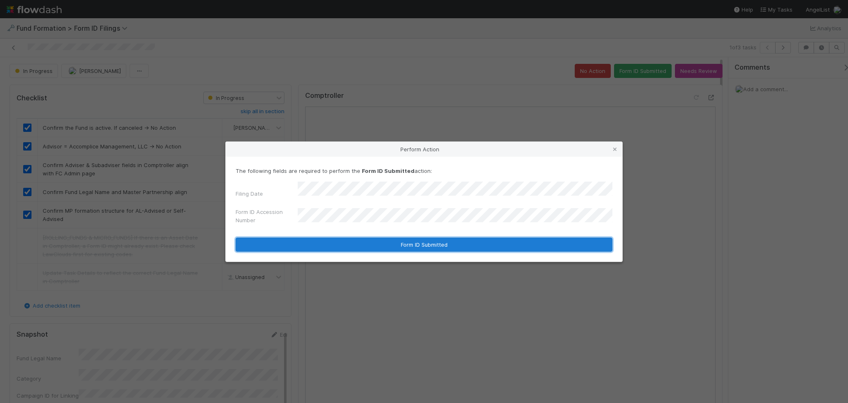
click at [437, 239] on button "Form ID Submitted" at bounding box center [424, 244] width 377 height 14
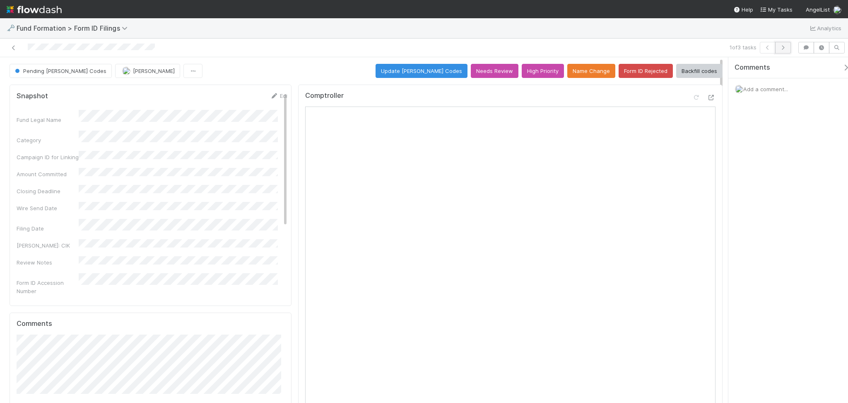
click at [784, 47] on icon "button" at bounding box center [783, 47] width 8 height 5
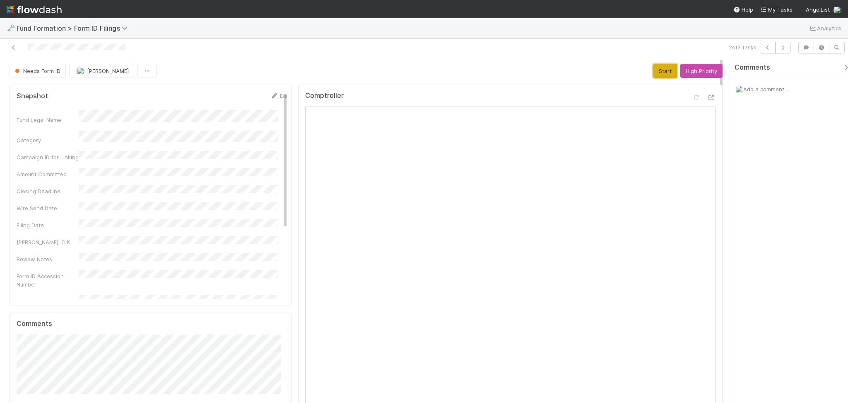
click at [654, 72] on button "Start" at bounding box center [666, 71] width 24 height 14
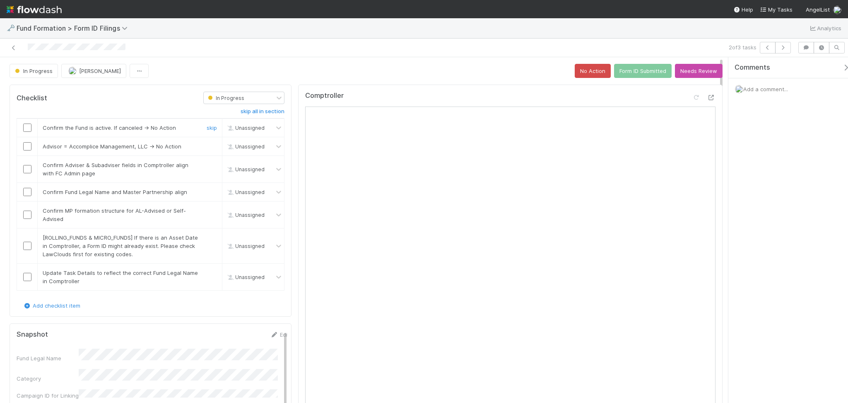
click at [24, 127] on input "checkbox" at bounding box center [27, 127] width 8 height 8
click at [25, 145] on input "checkbox" at bounding box center [27, 146] width 8 height 8
click at [23, 169] on input "checkbox" at bounding box center [27, 169] width 8 height 8
click at [27, 189] on input "checkbox" at bounding box center [27, 192] width 8 height 8
click at [29, 214] on input "checkbox" at bounding box center [27, 214] width 8 height 8
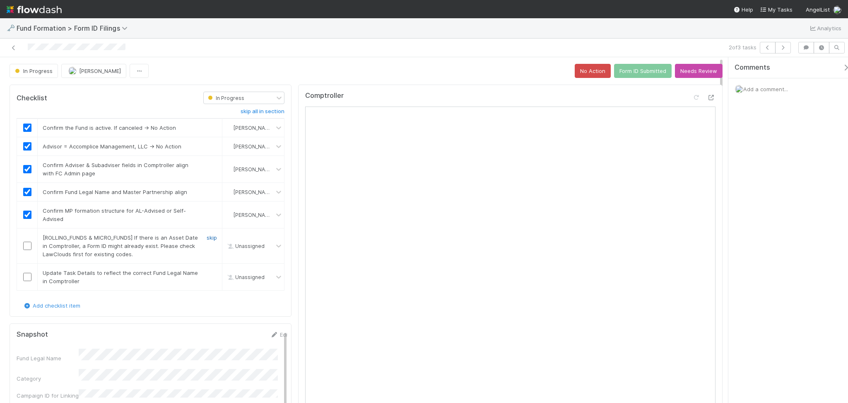
drag, startPoint x: 208, startPoint y: 239, endPoint x: 200, endPoint y: 242, distance: 8.2
click at [207, 239] on link "skip" at bounding box center [212, 237] width 10 height 7
click at [207, 274] on link "skip" at bounding box center [212, 272] width 10 height 7
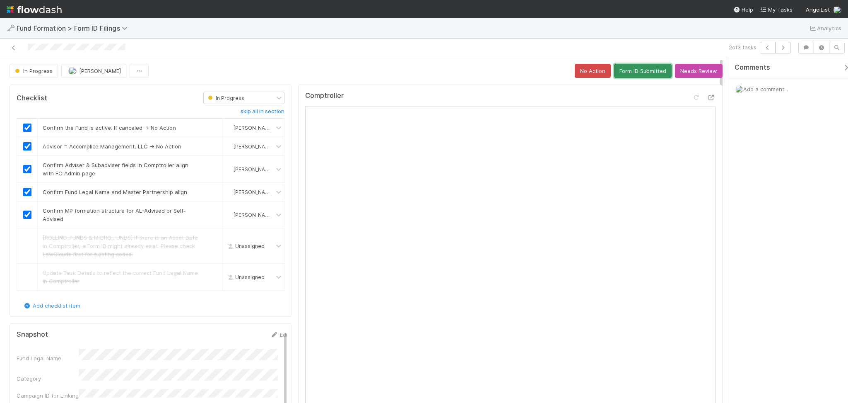
click at [621, 67] on button "Form ID Submitted" at bounding box center [643, 71] width 58 height 14
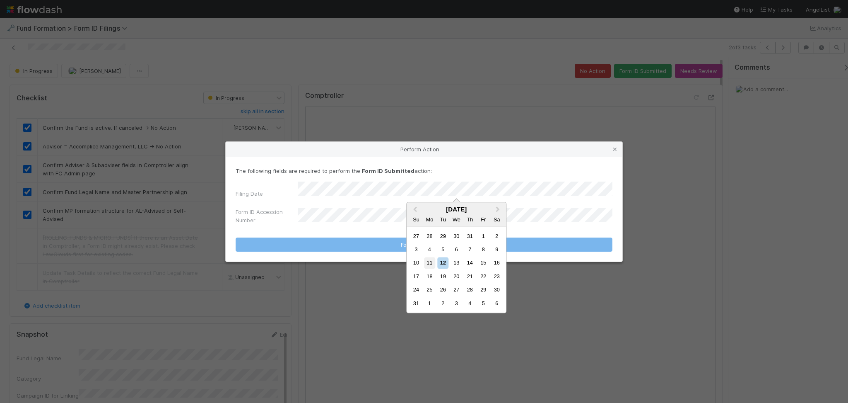
click at [428, 258] on div "11" at bounding box center [429, 262] width 11 height 11
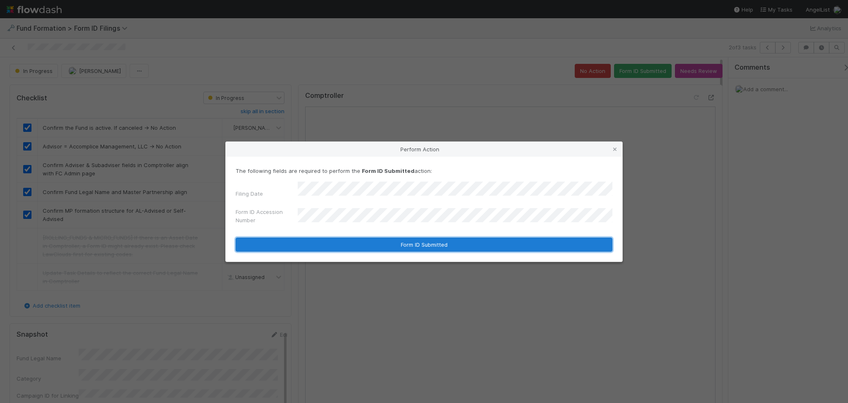
click at [383, 245] on button "Form ID Submitted" at bounding box center [424, 244] width 377 height 14
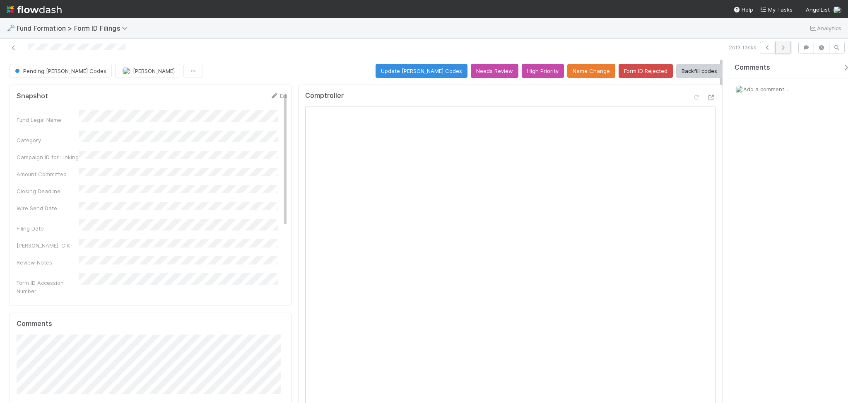
click at [784, 47] on icon "button" at bounding box center [783, 47] width 8 height 5
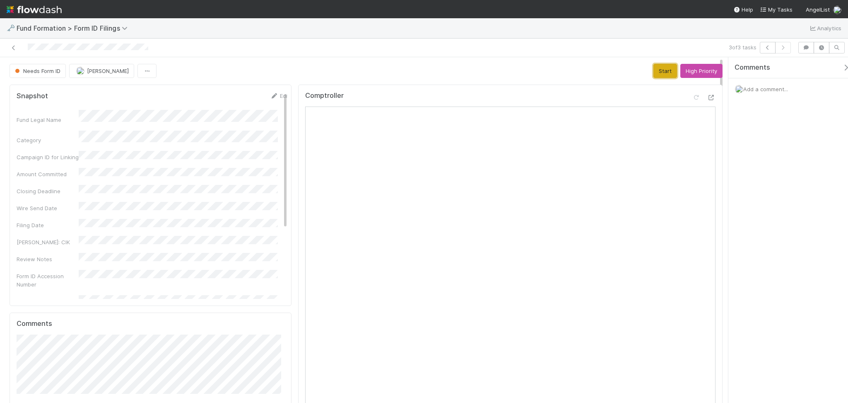
click at [657, 67] on button "Start" at bounding box center [666, 71] width 24 height 14
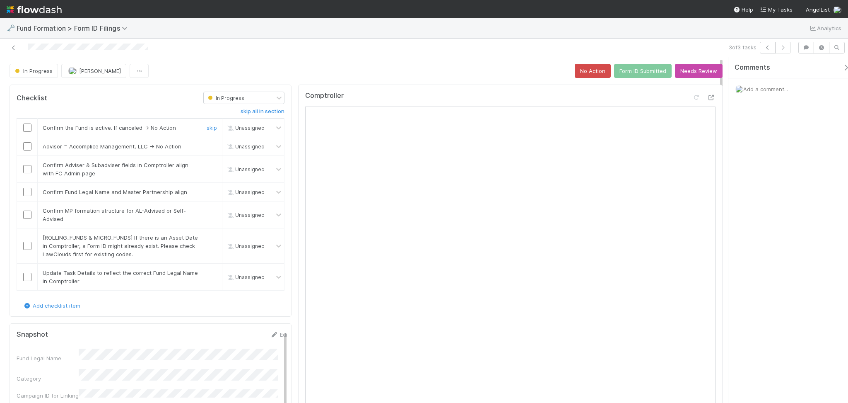
click at [23, 127] on div at bounding box center [27, 127] width 20 height 8
click at [29, 128] on input "checkbox" at bounding box center [27, 127] width 8 height 8
click at [25, 144] on input "checkbox" at bounding box center [27, 146] width 8 height 8
click at [26, 166] on input "checkbox" at bounding box center [27, 169] width 8 height 8
click at [27, 190] on input "checkbox" at bounding box center [27, 192] width 8 height 8
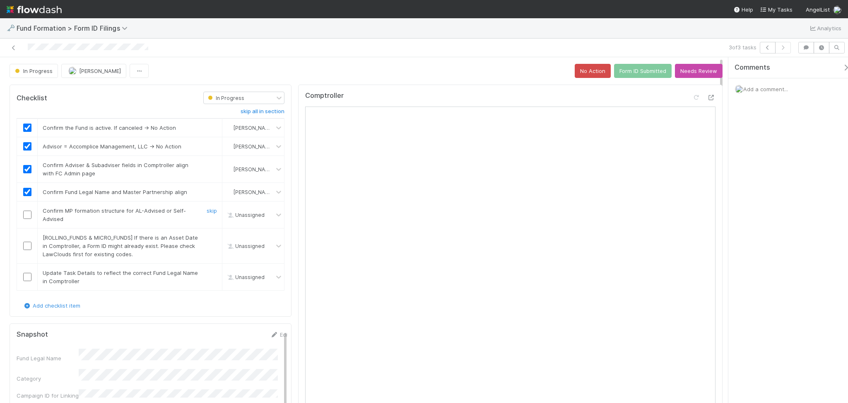
click at [27, 211] on input "checkbox" at bounding box center [27, 214] width 8 height 8
click at [208, 237] on link "skip" at bounding box center [212, 237] width 10 height 7
click at [208, 273] on link "skip" at bounding box center [212, 272] width 10 height 7
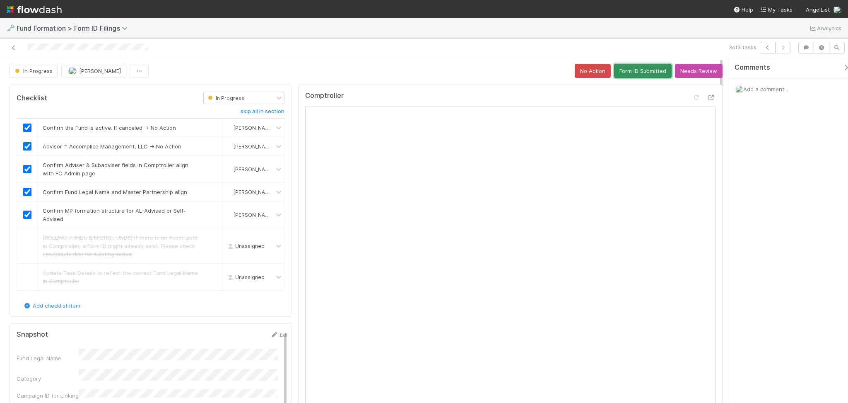
click at [620, 65] on button "Form ID Submitted" at bounding box center [643, 71] width 58 height 14
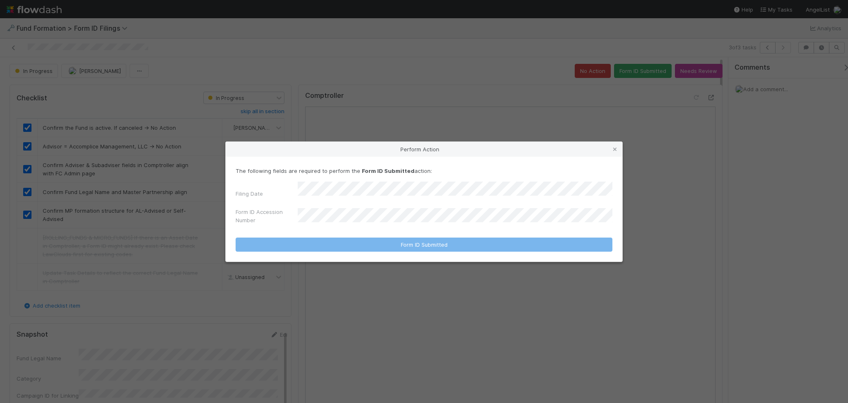
click at [341, 180] on div "The following fields are required to perform the Form ID Submitted action: Fili…" at bounding box center [424, 196] width 377 height 61
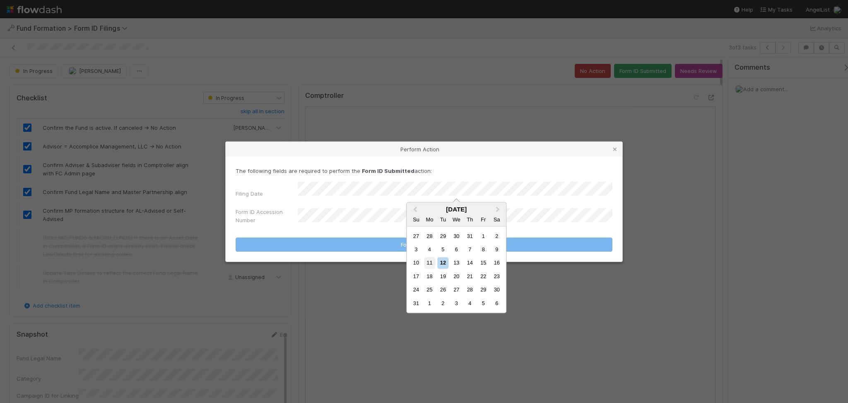
click at [429, 263] on div "11" at bounding box center [429, 262] width 11 height 11
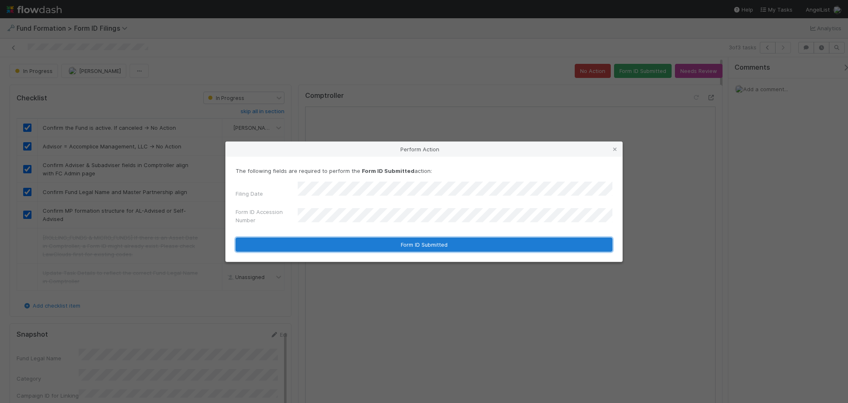
click at [389, 246] on button "Form ID Submitted" at bounding box center [424, 244] width 377 height 14
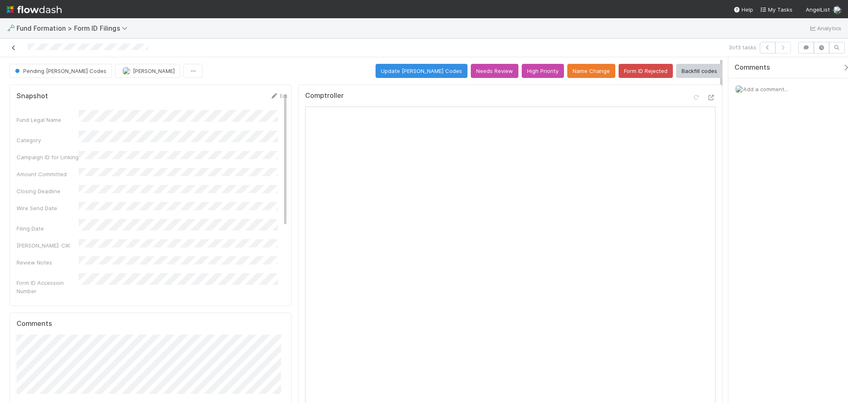
click at [17, 47] on icon at bounding box center [14, 47] width 8 height 5
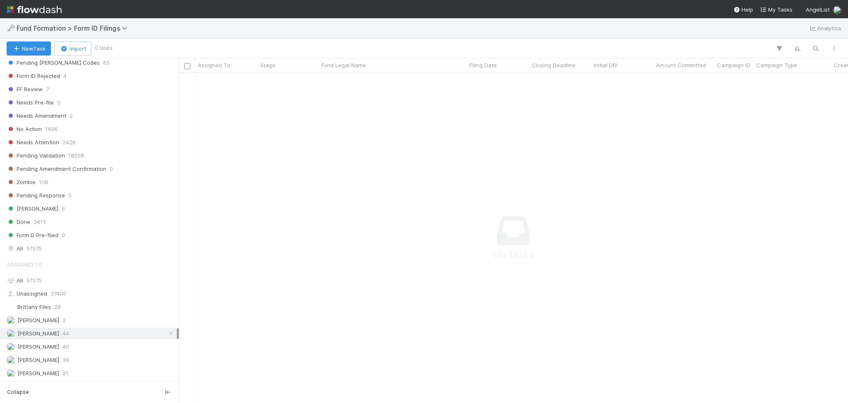
scroll to position [281, 0]
click at [51, 350] on span "[PERSON_NAME]" at bounding box center [33, 346] width 53 height 10
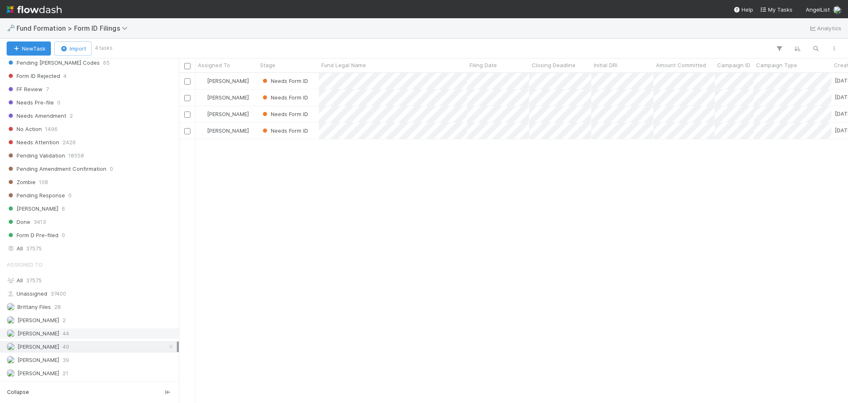
scroll to position [321, 661]
click at [59, 337] on span "[PERSON_NAME]" at bounding box center [33, 333] width 53 height 10
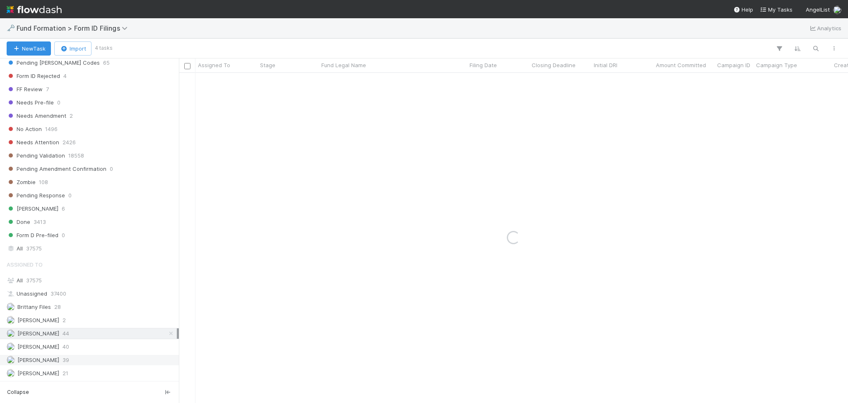
click at [63, 360] on span "39" at bounding box center [66, 360] width 7 height 10
click at [41, 251] on span "37575" at bounding box center [34, 248] width 16 height 10
click at [40, 277] on span "37575" at bounding box center [34, 280] width 16 height 7
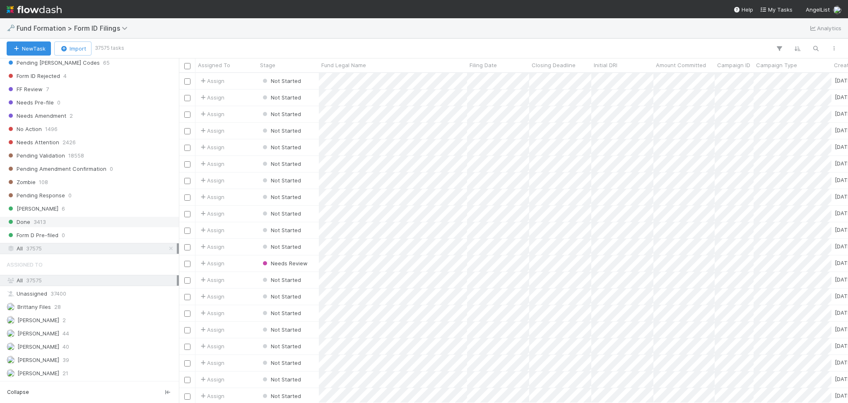
scroll to position [321, 661]
click at [814, 48] on icon "button" at bounding box center [816, 48] width 8 height 7
click at [748, 36] on input at bounding box center [772, 35] width 83 height 10
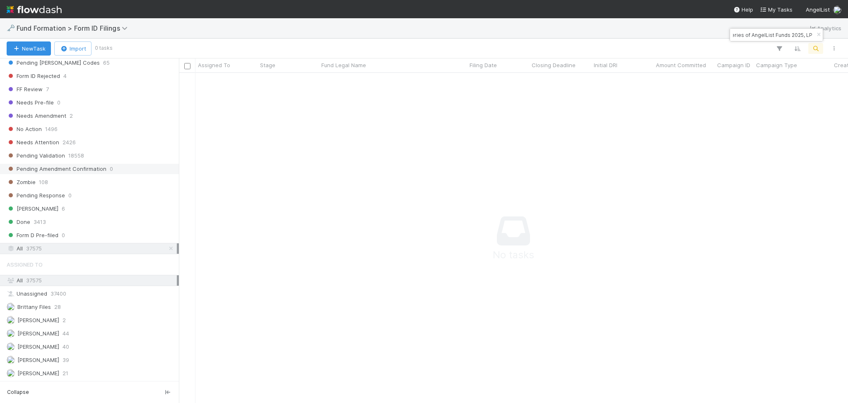
scroll to position [281, 0]
click at [755, 34] on input "big bets-UM-0512 Fund II, a series of AngelList Funds 2025, LP" at bounding box center [772, 35] width 83 height 10
click at [803, 34] on div "big bets-UM-0512 Fund II, a series of AngelList Funds 2025, LP" at bounding box center [776, 35] width 93 height 12
click at [759, 36] on input "big bets-UM-0512 Fund II, a series of AngelList Funds 2025, LP" at bounding box center [772, 35] width 83 height 10
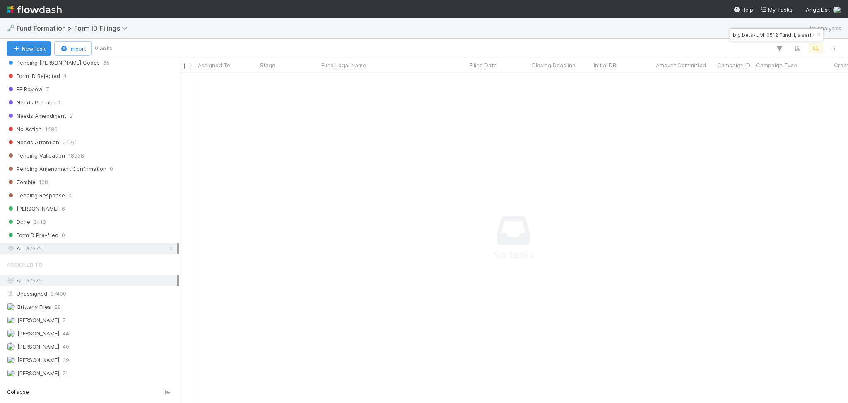
drag, startPoint x: 755, startPoint y: 37, endPoint x: 733, endPoint y: 30, distance: 22.7
click at [733, 30] on input "big bets-UM-0512 Fund II, a series of AngelList Funds 2025, LP" at bounding box center [772, 35] width 83 height 10
type input "UM-0512 Fund II, a series of AngelList Funds 2025, LP"
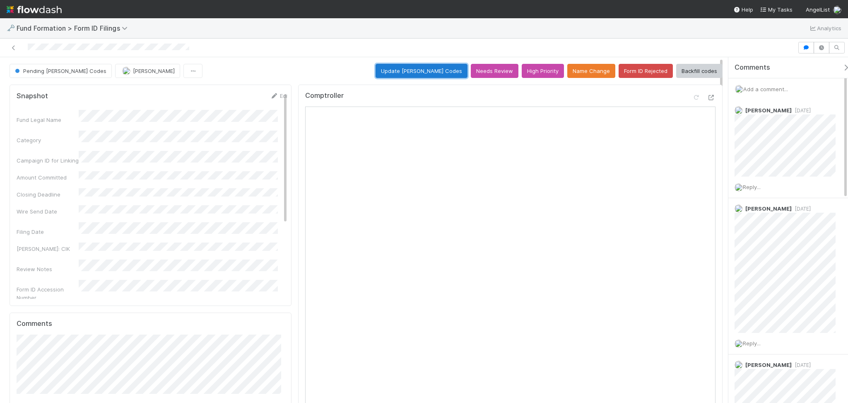
click at [410, 66] on button "Update [PERSON_NAME] Codes" at bounding box center [422, 71] width 92 height 14
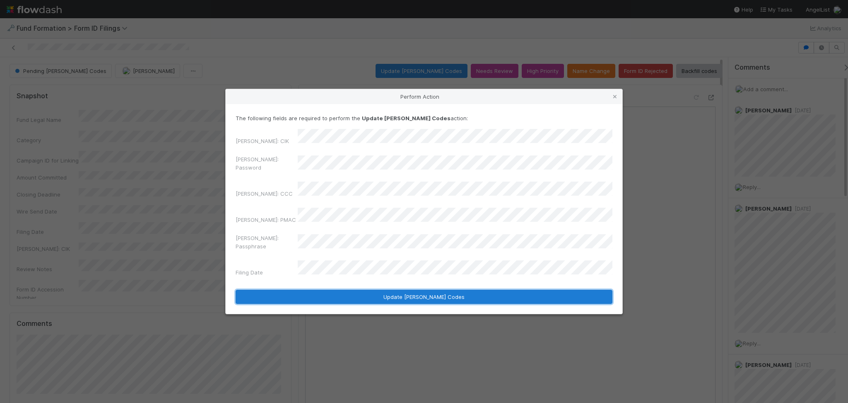
click at [415, 289] on button "Update [PERSON_NAME] Codes" at bounding box center [424, 296] width 377 height 14
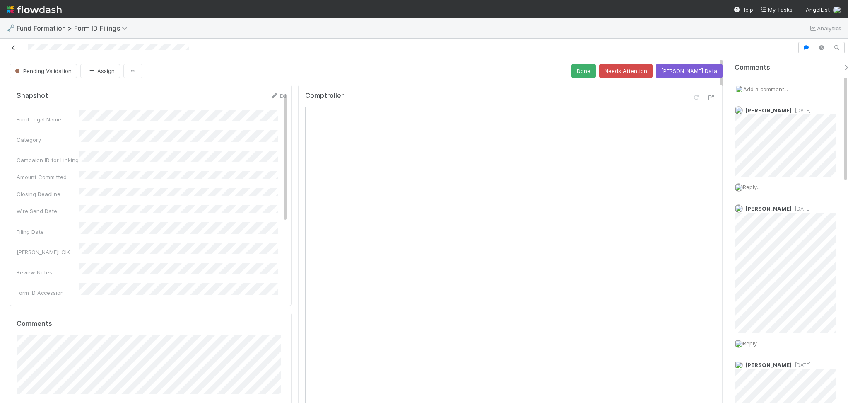
click at [15, 48] on icon at bounding box center [14, 47] width 8 height 5
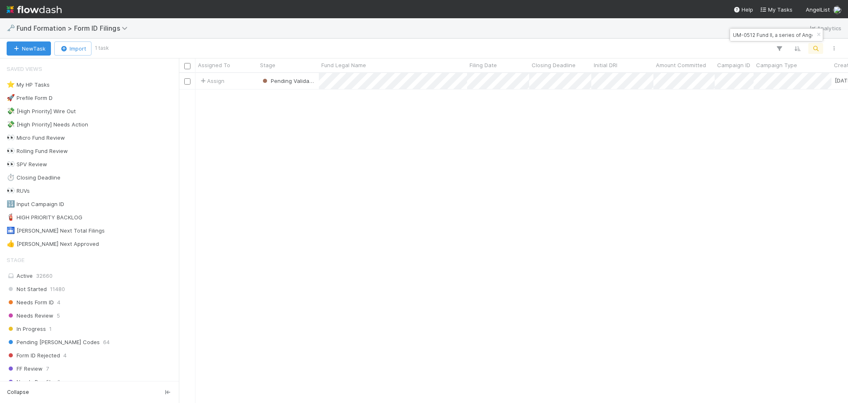
scroll to position [321, 661]
click at [784, 40] on input "UM-0512 Fund II, a series of AngelList Funds 2025, LP" at bounding box center [772, 35] width 83 height 10
click at [784, 39] on input "UM-0512 Fund II, a series of AngelList Funds 2025, LP" at bounding box center [772, 35] width 83 height 10
paste input "LMNT-LU-0602 Fund"
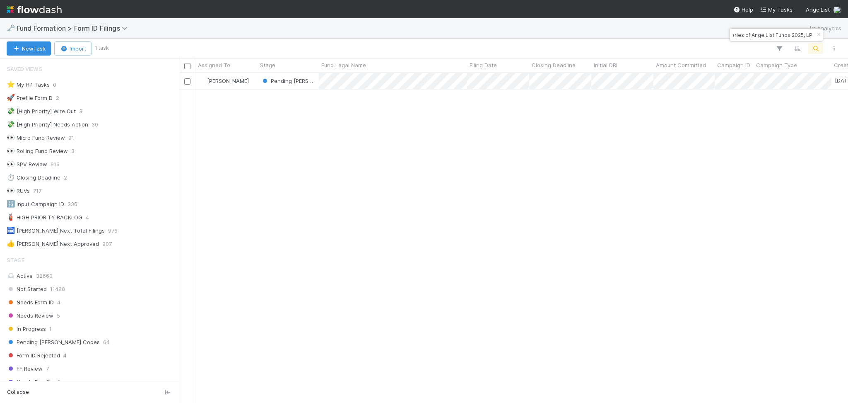
type input "LMNT-LU-0602 Fund I, a series of AngelList Funds 2025, LP"
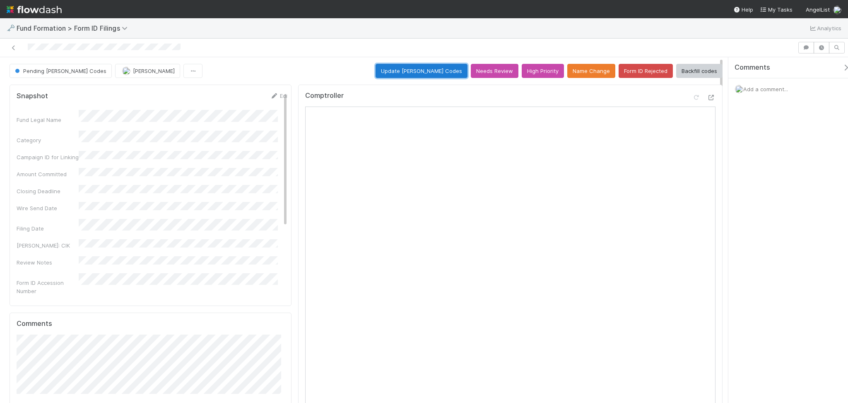
click at [425, 72] on button "Update [PERSON_NAME] Codes" at bounding box center [422, 71] width 92 height 14
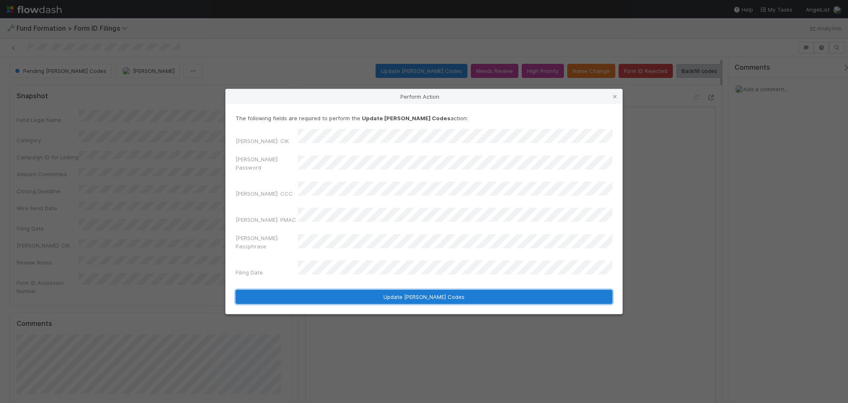
click at [403, 289] on button "Update [PERSON_NAME] Codes" at bounding box center [424, 296] width 377 height 14
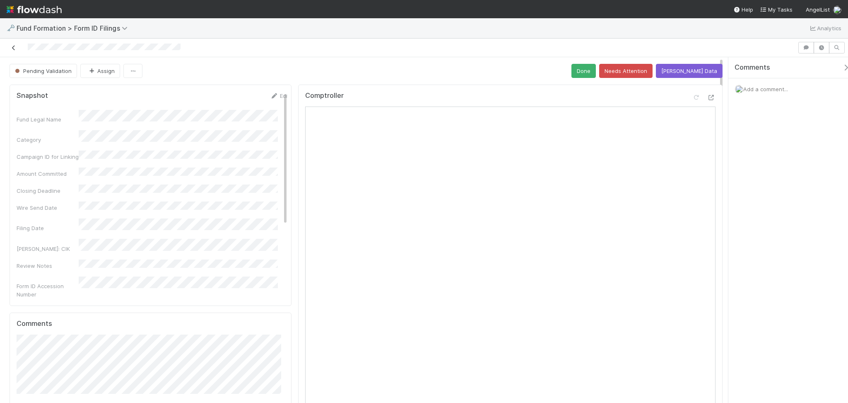
click at [13, 46] on icon at bounding box center [14, 47] width 8 height 5
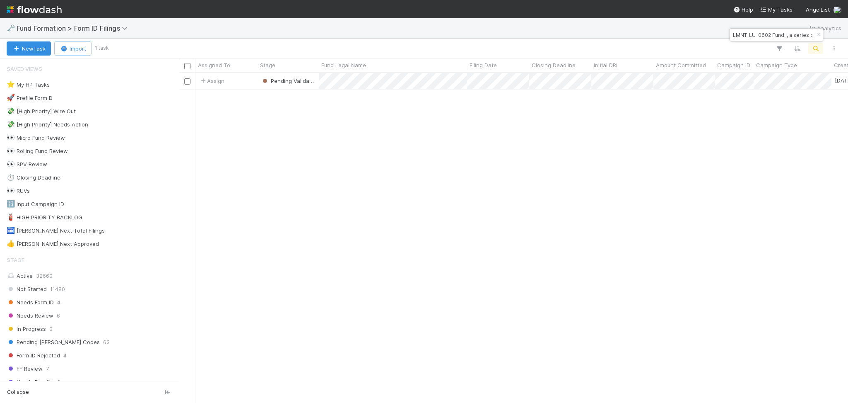
scroll to position [321, 661]
click at [798, 34] on input "LMNT-LU-0602 Fund I, a series of AngelList Funds 2025, LP" at bounding box center [772, 35] width 83 height 10
paste input "Chill Fund, a series of No Worries Capital"
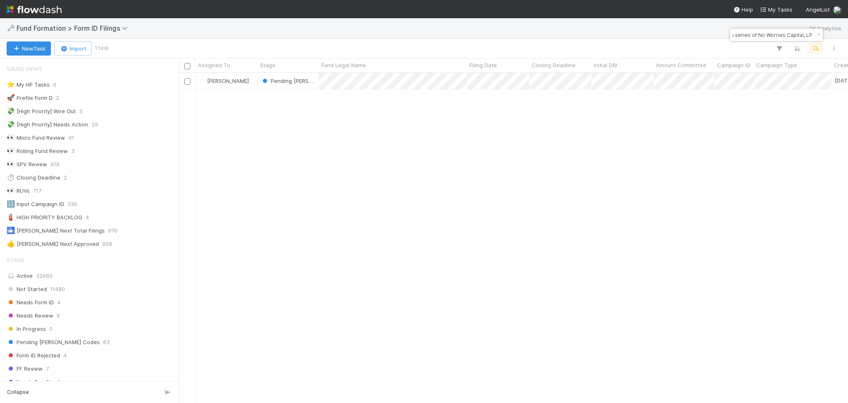
type input "Chill Fund, a series of No Worries Capital, LP"
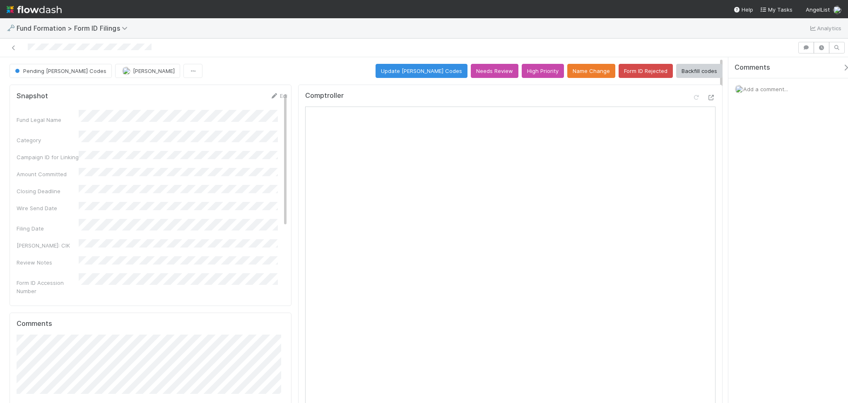
click at [763, 88] on span "Add a comment..." at bounding box center [765, 89] width 45 height 7
click at [783, 155] on span "[PERSON_NAME]" at bounding box center [784, 155] width 42 height 7
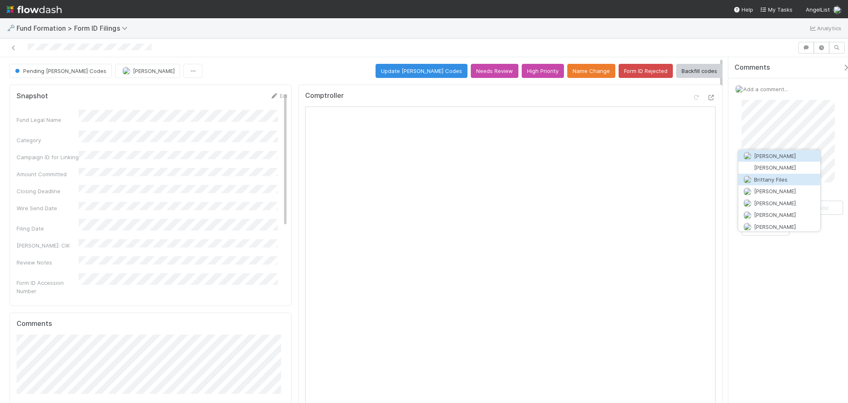
click at [788, 179] on button "Brittany Files" at bounding box center [779, 179] width 82 height 12
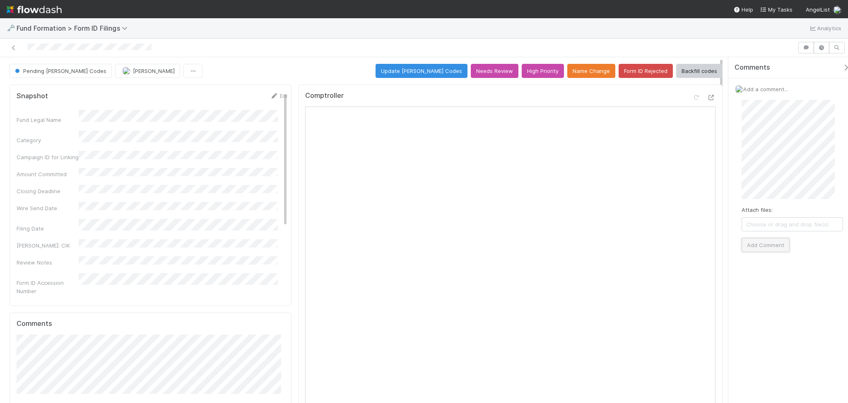
click at [755, 247] on button "Add Comment" at bounding box center [766, 245] width 48 height 14
click at [634, 70] on button "Form ID Rejected" at bounding box center [646, 71] width 54 height 14
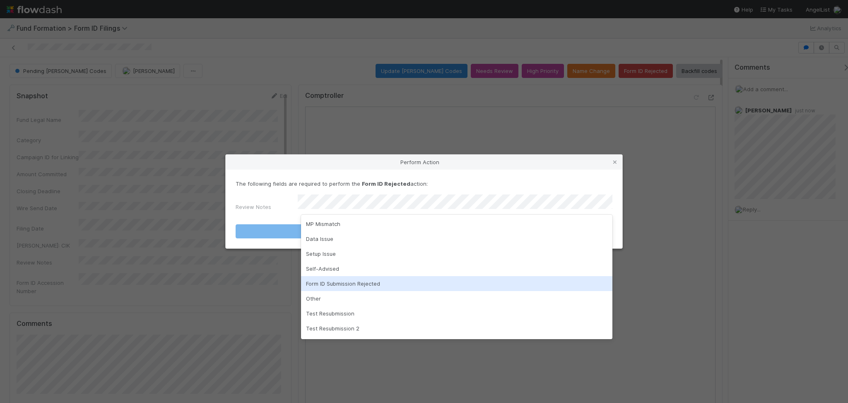
click at [341, 286] on div "Form ID Submission Rejected" at bounding box center [456, 283] width 311 height 15
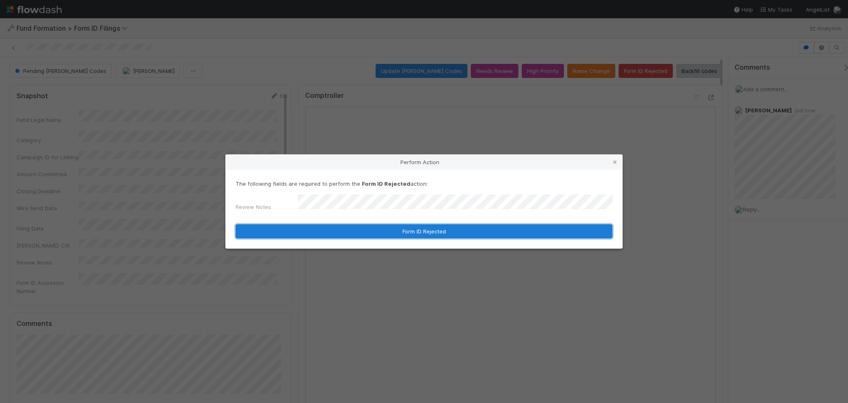
click at [427, 232] on button "Form ID Rejected" at bounding box center [424, 231] width 377 height 14
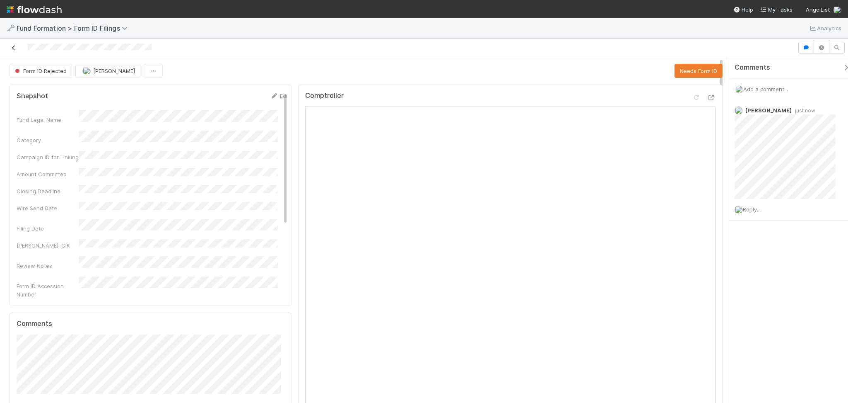
click at [14, 48] on icon at bounding box center [14, 47] width 8 height 5
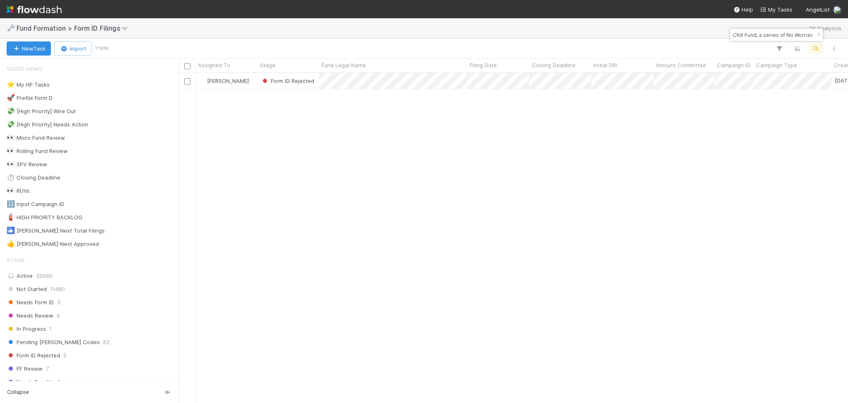
scroll to position [321, 661]
click at [765, 36] on input "Chill Fund, a series of No Worries Capital, LP" at bounding box center [772, 35] width 83 height 10
paste input "SPV 825, a series of [PERSON_NAME]"
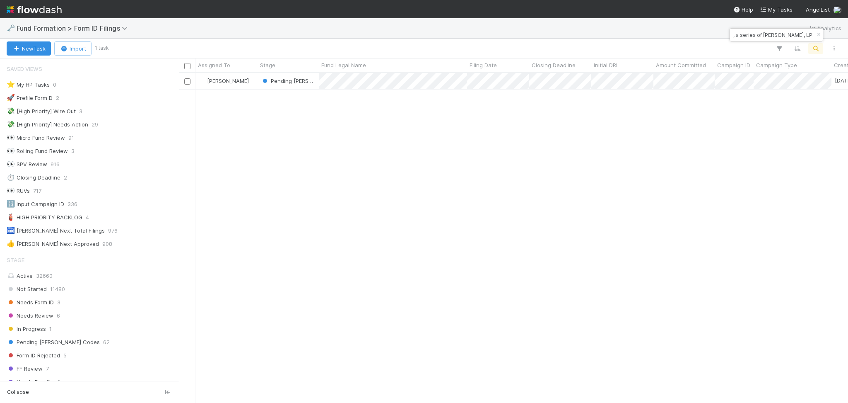
type input "SPV 825, a series of [PERSON_NAME], LP"
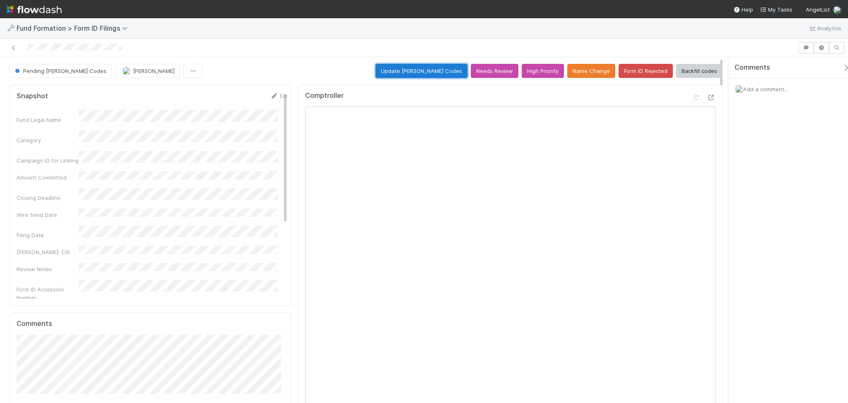
click at [425, 75] on button "Update [PERSON_NAME] Codes" at bounding box center [422, 71] width 92 height 14
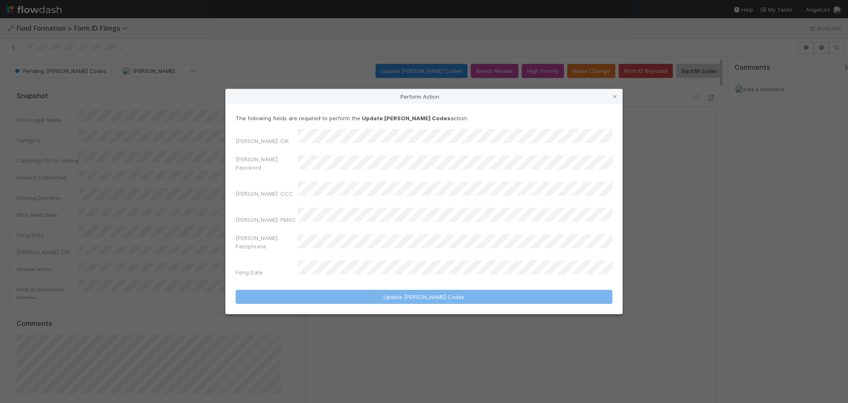
click at [320, 159] on div "[PERSON_NAME]: [PERSON_NAME]: Password [PERSON_NAME]: CCC [PERSON_NAME]: PMAC […" at bounding box center [424, 204] width 377 height 151
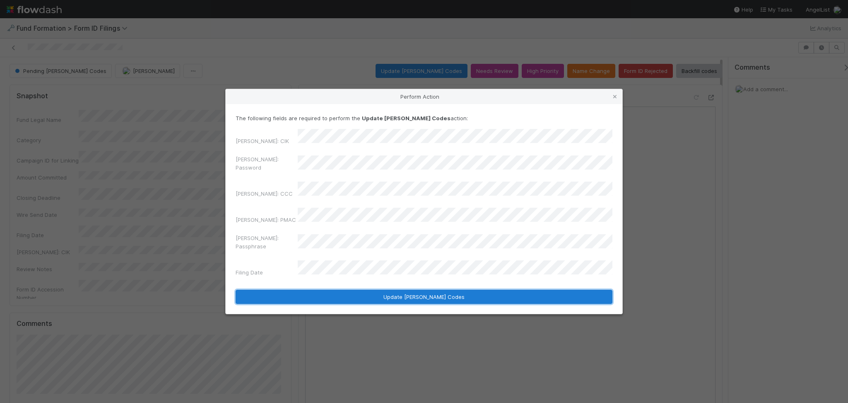
click at [411, 289] on button "Update [PERSON_NAME] Codes" at bounding box center [424, 296] width 377 height 14
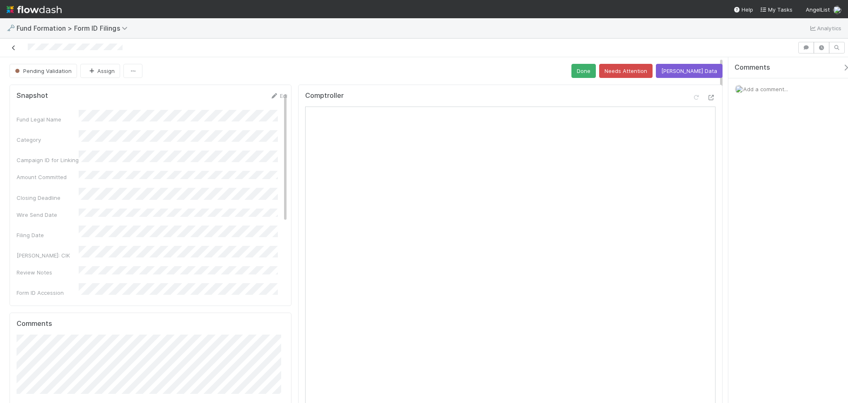
click at [14, 48] on icon at bounding box center [14, 47] width 8 height 5
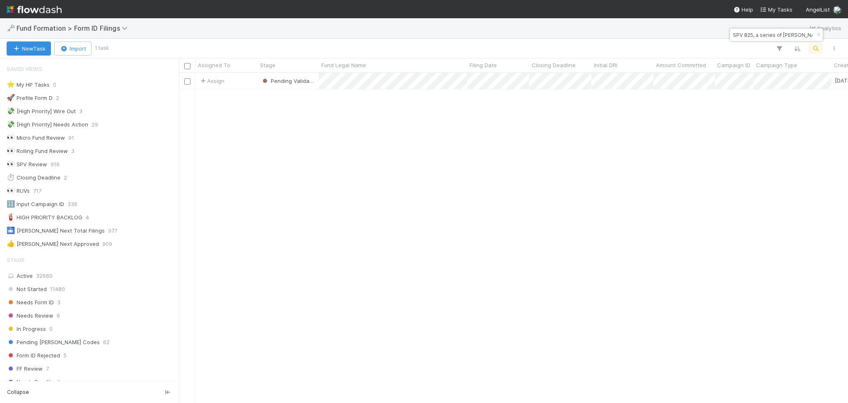
scroll to position [9, 9]
click at [738, 37] on input "SPV 825, a series of [PERSON_NAME], LP" at bounding box center [772, 35] width 83 height 10
paste input "FL-0416 Fund I, a series of Palumni VC"
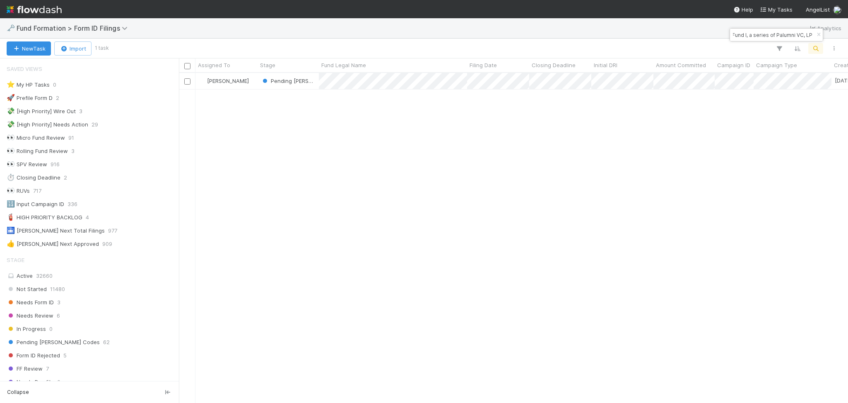
scroll to position [321, 661]
type input "FL-0416 Fund I, a series of Palumni VC, LP"
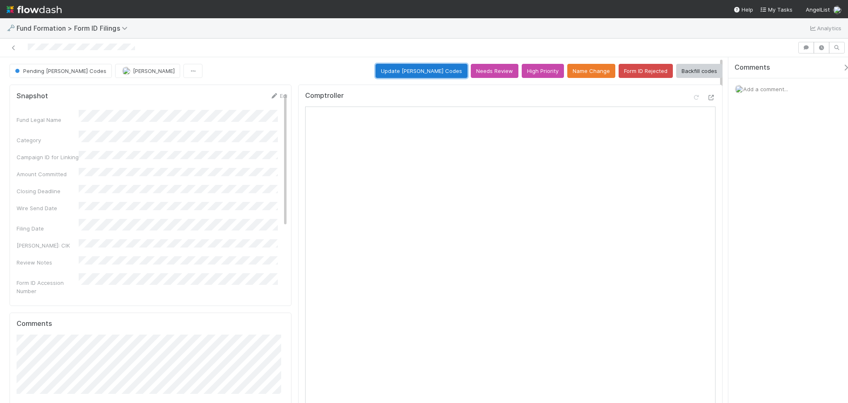
click at [426, 68] on button "Update [PERSON_NAME] Codes" at bounding box center [422, 71] width 92 height 14
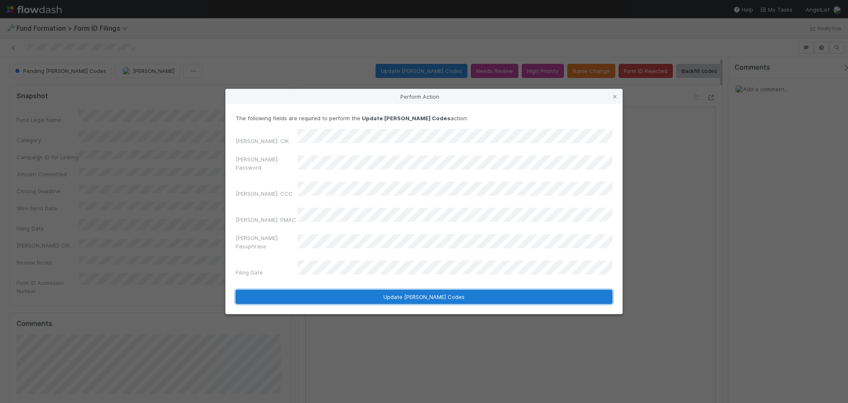
click at [399, 289] on button "Update [PERSON_NAME] Codes" at bounding box center [424, 296] width 377 height 14
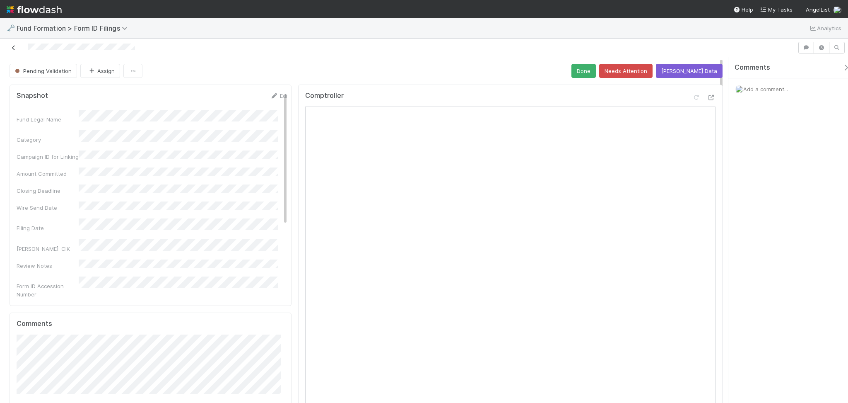
click at [14, 49] on icon at bounding box center [14, 47] width 8 height 5
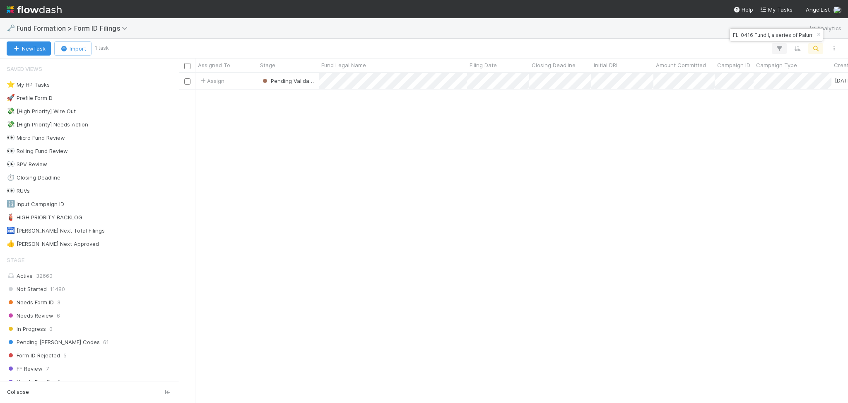
scroll to position [321, 661]
click at [777, 34] on input "FL-0416 Fund I, a series of Palumni VC, LP" at bounding box center [772, 35] width 83 height 10
paste input "[PERSON_NAME] Burst II, a series of [PERSON_NAME]"
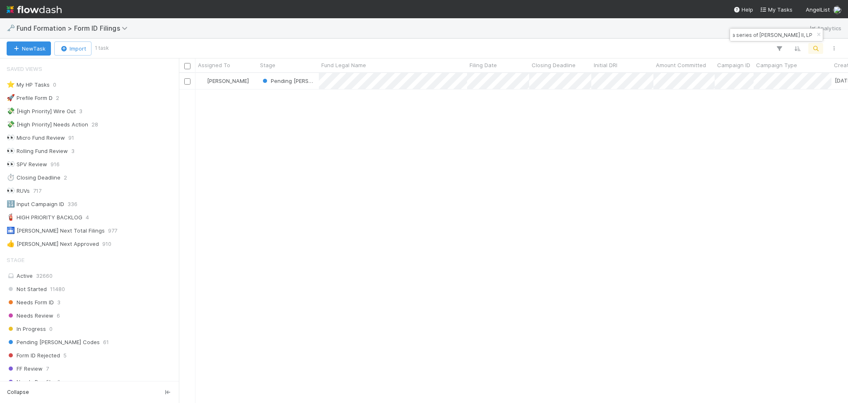
type input "[PERSON_NAME] Burst II, a series of [PERSON_NAME] II, LP"
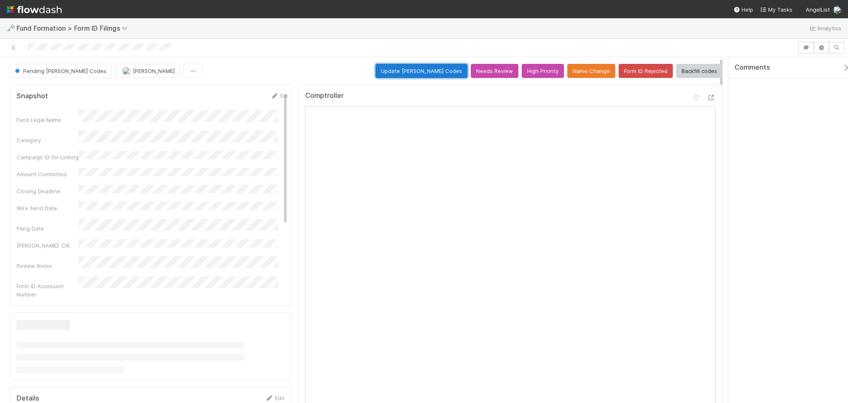
click at [422, 70] on button "Update [PERSON_NAME] Codes" at bounding box center [422, 71] width 92 height 14
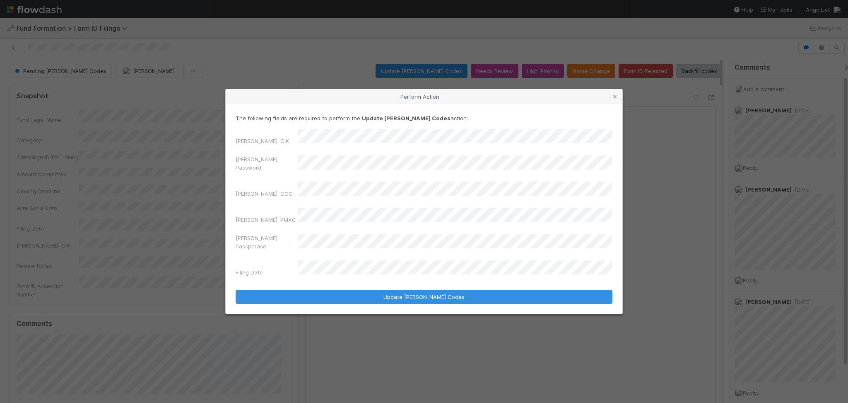
click at [262, 169] on div "[PERSON_NAME]: Password" at bounding box center [424, 165] width 377 height 20
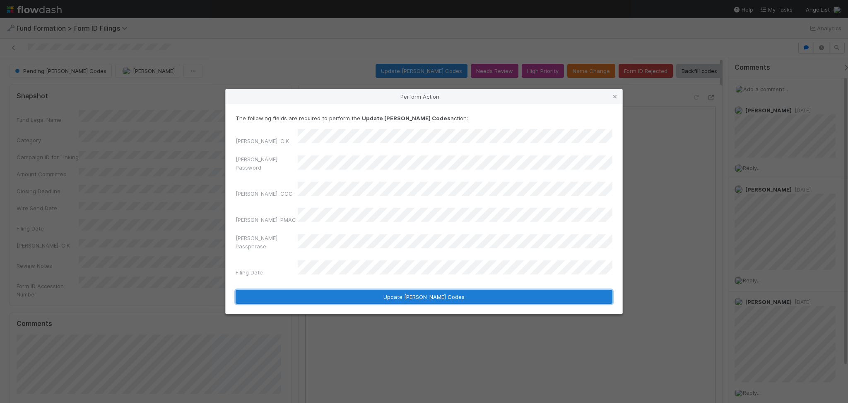
click at [381, 289] on button "Update [PERSON_NAME] Codes" at bounding box center [424, 296] width 377 height 14
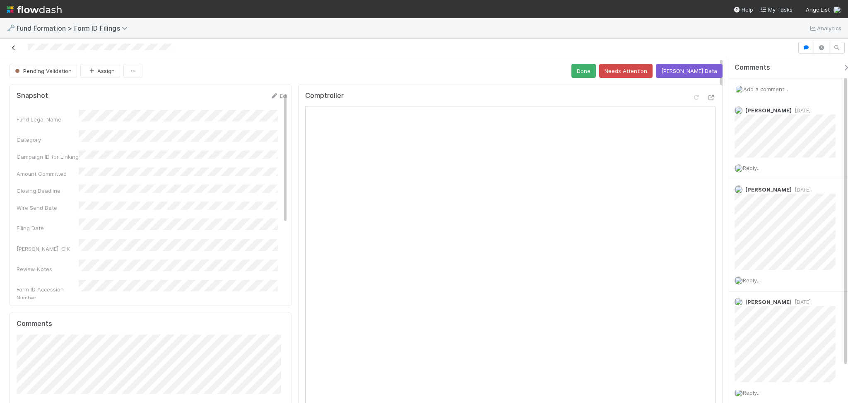
click at [16, 47] on icon at bounding box center [14, 47] width 8 height 5
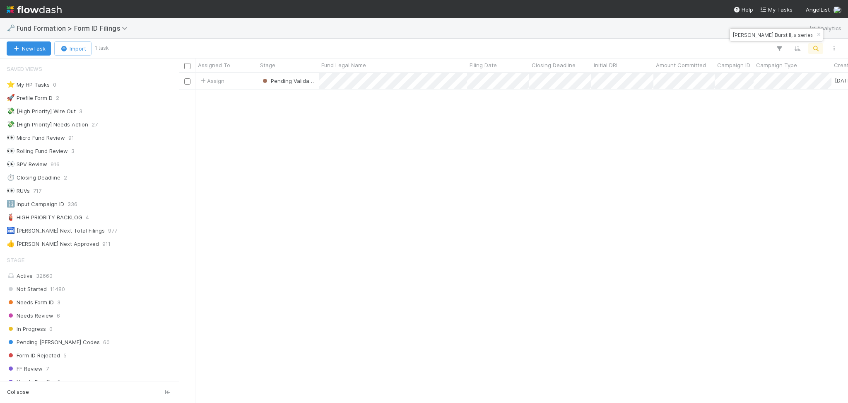
scroll to position [9, 9]
